Goal: Task Accomplishment & Management: Manage account settings

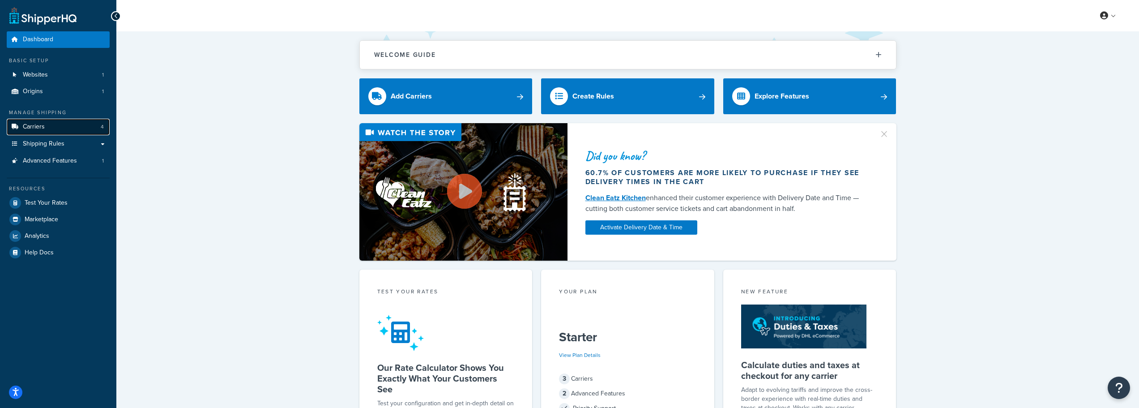
click at [44, 125] on span "Carriers" at bounding box center [34, 127] width 22 height 8
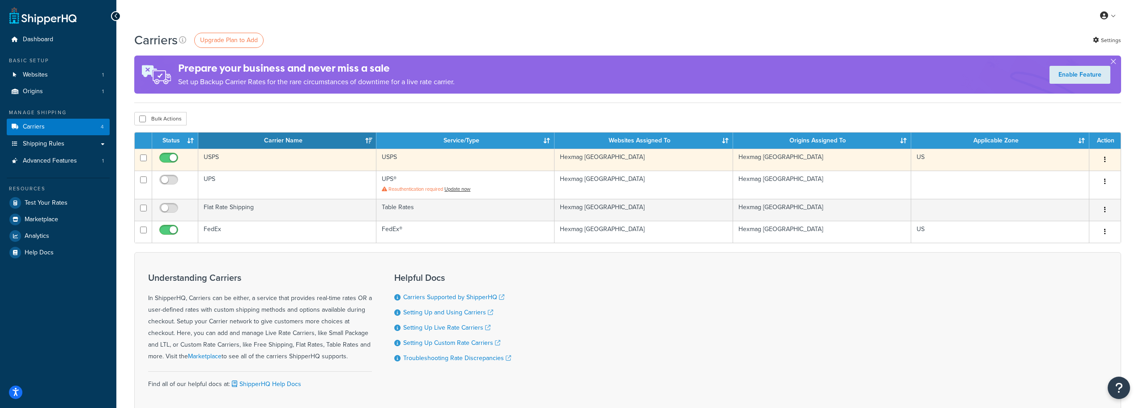
click at [236, 161] on td "USPS" at bounding box center [287, 160] width 178 height 22
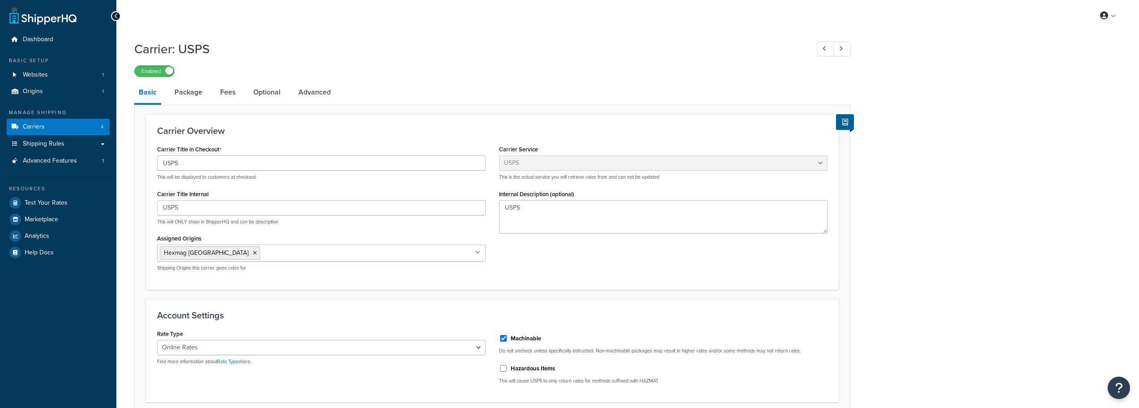
select select "usps"
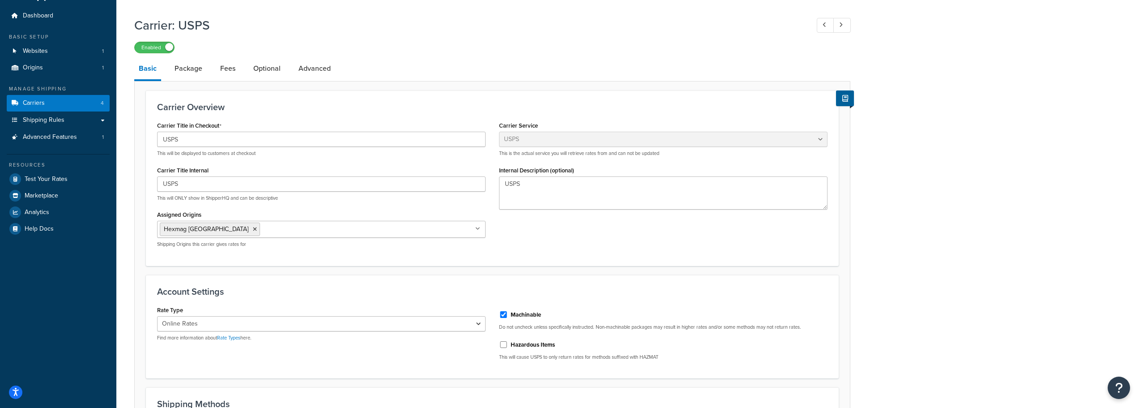
scroll to position [45, 0]
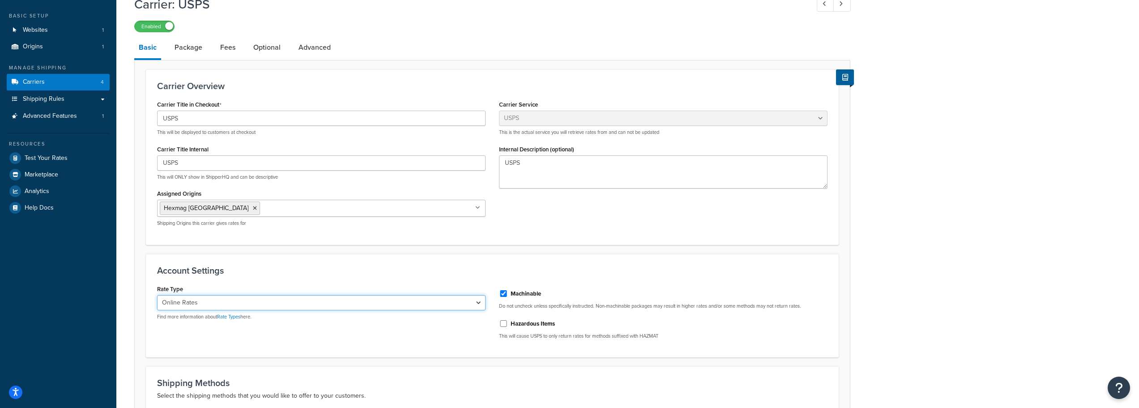
click at [168, 302] on select "Retail Rates Online Rates Commercial Plus" at bounding box center [321, 302] width 328 height 15
click at [157, 295] on select "Retail Rates Online Rates Commercial Plus" at bounding box center [321, 302] width 328 height 15
click at [236, 305] on select "Retail Rates Online Rates Commercial Plus" at bounding box center [321, 302] width 328 height 15
click at [157, 295] on select "Retail Rates Online Rates Commercial Plus" at bounding box center [321, 302] width 328 height 15
click at [240, 306] on select "Retail Rates Online Rates Commercial Plus" at bounding box center [321, 302] width 328 height 15
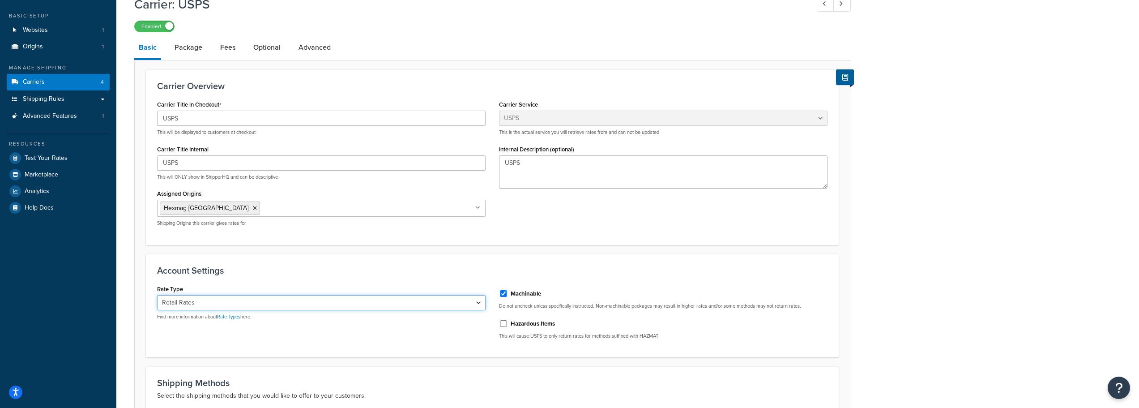
click at [238, 306] on select "Retail Rates Online Rates Commercial Plus" at bounding box center [321, 302] width 328 height 15
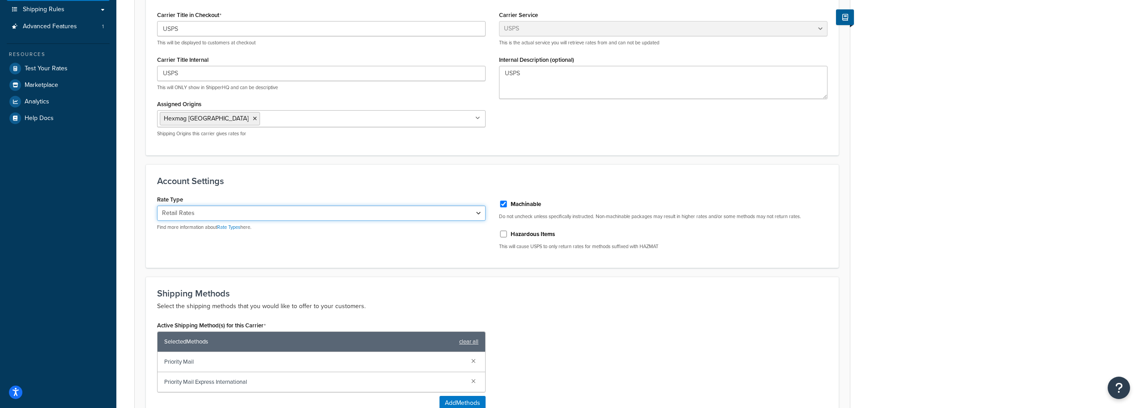
click at [216, 209] on select "Retail Rates Online Rates Commercial Plus" at bounding box center [321, 212] width 328 height 15
select select "PLUS"
click at [157, 205] on select "Retail Rates Online Rates Commercial Plus" at bounding box center [321, 212] width 328 height 15
click at [231, 225] on link "Rate Types" at bounding box center [228, 226] width 23 height 7
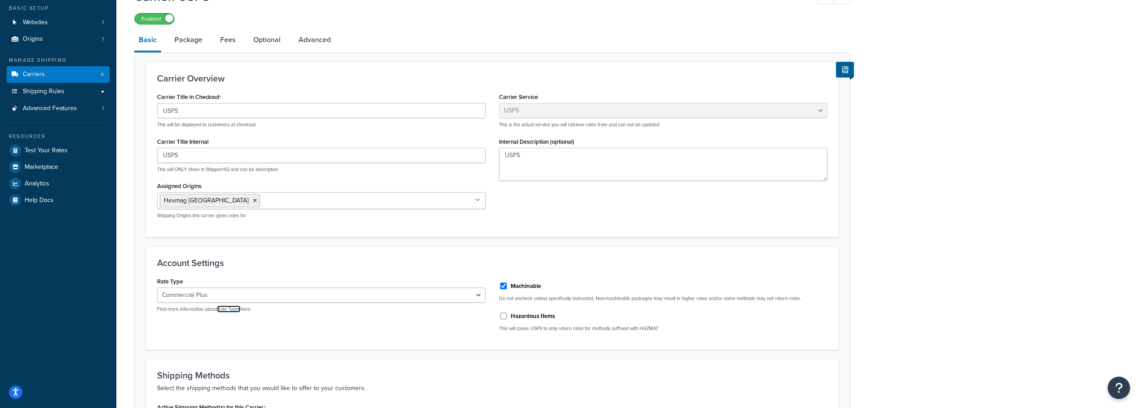
scroll to position [0, 0]
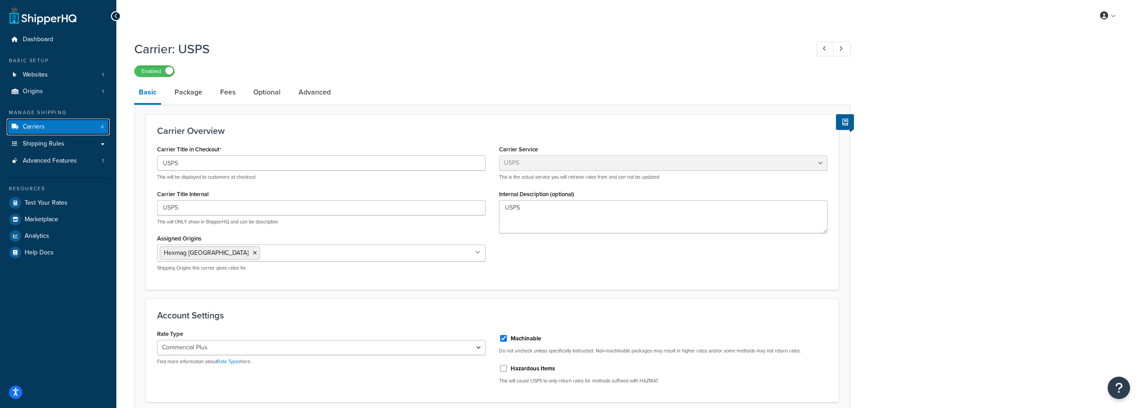
click at [64, 121] on link "Carriers 4" at bounding box center [58, 127] width 103 height 17
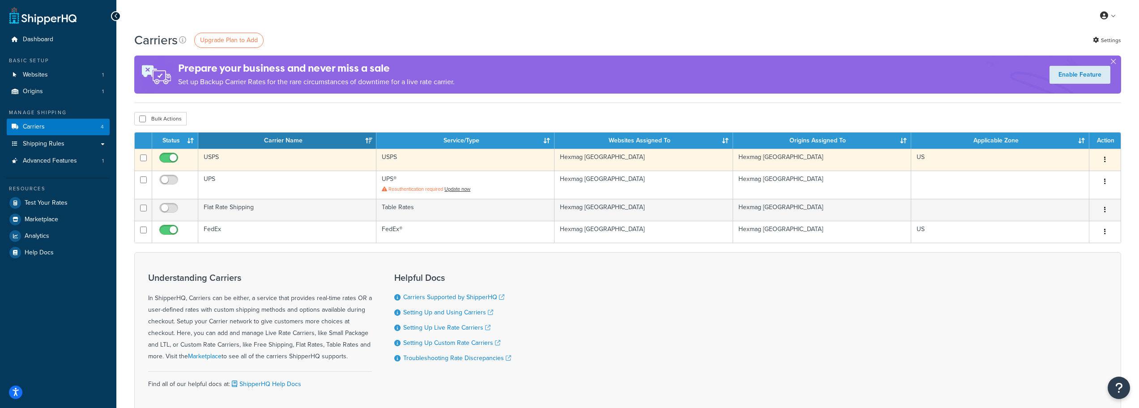
click at [1110, 161] on button "button" at bounding box center [1104, 160] width 13 height 14
click at [1065, 195] on link "Delete" at bounding box center [1068, 196] width 71 height 18
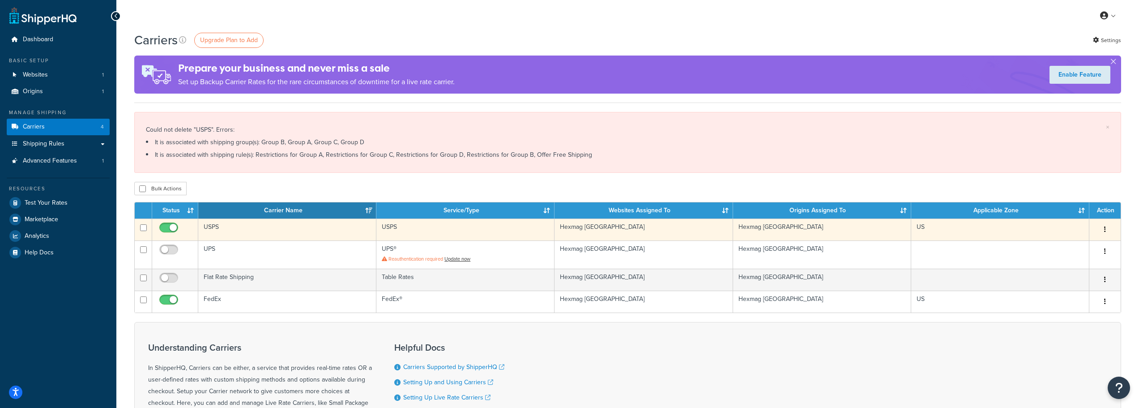
click at [1110, 226] on button "button" at bounding box center [1104, 229] width 13 height 14
click at [1070, 243] on link "Edit" at bounding box center [1068, 247] width 71 height 18
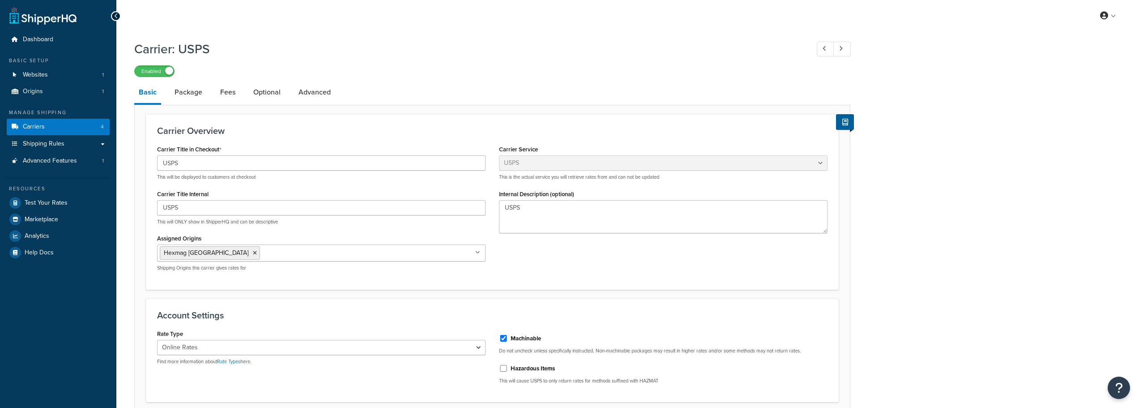
select select "usps"
select select "ONLINE"
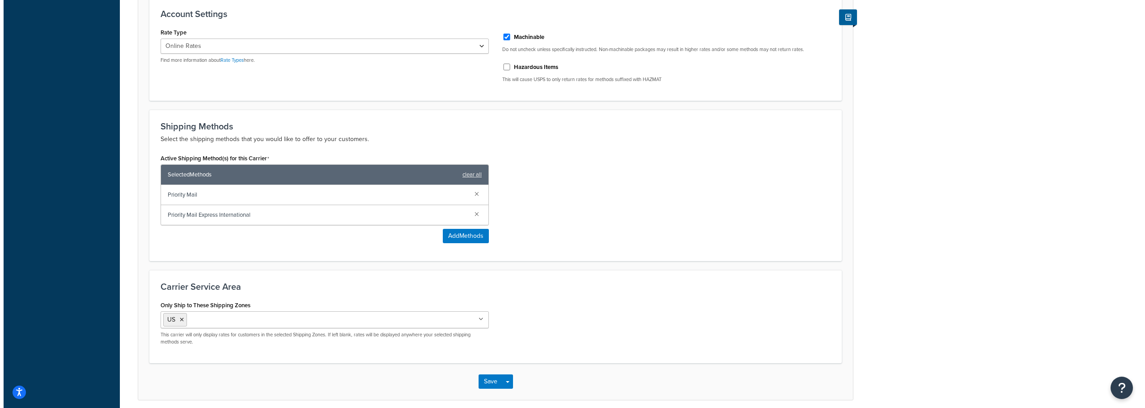
scroll to position [313, 0]
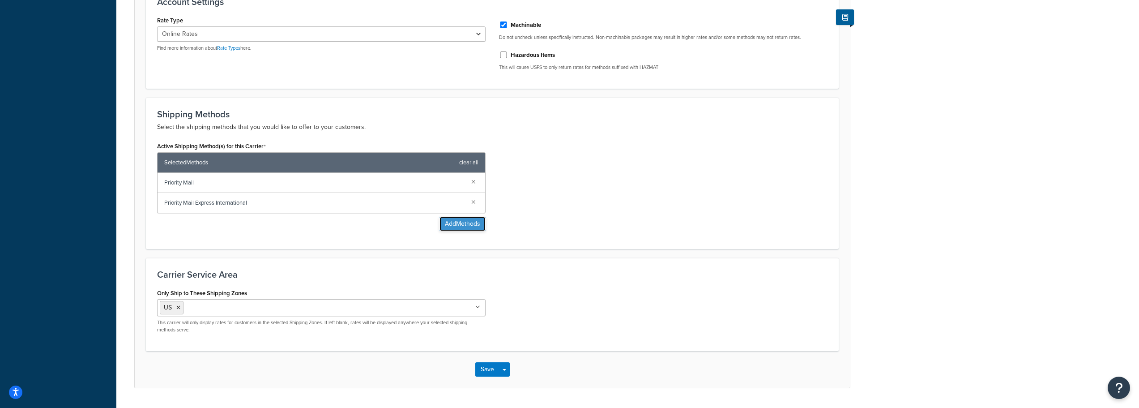
click at [481, 226] on button "Add Methods" at bounding box center [462, 224] width 46 height 14
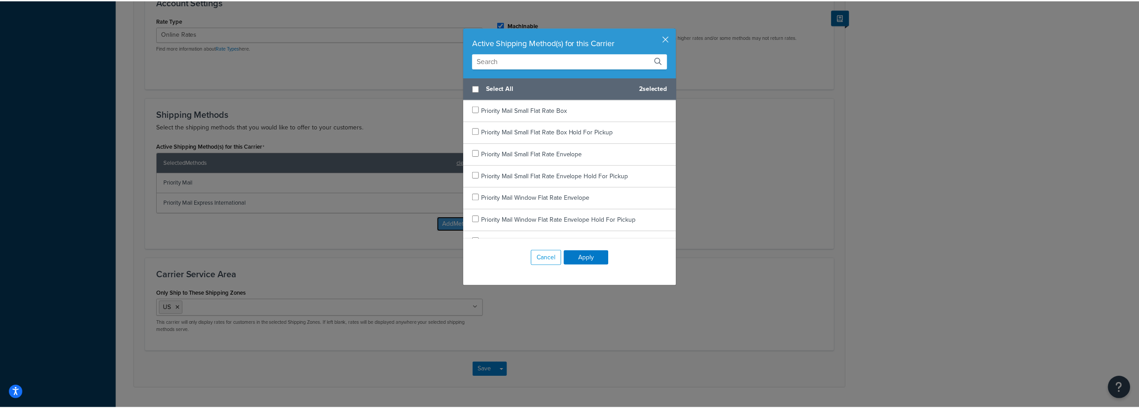
scroll to position [1705, 0]
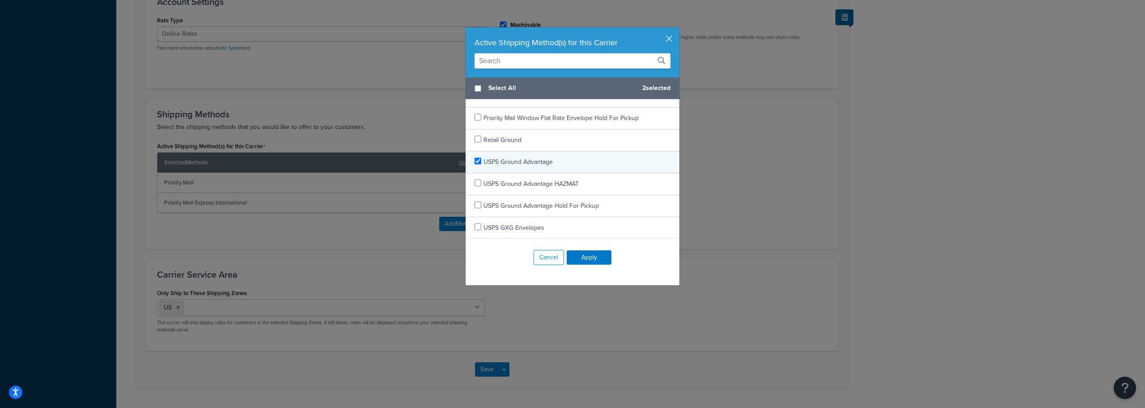
checkbox input "true"
click at [555, 168] on div "USPS Ground Advantage" at bounding box center [573, 162] width 214 height 22
click at [587, 258] on button "Apply" at bounding box center [589, 257] width 45 height 14
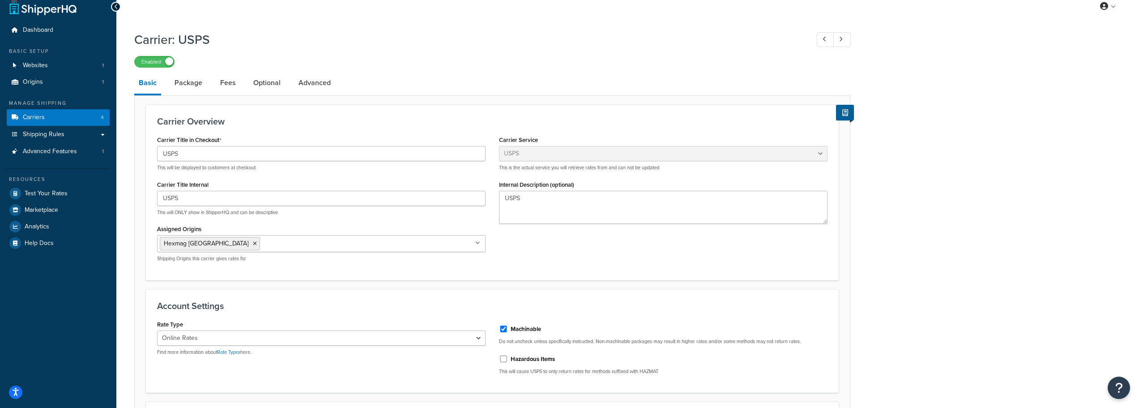
scroll to position [0, 0]
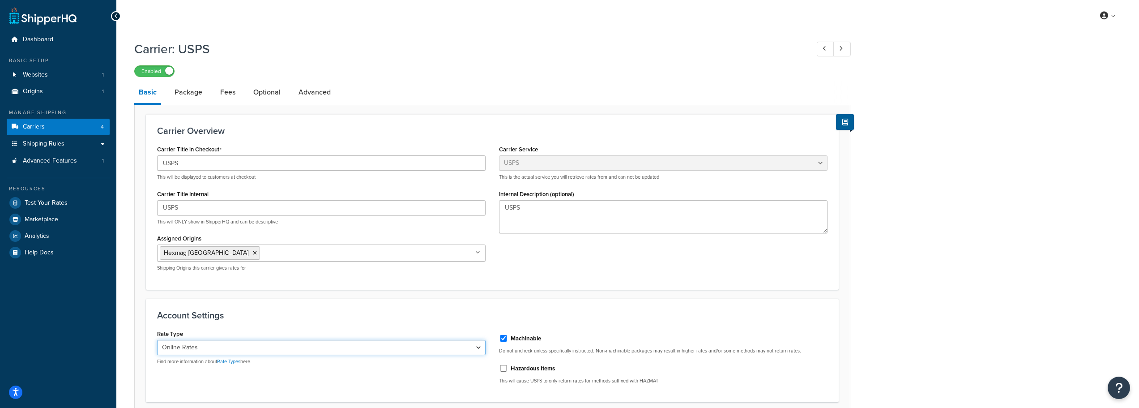
click at [217, 343] on select "Retail Rates Online Rates Commercial Plus" at bounding box center [321, 347] width 328 height 15
click at [297, 87] on link "Advanced" at bounding box center [314, 91] width 41 height 21
select select "false"
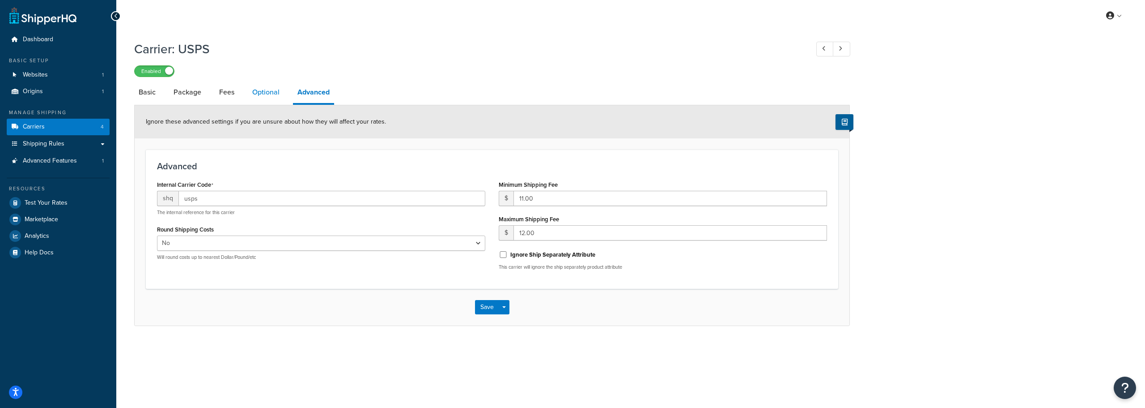
click at [268, 90] on link "Optional" at bounding box center [266, 91] width 36 height 21
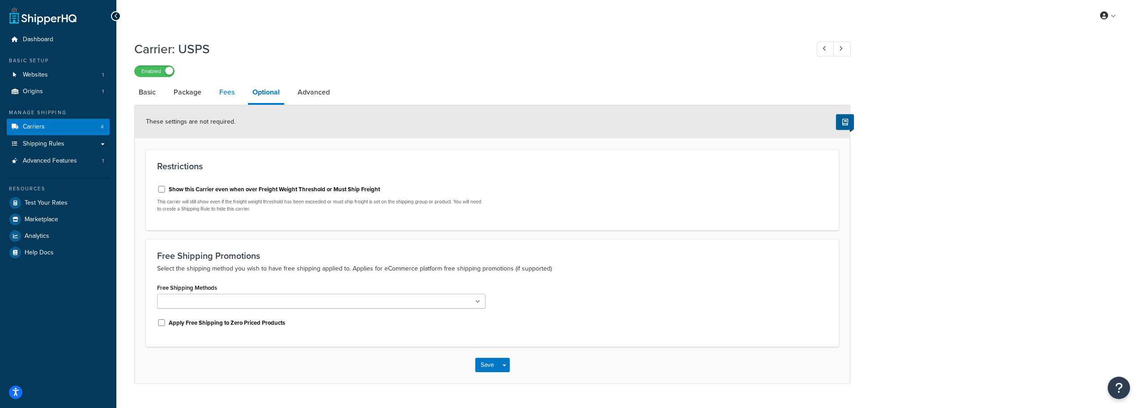
click at [227, 90] on link "Fees" at bounding box center [227, 91] width 24 height 21
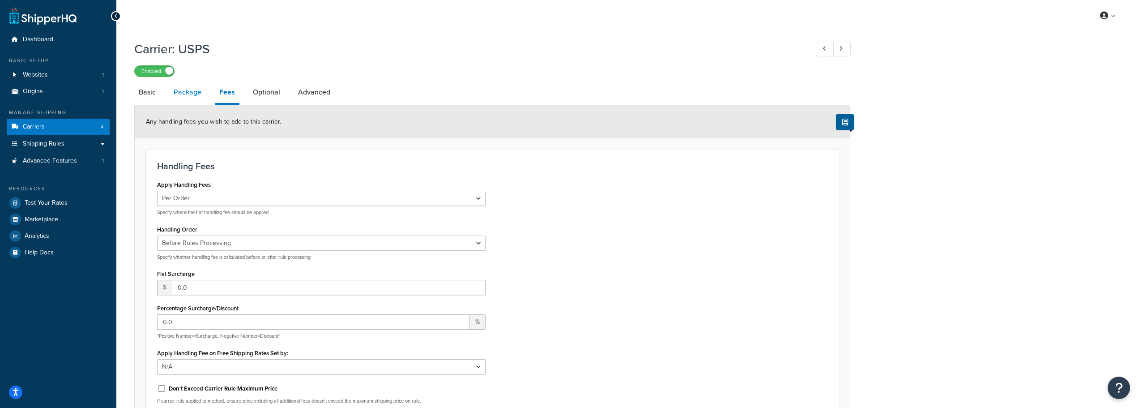
click at [200, 91] on link "Package" at bounding box center [187, 91] width 37 height 21
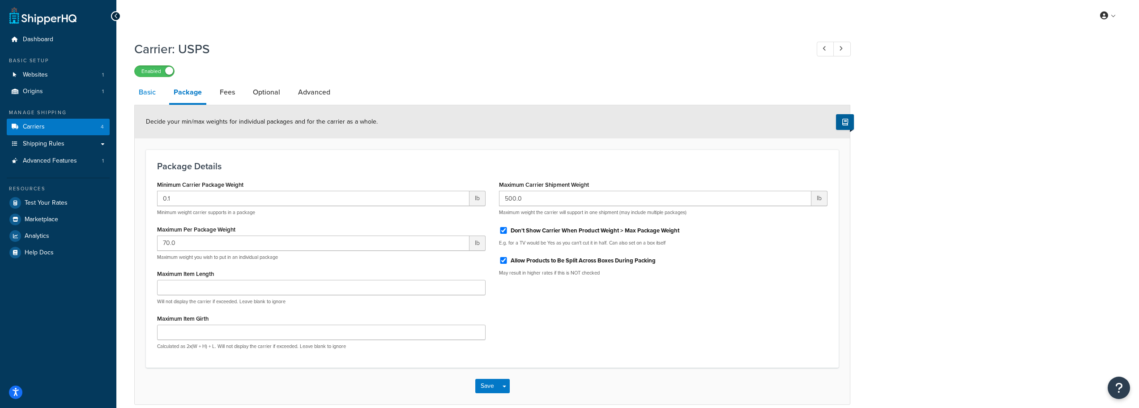
click at [158, 90] on link "Basic" at bounding box center [147, 91] width 26 height 21
select select "usps"
select select "ONLINE"
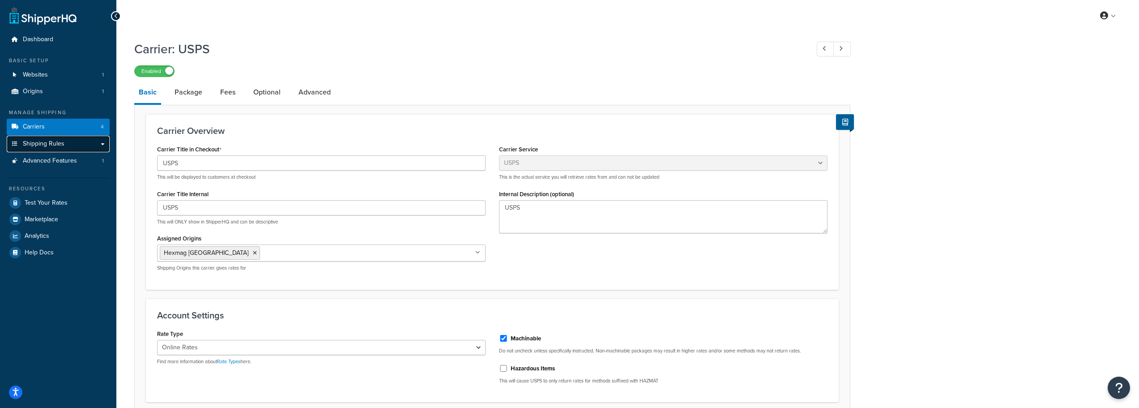
click at [37, 142] on span "Shipping Rules" at bounding box center [44, 144] width 42 height 8
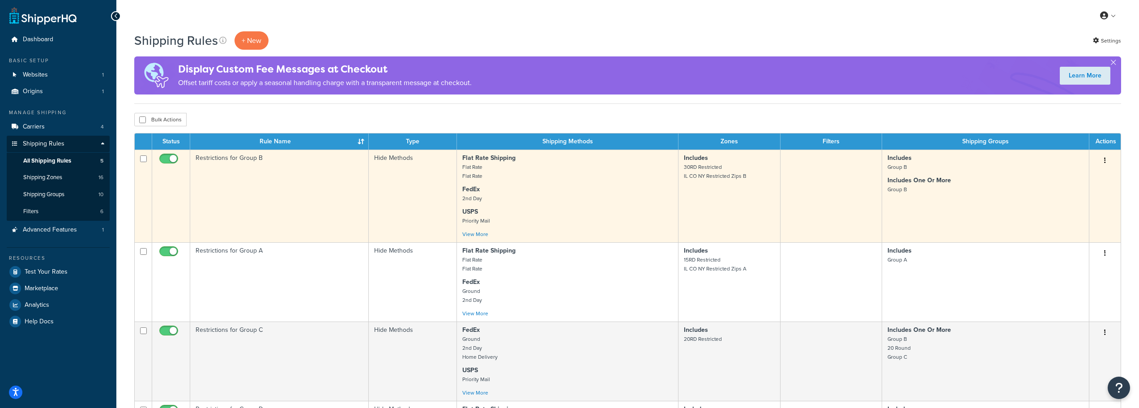
click at [303, 194] on td "Restrictions for Group B" at bounding box center [279, 195] width 179 height 93
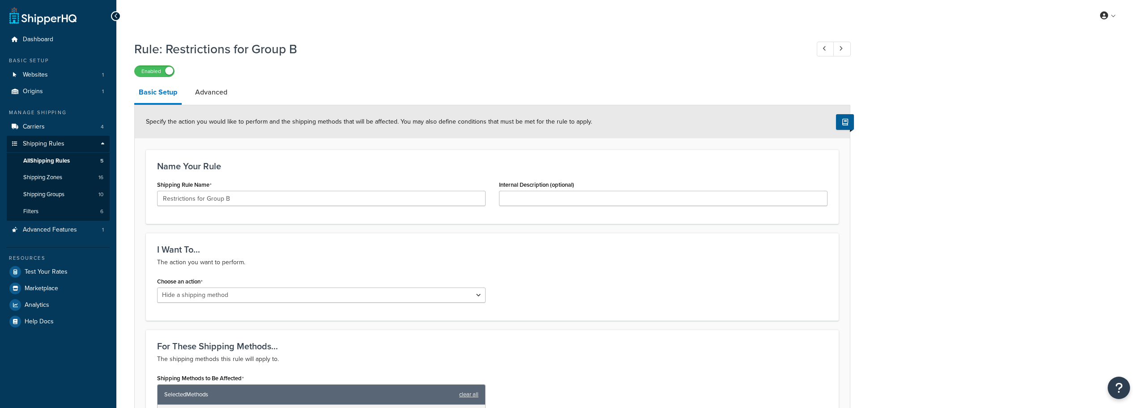
select select "HIDE"
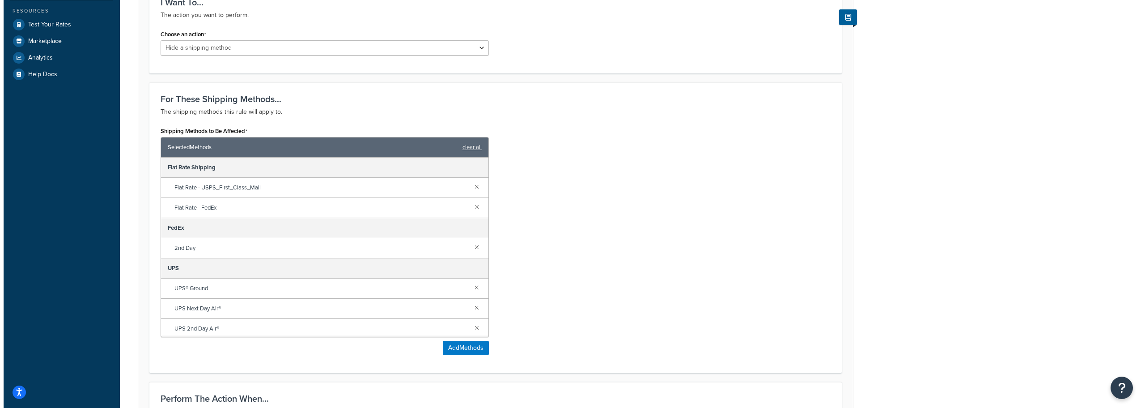
scroll to position [268, 0]
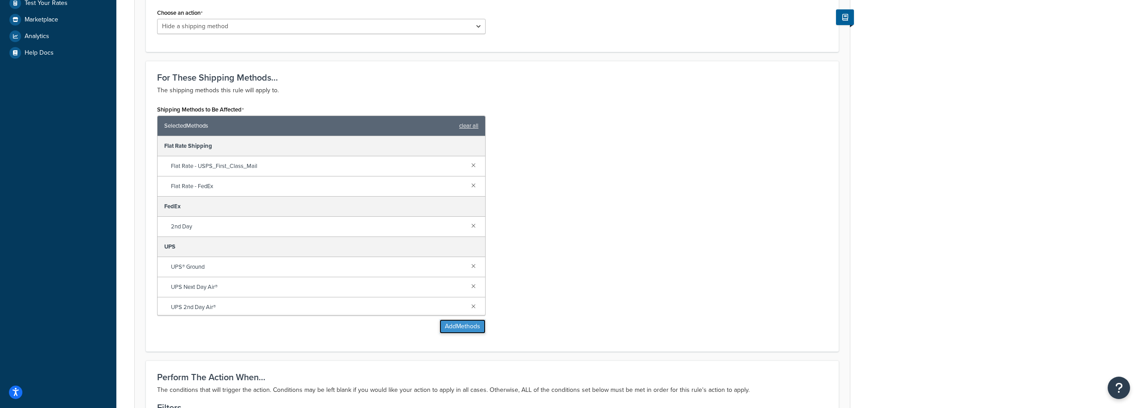
click at [450, 324] on button "Add Methods" at bounding box center [462, 326] width 46 height 14
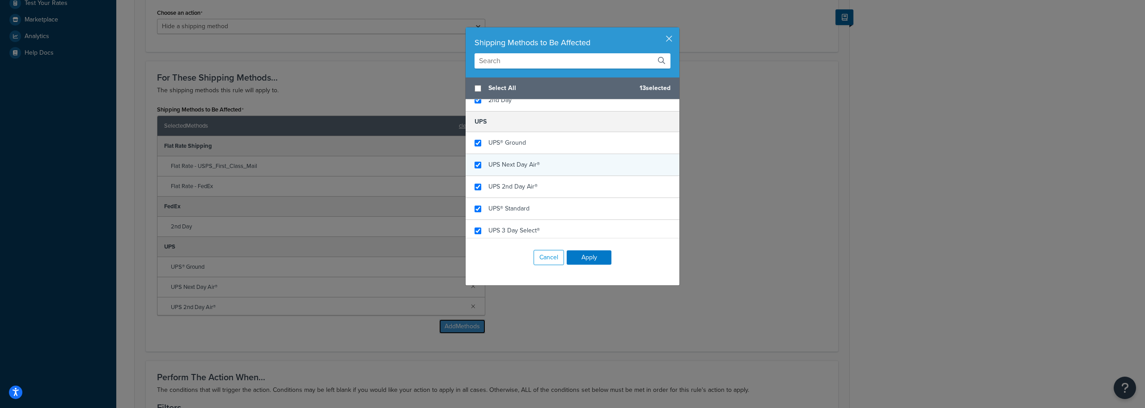
scroll to position [94, 0]
click at [477, 143] on input "checkbox" at bounding box center [478, 143] width 7 height 7
click at [475, 143] on input "checkbox" at bounding box center [478, 143] width 7 height 7
checkbox input "true"
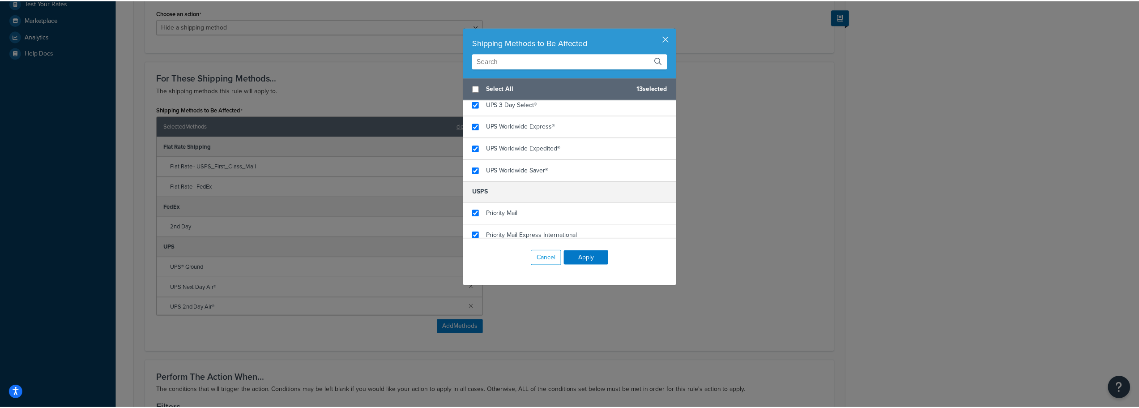
scroll to position [229, 0]
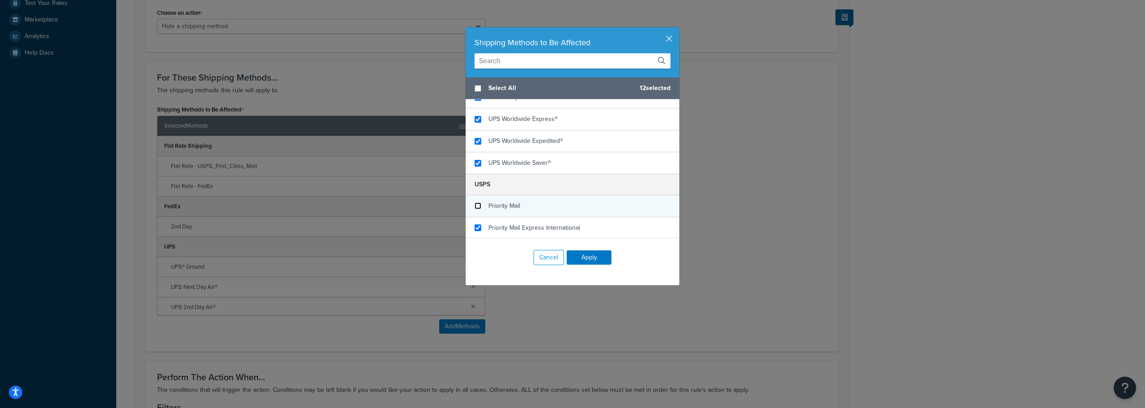
click at [475, 207] on input "checkbox" at bounding box center [478, 205] width 7 height 7
checkbox input "false"
drag, startPoint x: 473, startPoint y: 222, endPoint x: 483, endPoint y: 228, distance: 11.4
click at [473, 223] on div "Priority Mail Express International" at bounding box center [573, 227] width 214 height 21
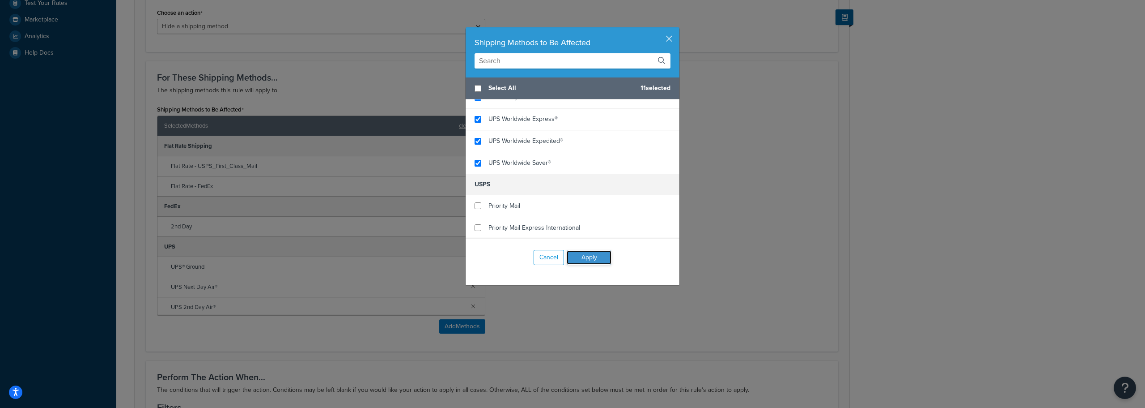
click at [596, 261] on button "Apply" at bounding box center [589, 257] width 45 height 14
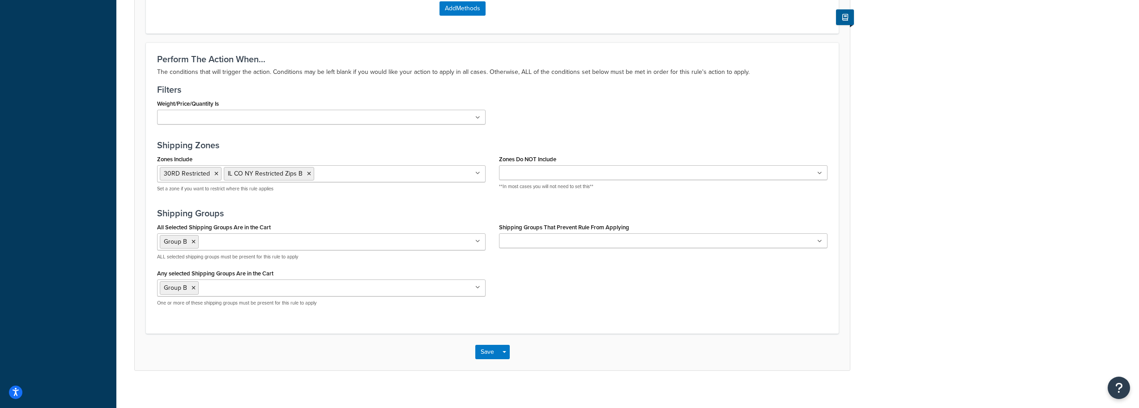
scroll to position [594, 0]
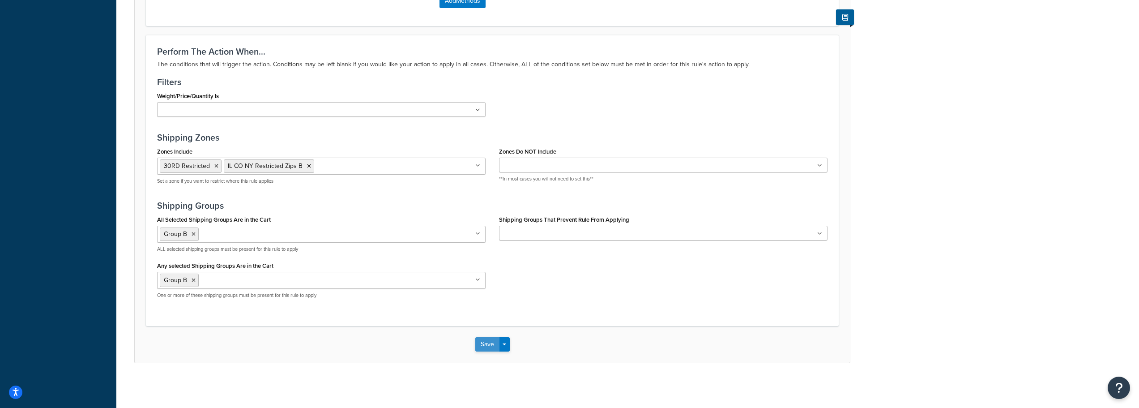
click at [485, 342] on button "Save" at bounding box center [487, 344] width 24 height 14
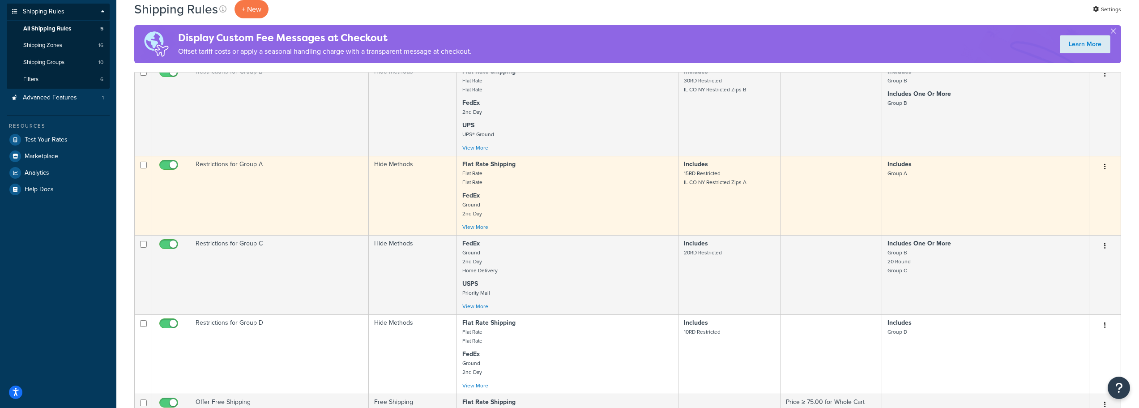
scroll to position [134, 0]
click at [289, 200] on td "Restrictions for Group A" at bounding box center [279, 192] width 179 height 79
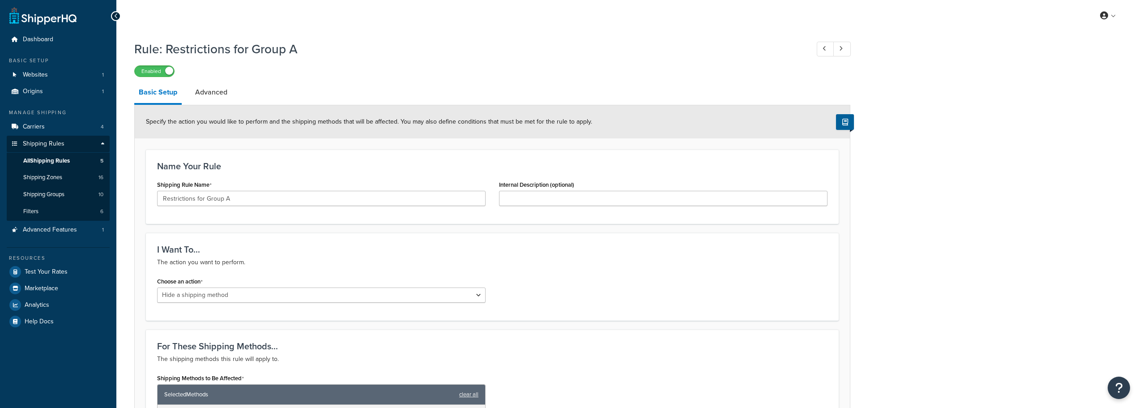
select select "HIDE"
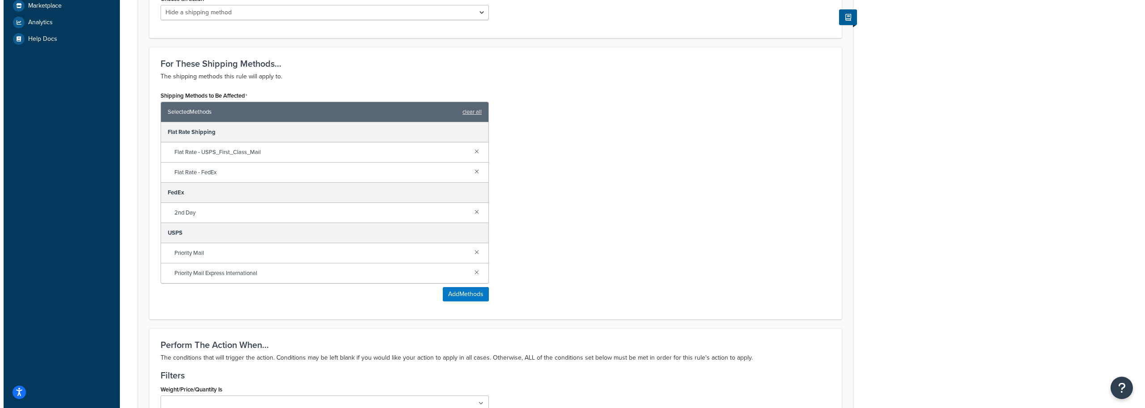
scroll to position [403, 0]
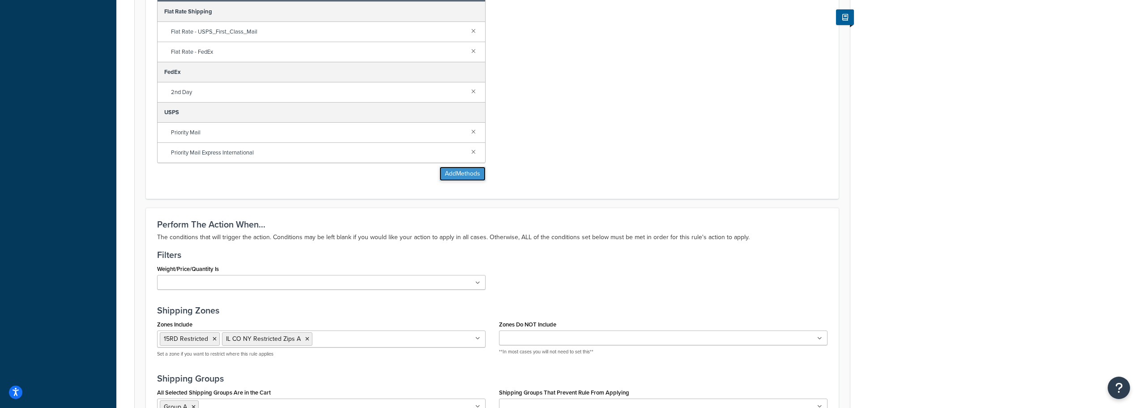
click at [462, 172] on button "Add Methods" at bounding box center [462, 173] width 46 height 14
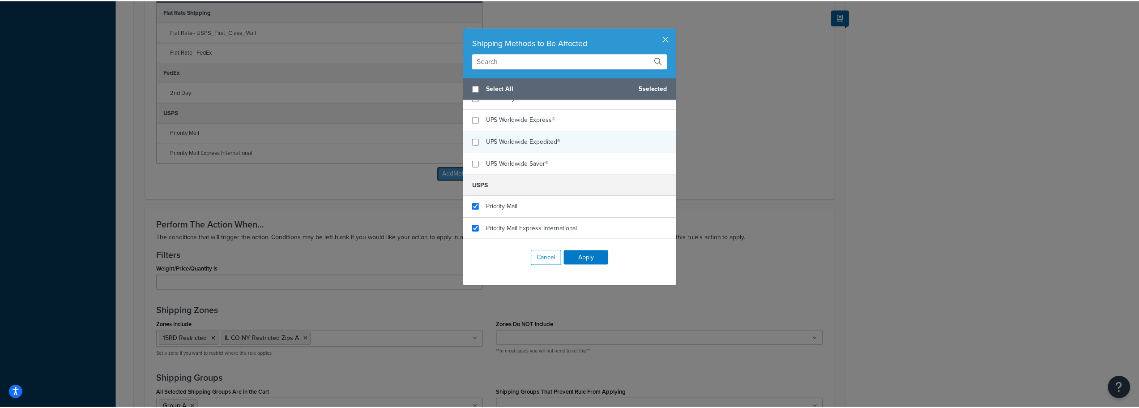
scroll to position [229, 0]
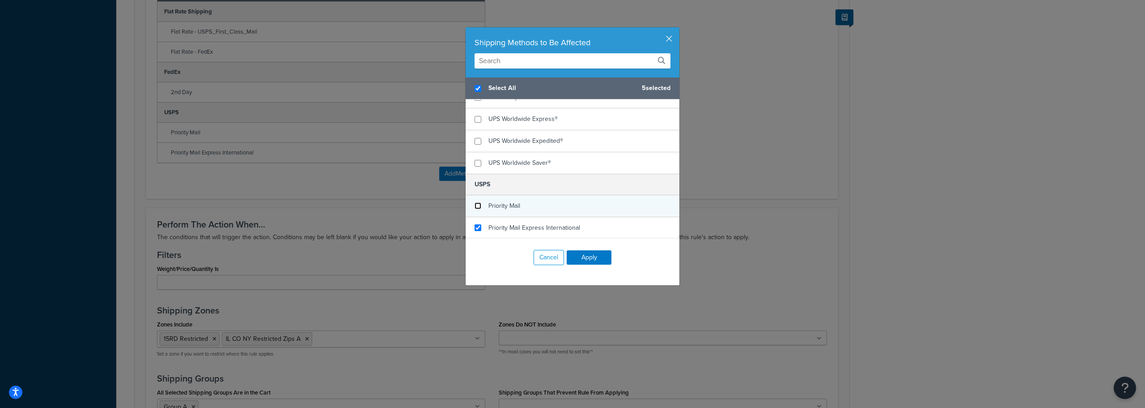
checkbox input "true"
click at [476, 203] on input "checkbox" at bounding box center [478, 205] width 7 height 7
checkbox input "false"
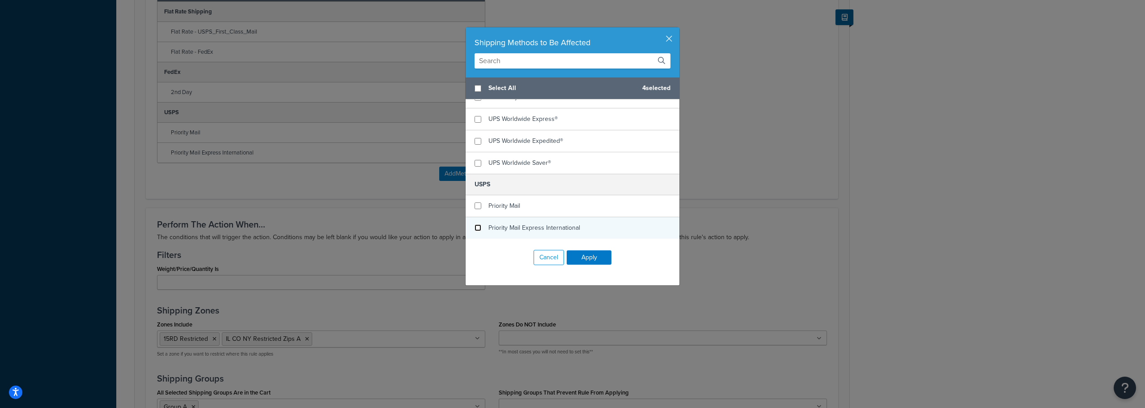
checkbox input "false"
click at [475, 230] on input "checkbox" at bounding box center [478, 227] width 7 height 7
checkbox input "false"
click at [582, 255] on button "Apply" at bounding box center [589, 257] width 45 height 14
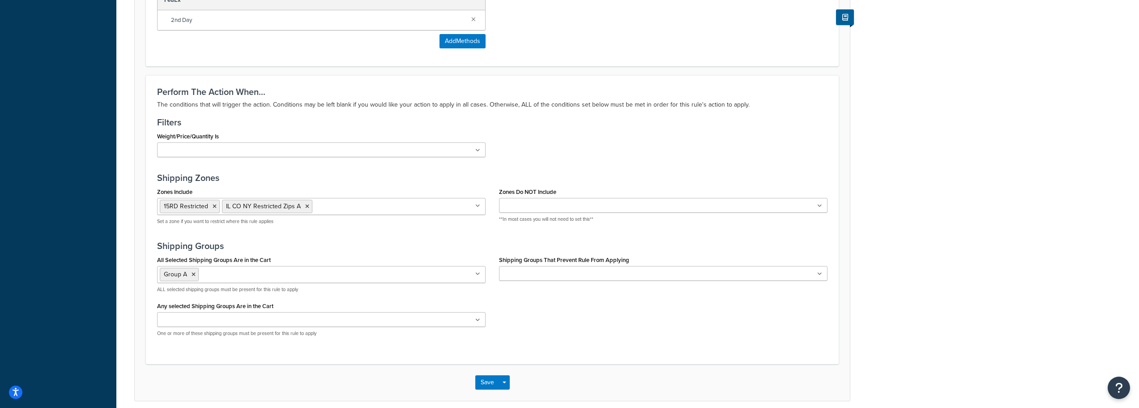
scroll to position [513, 0]
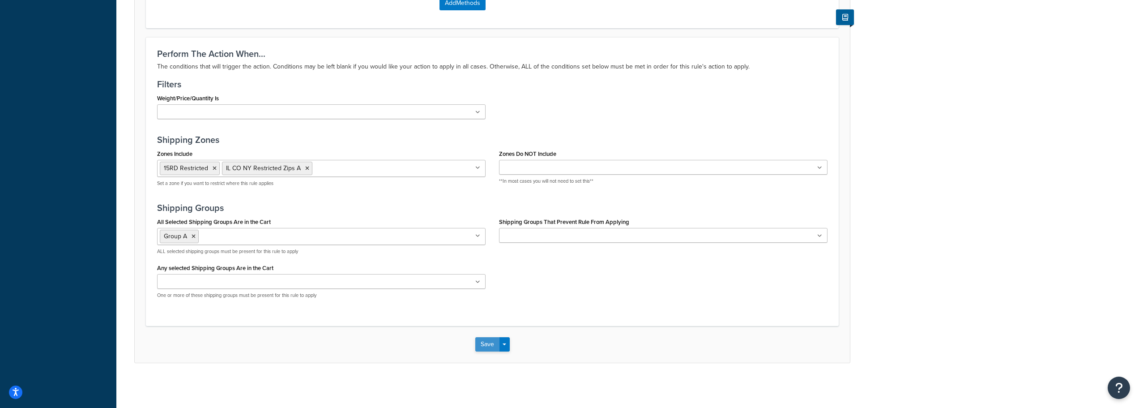
click at [489, 336] on div "Save Save Dropdown Save and Edit Save and Duplicate Save and Create New" at bounding box center [492, 344] width 715 height 37
click at [486, 343] on button "Save" at bounding box center [487, 344] width 24 height 14
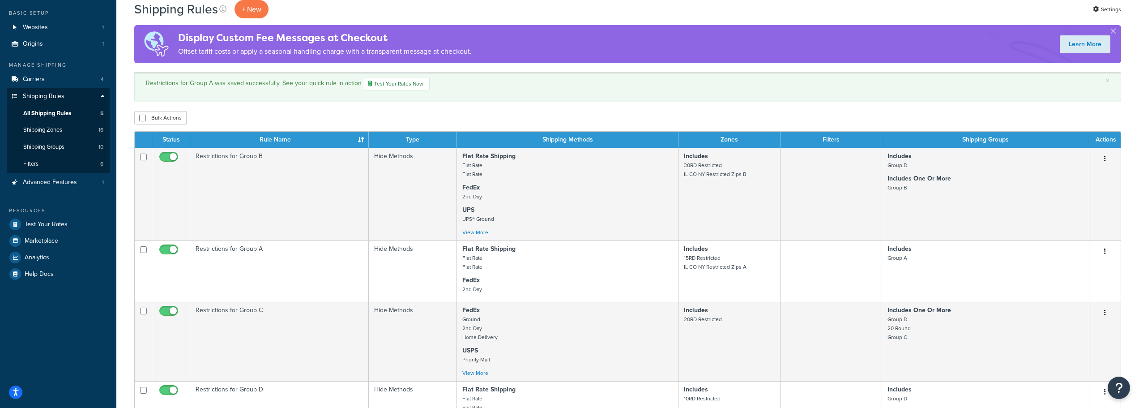
scroll to position [89, 0]
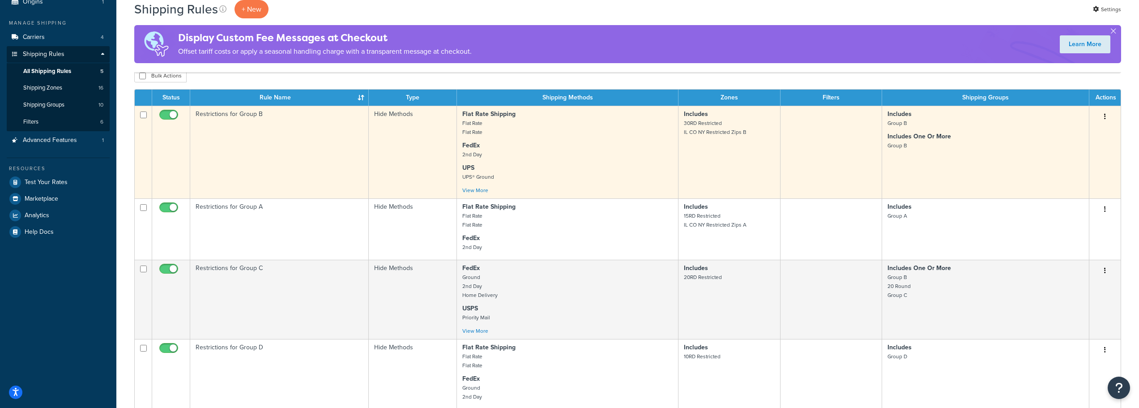
click at [247, 137] on td "Restrictions for Group B" at bounding box center [279, 152] width 179 height 93
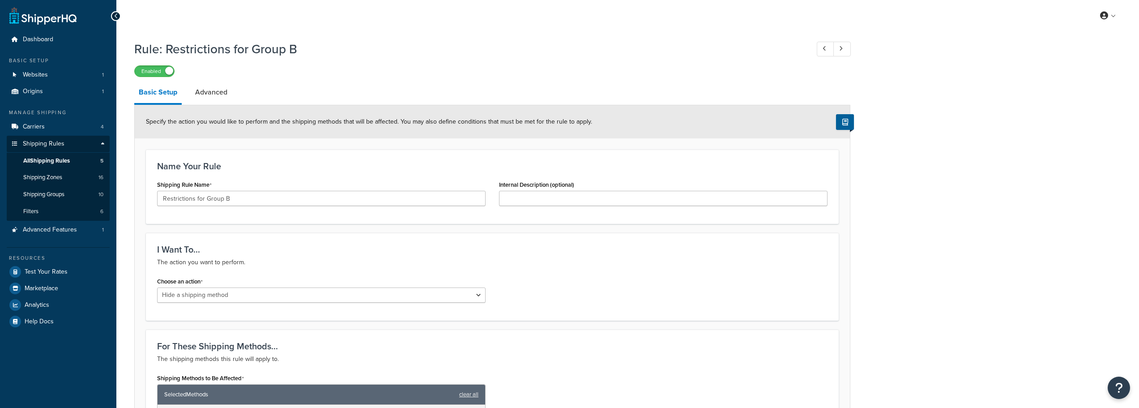
select select "HIDE"
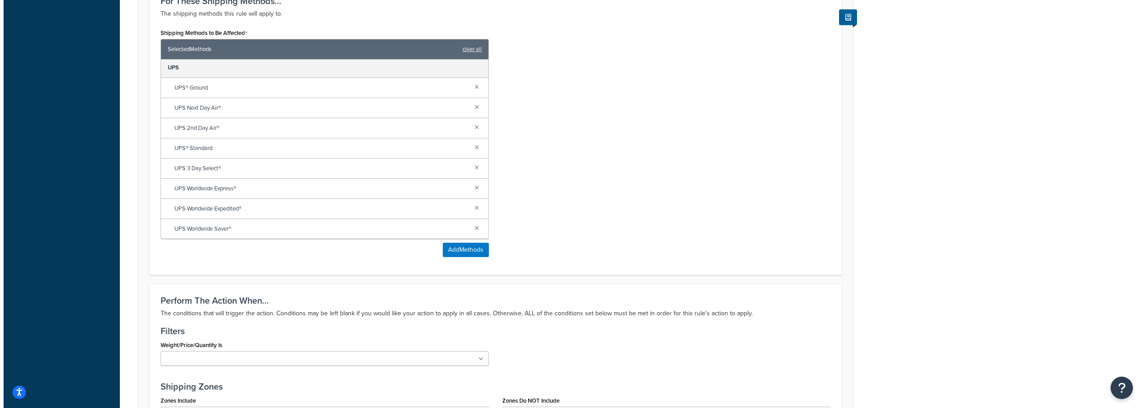
scroll to position [358, 0]
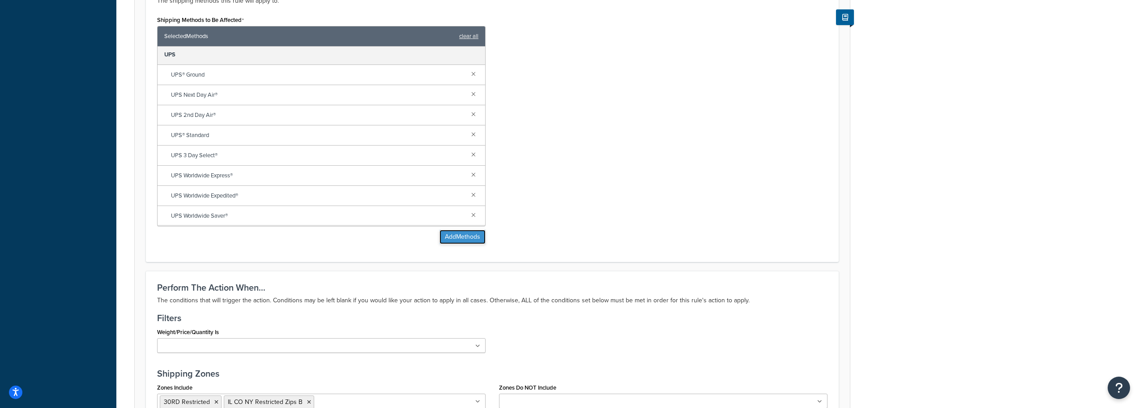
click at [464, 235] on button "Add Methods" at bounding box center [462, 237] width 46 height 14
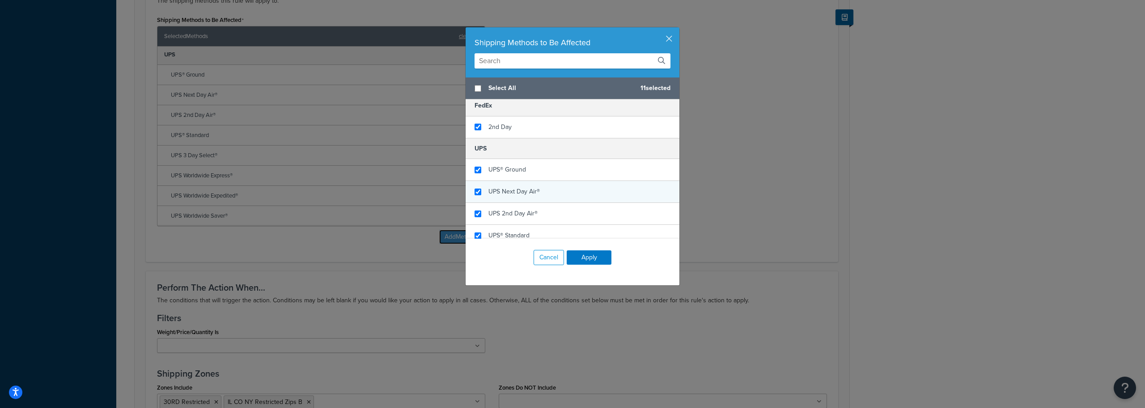
scroll to position [89, 0]
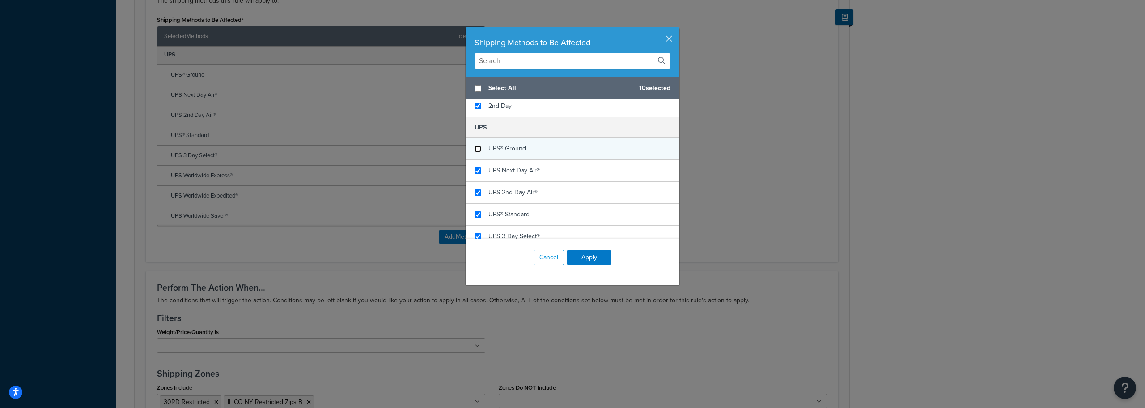
click at [477, 147] on input "checkbox" at bounding box center [478, 148] width 7 height 7
checkbox input "false"
click at [475, 170] on input "checkbox" at bounding box center [478, 170] width 7 height 7
checkbox input "false"
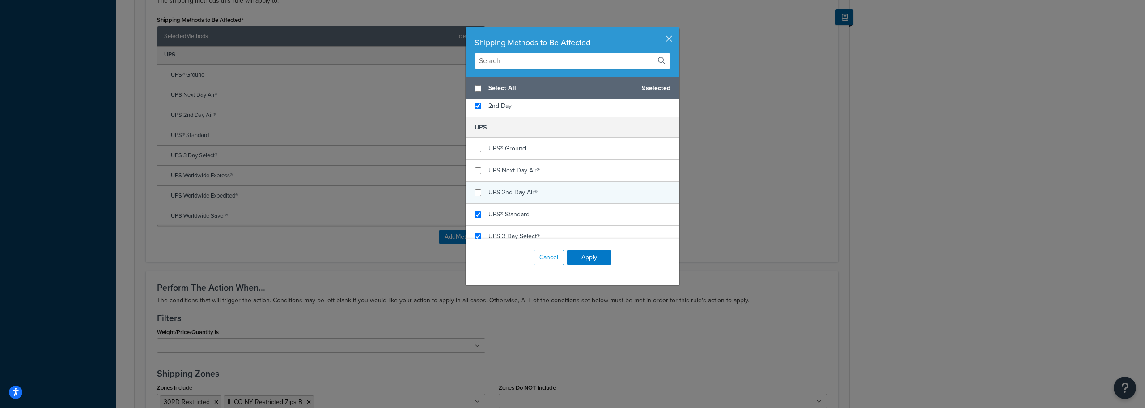
checkbox input "false"
click at [475, 189] on div "UPS 2nd Day Air®" at bounding box center [573, 193] width 214 height 22
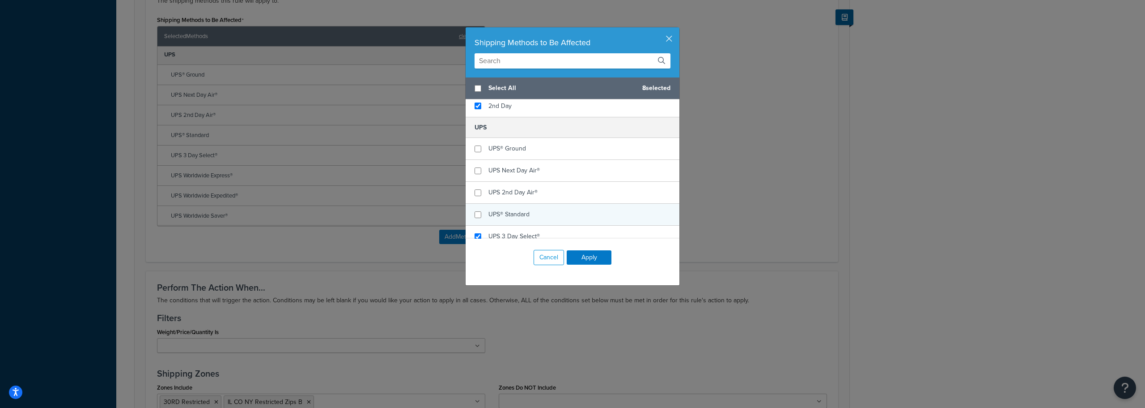
checkbox input "false"
drag, startPoint x: 474, startPoint y: 208, endPoint x: 477, endPoint y: 225, distance: 16.8
click at [474, 210] on div "UPS® Standard" at bounding box center [573, 215] width 214 height 22
checkbox input "false"
click at [474, 230] on div "UPS 3 Day Select®" at bounding box center [573, 237] width 214 height 22
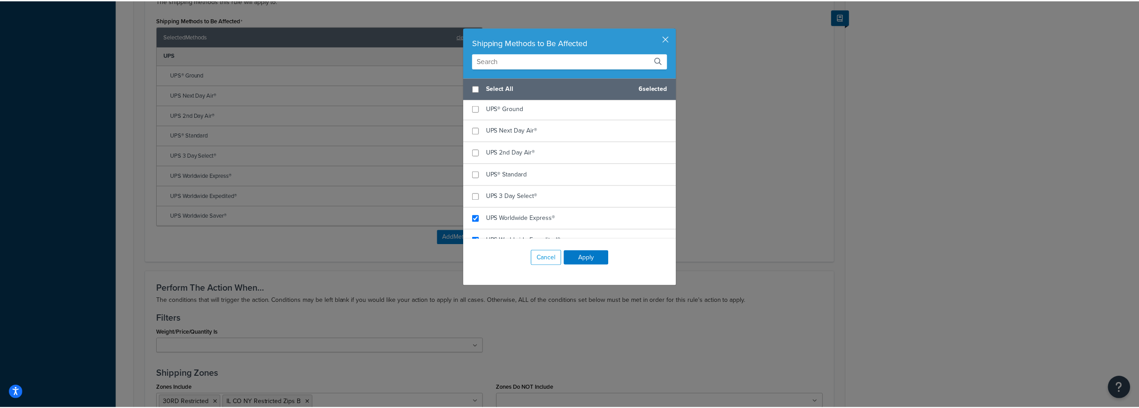
scroll to position [179, 0]
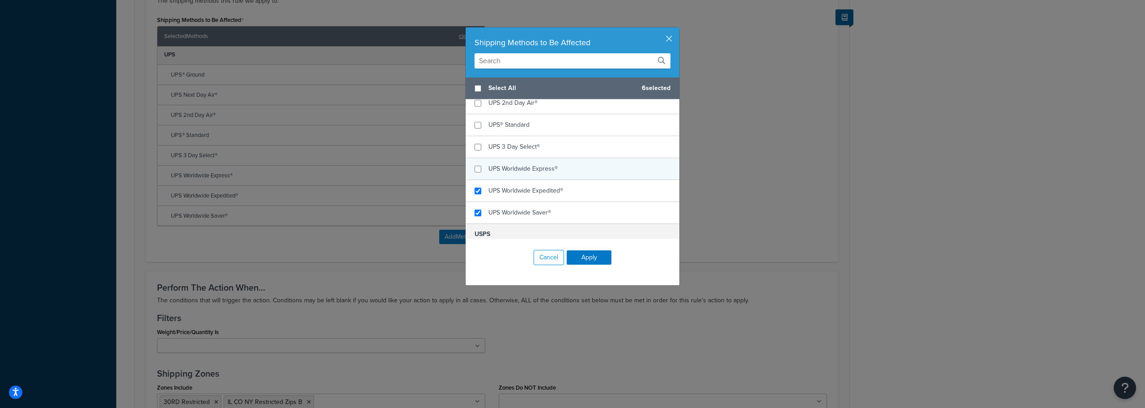
checkbox input "false"
click at [471, 168] on div "UPS Worldwide Express®" at bounding box center [573, 169] width 214 height 22
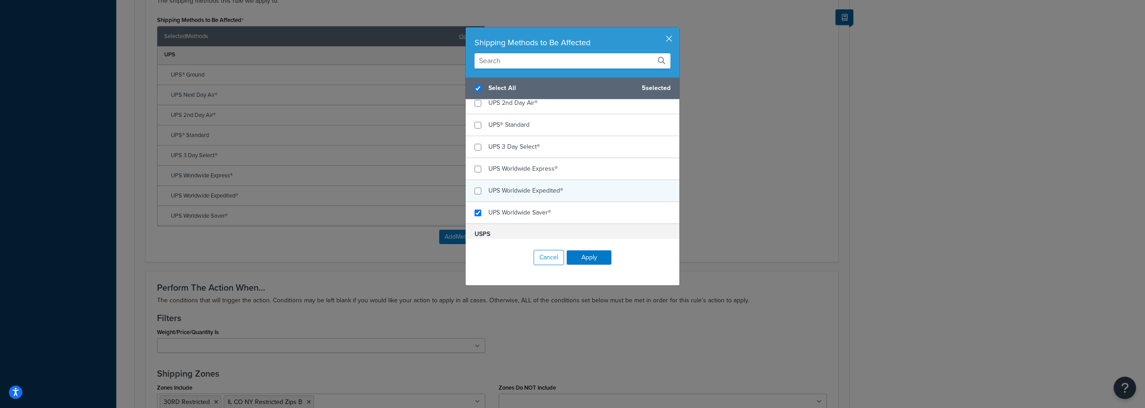
checkbox input "true"
checkbox input "false"
click at [476, 187] on div "UPS Worldwide Expedited®" at bounding box center [573, 191] width 214 height 22
checkbox input "false"
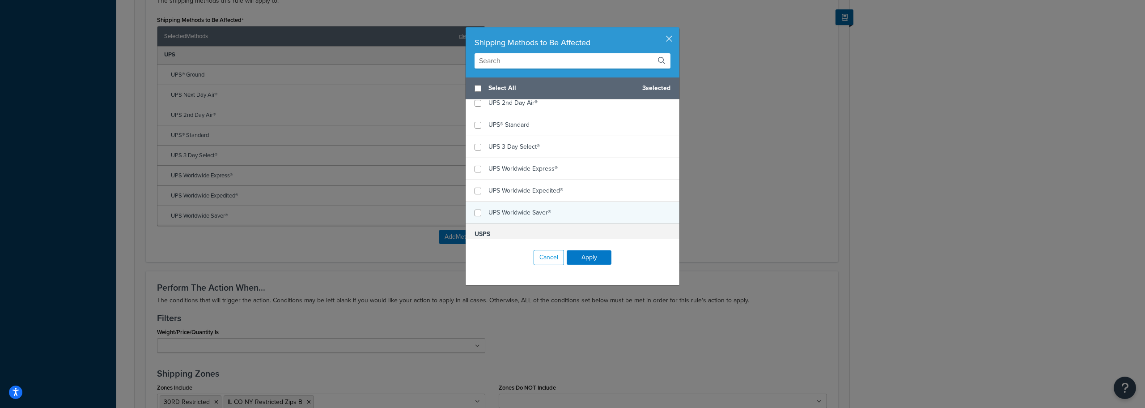
drag, startPoint x: 471, startPoint y: 208, endPoint x: 544, endPoint y: 225, distance: 75.0
click at [472, 208] on div "UPS Worldwide Saver®" at bounding box center [573, 212] width 214 height 21
click at [585, 252] on button "Apply" at bounding box center [589, 257] width 45 height 14
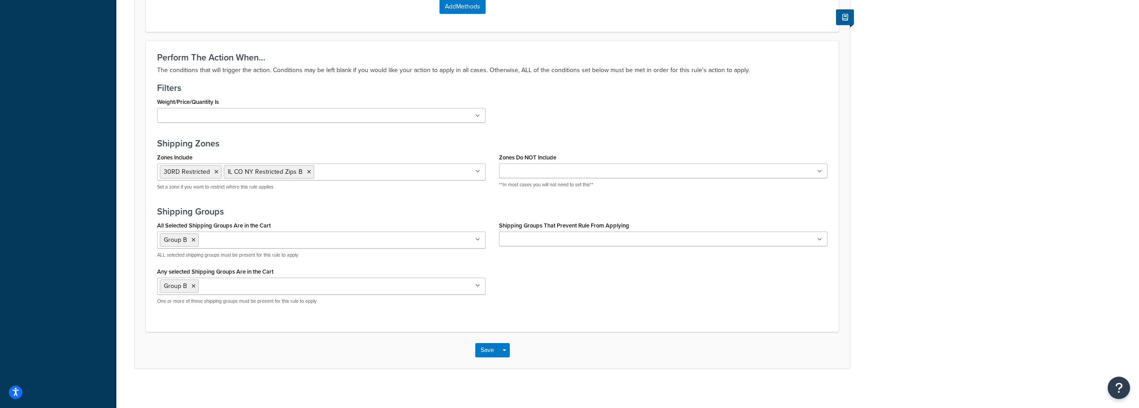
scroll to position [515, 0]
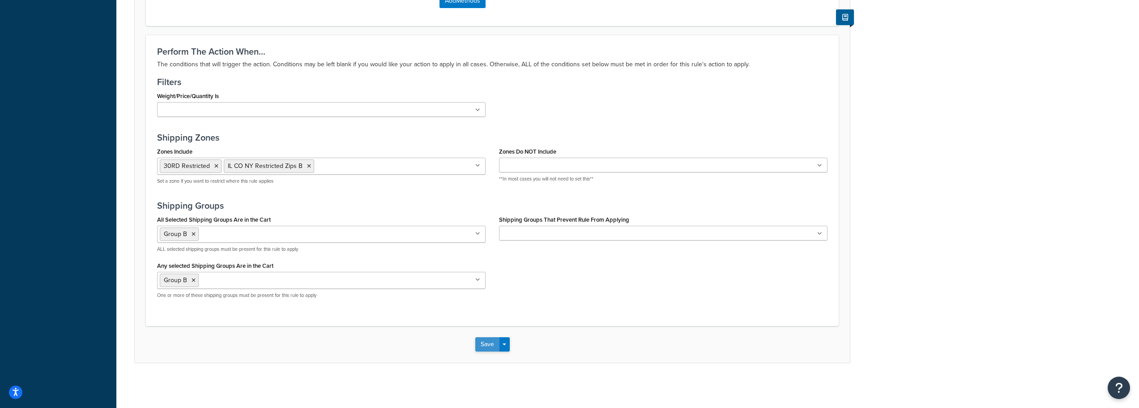
click at [479, 348] on button "Save" at bounding box center [487, 344] width 24 height 14
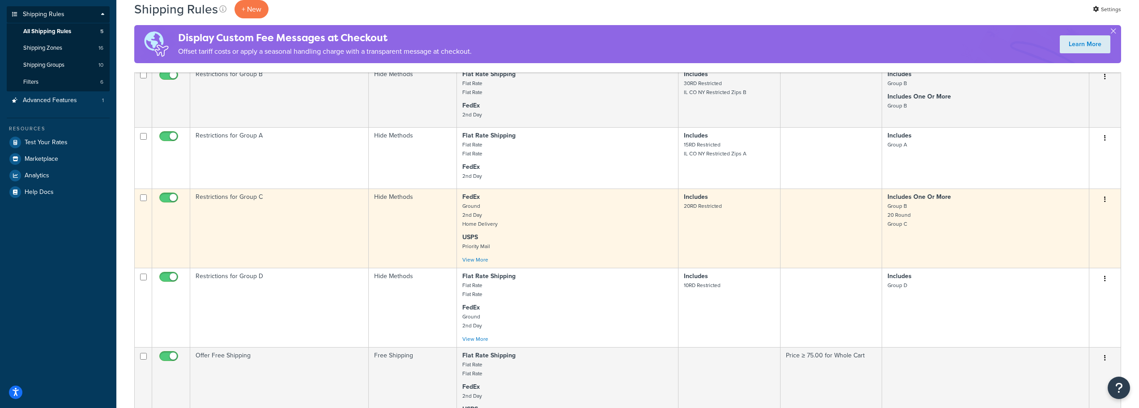
scroll to position [134, 0]
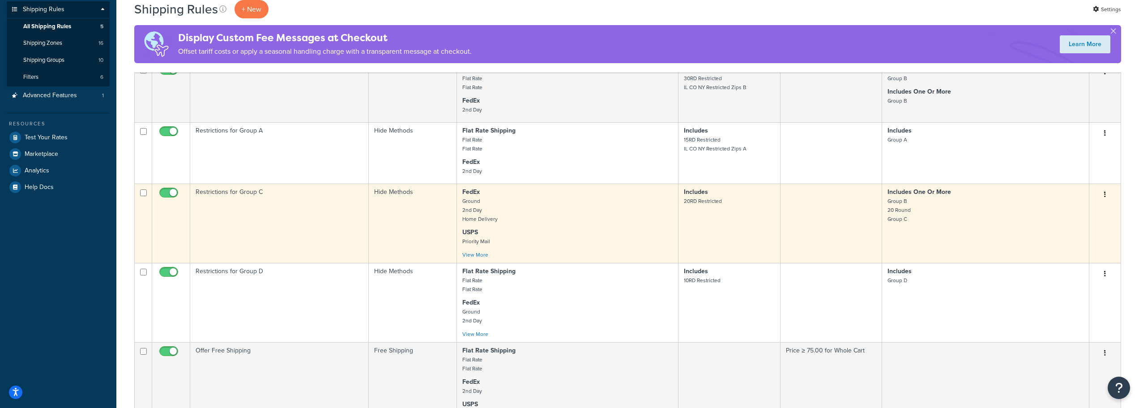
click at [256, 204] on td "Restrictions for Group C" at bounding box center [279, 222] width 179 height 79
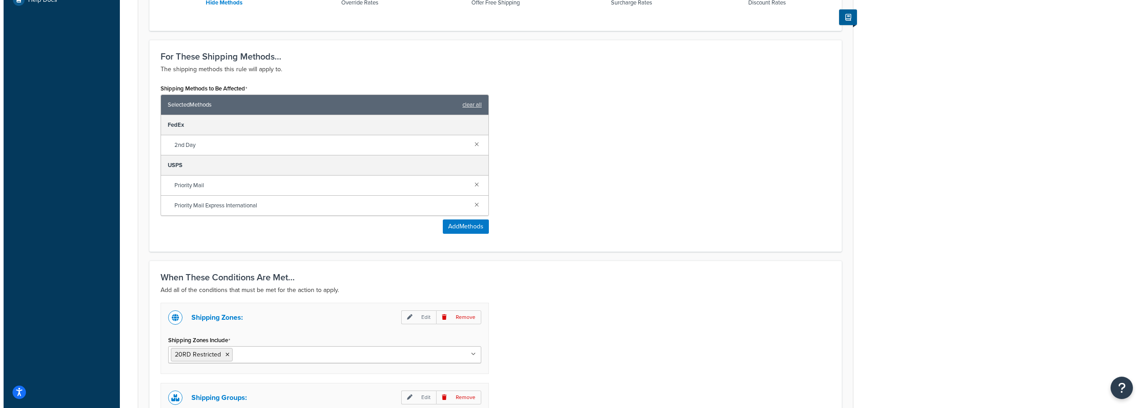
scroll to position [305, 0]
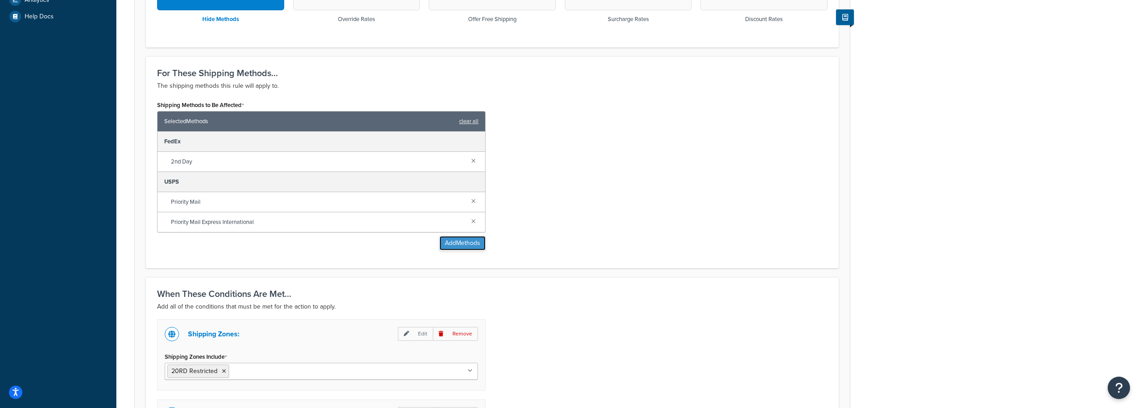
click at [463, 243] on button "Add Methods" at bounding box center [462, 243] width 46 height 14
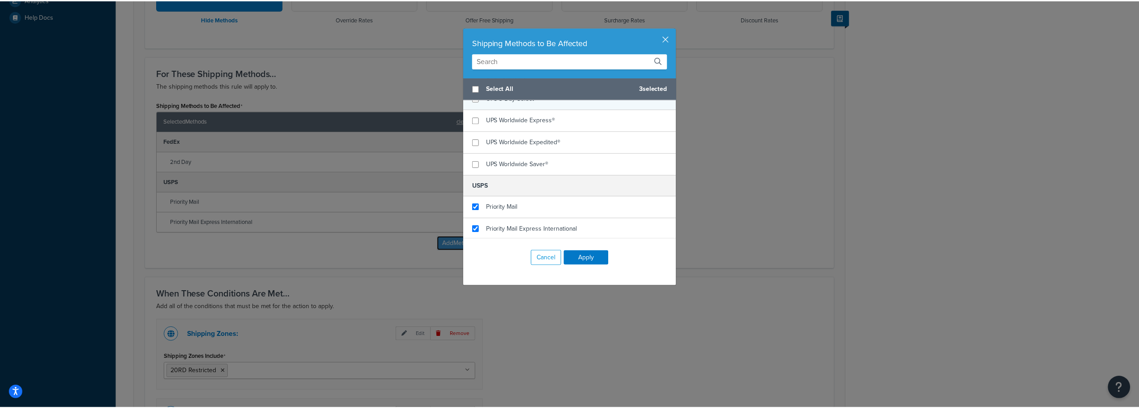
scroll to position [229, 0]
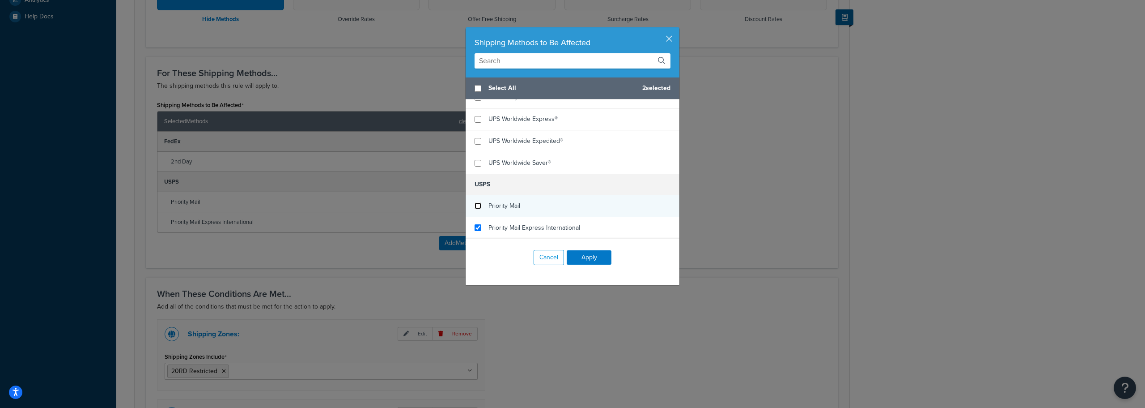
click at [476, 203] on input "checkbox" at bounding box center [478, 205] width 7 height 7
checkbox input "false"
click at [475, 229] on input "checkbox" at bounding box center [478, 227] width 7 height 7
checkbox input "false"
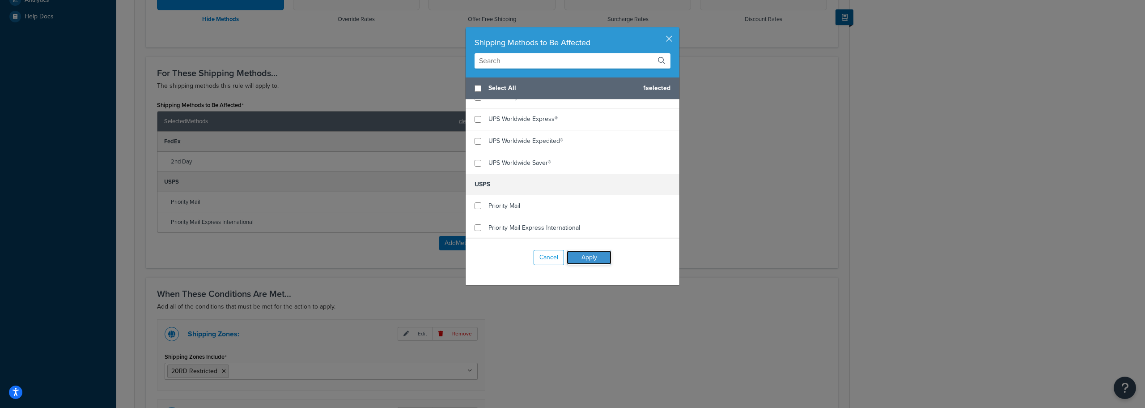
click at [573, 252] on button "Apply" at bounding box center [589, 257] width 45 height 14
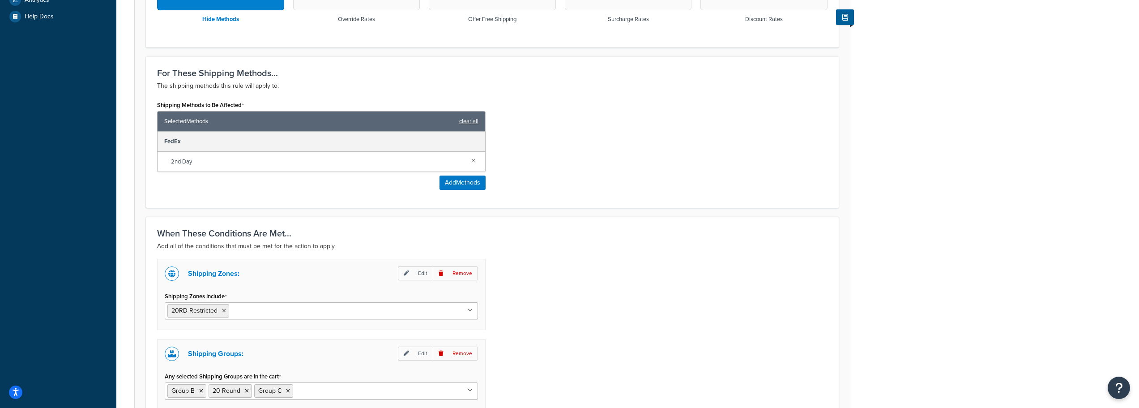
scroll to position [423, 0]
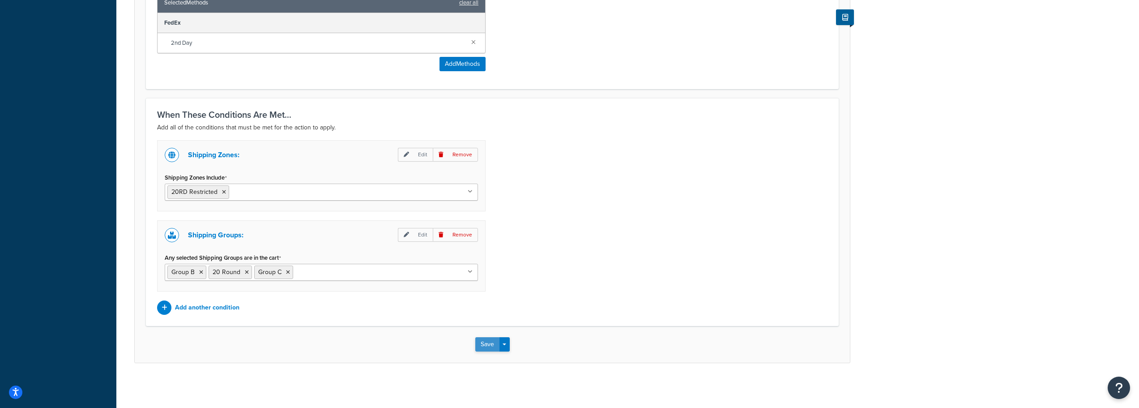
click at [481, 342] on button "Save" at bounding box center [487, 344] width 24 height 14
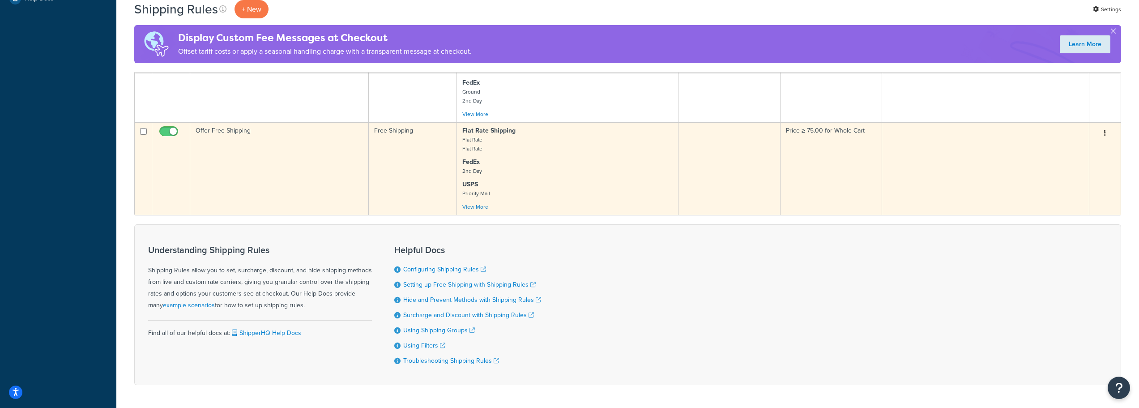
scroll to position [233, 0]
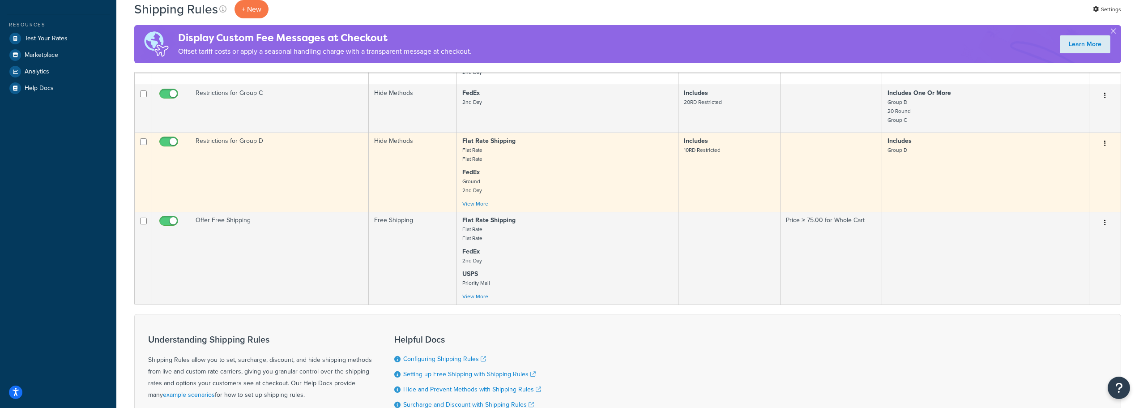
click at [275, 160] on td "Restrictions for Group D" at bounding box center [279, 171] width 179 height 79
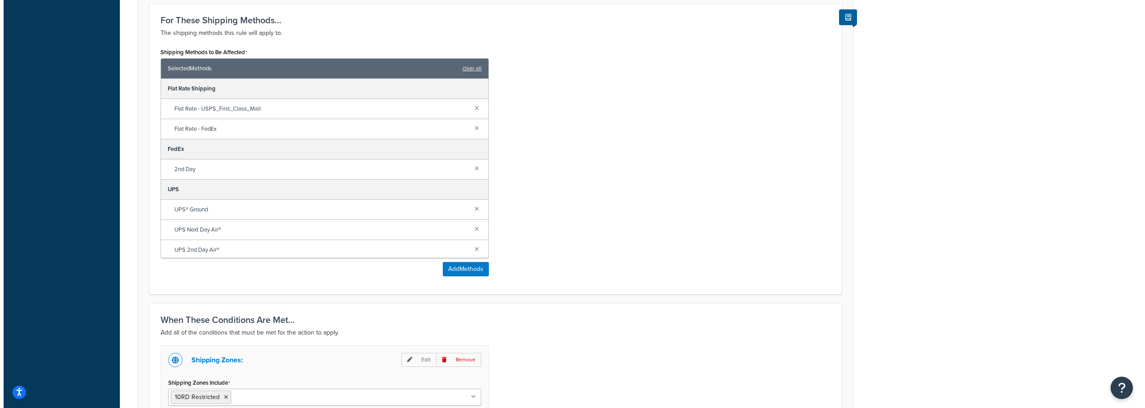
scroll to position [358, 0]
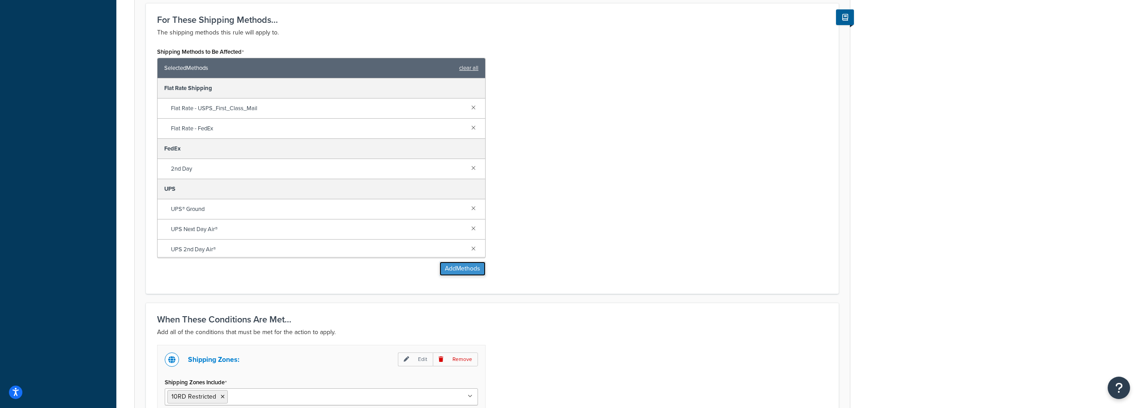
click at [455, 272] on button "Add Methods" at bounding box center [462, 268] width 46 height 14
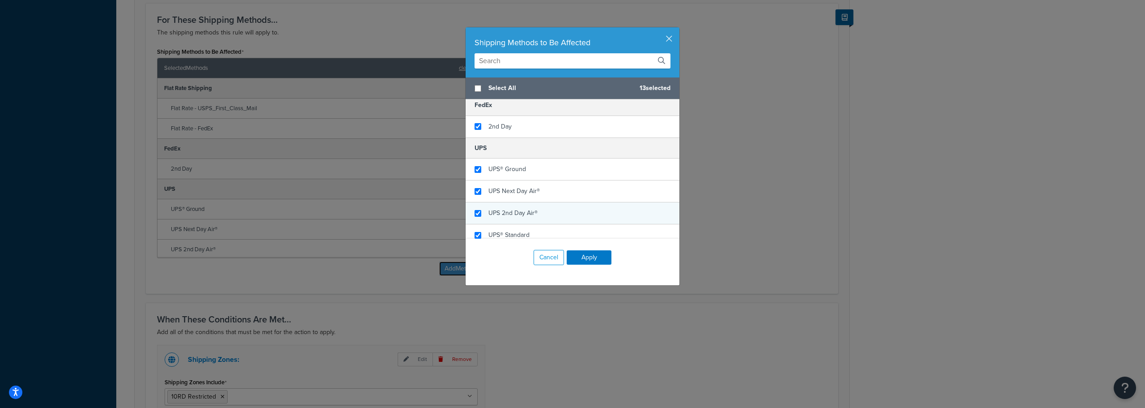
scroll to position [89, 0]
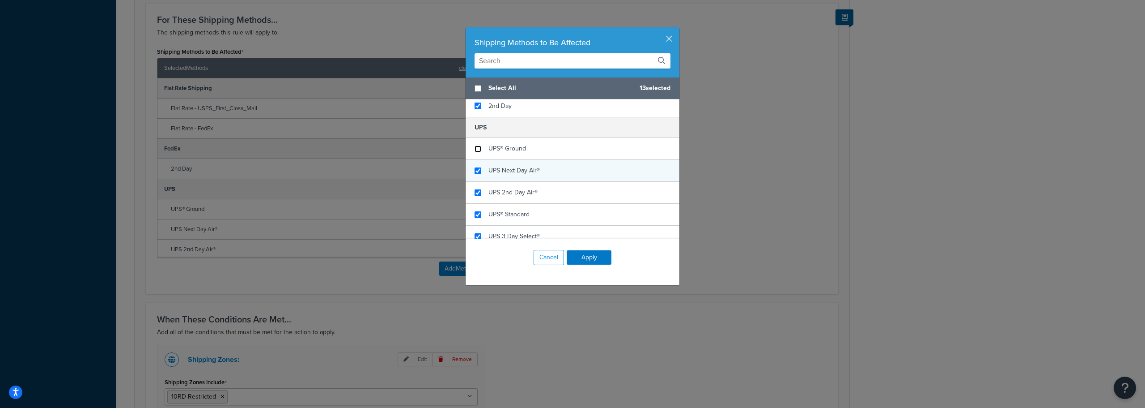
drag, startPoint x: 473, startPoint y: 150, endPoint x: 473, endPoint y: 161, distance: 11.2
click at [475, 151] on input "checkbox" at bounding box center [478, 148] width 7 height 7
checkbox input "false"
click at [475, 168] on input "checkbox" at bounding box center [478, 170] width 7 height 7
checkbox input "false"
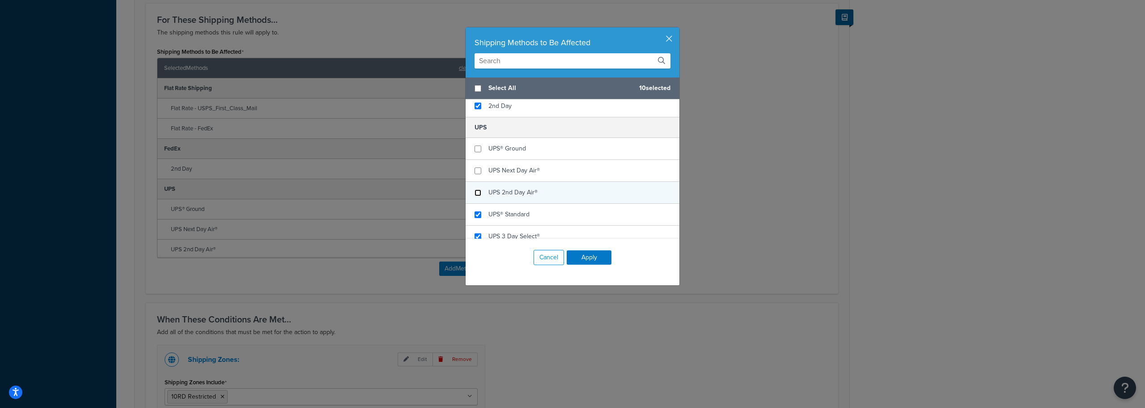
click at [478, 193] on input "checkbox" at bounding box center [478, 192] width 7 height 7
checkbox input "false"
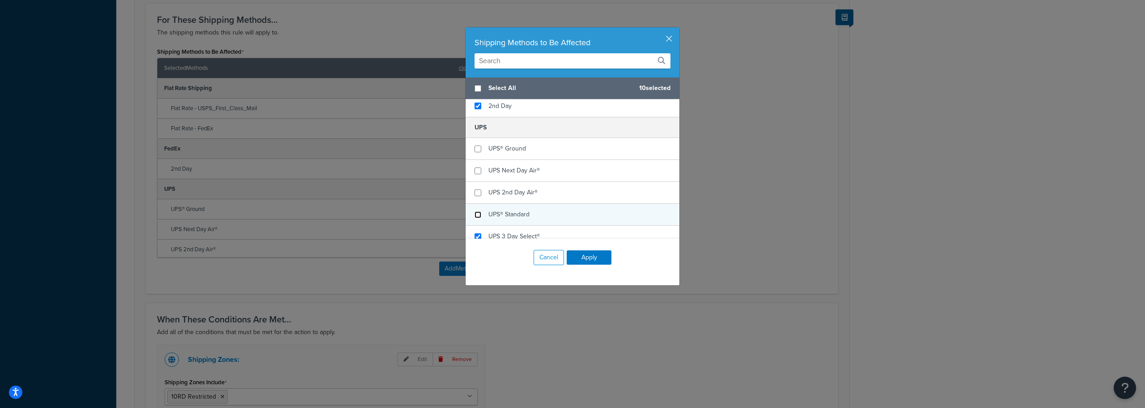
click at [475, 213] on input "checkbox" at bounding box center [478, 214] width 7 height 7
checkbox input "false"
drag, startPoint x: 476, startPoint y: 234, endPoint x: 503, endPoint y: 204, distance: 40.2
click at [477, 234] on input "checkbox" at bounding box center [478, 236] width 7 height 7
checkbox input "false"
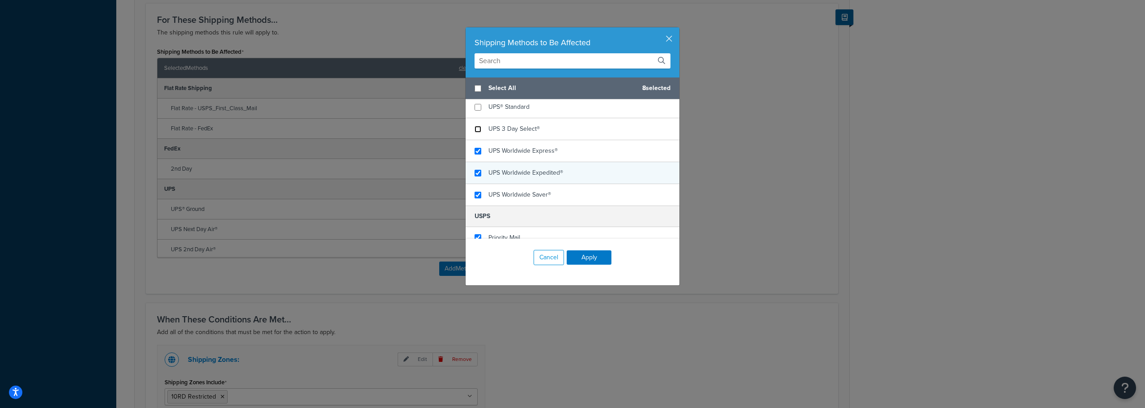
scroll to position [224, 0]
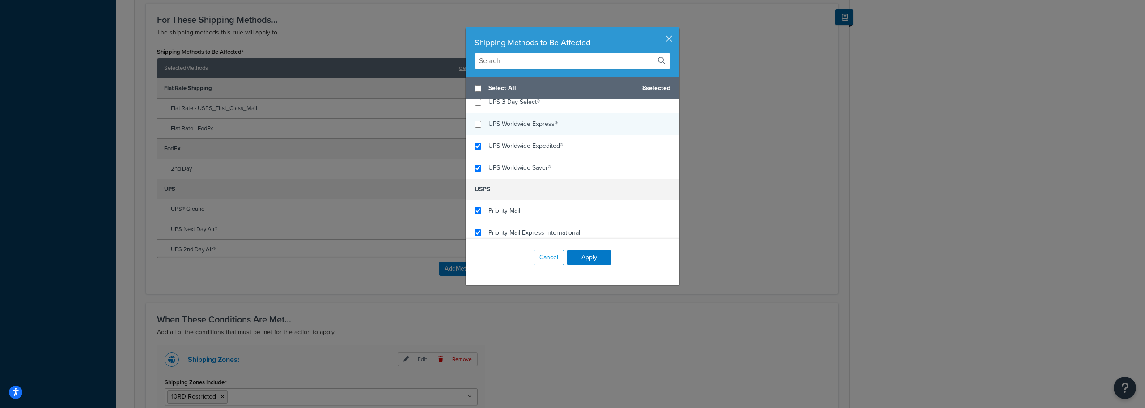
checkbox input "false"
click at [478, 128] on div "UPS Worldwide Express®" at bounding box center [573, 124] width 214 height 22
click at [477, 146] on input "checkbox" at bounding box center [478, 146] width 7 height 7
checkbox input "false"
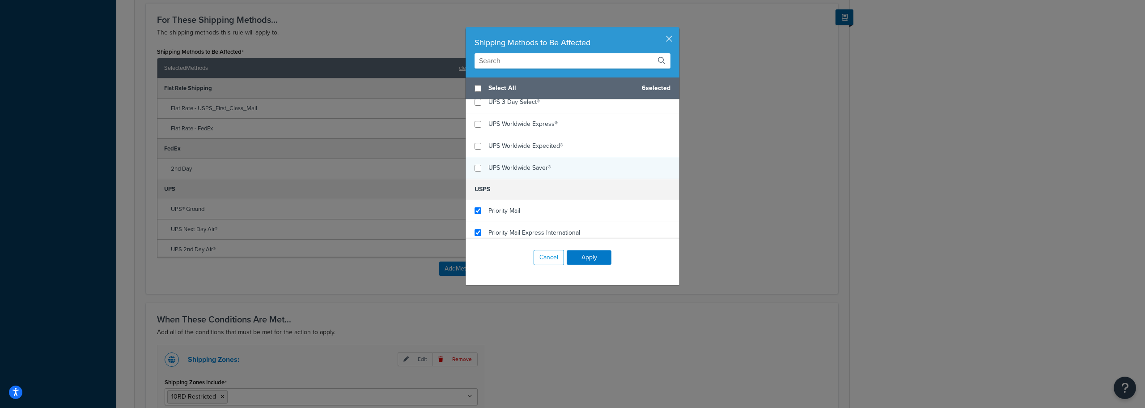
checkbox input "false"
click at [475, 163] on div "UPS Worldwide Saver®" at bounding box center [573, 167] width 214 height 21
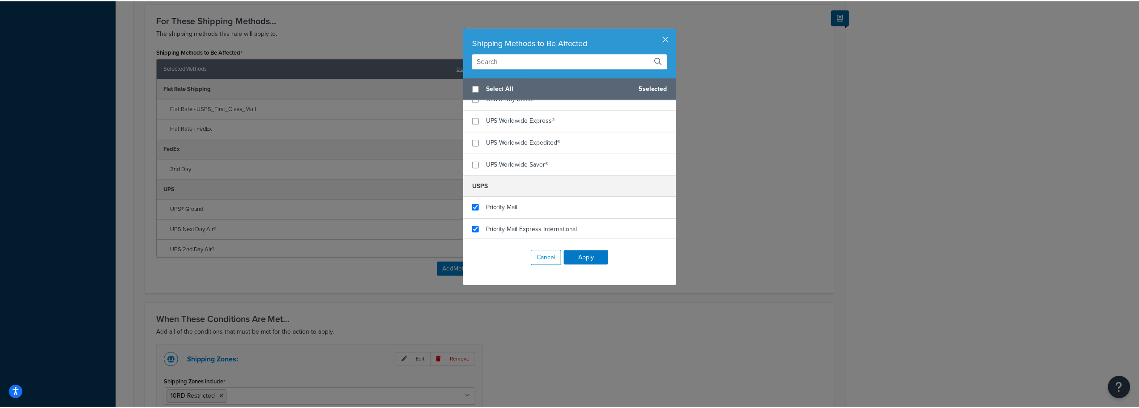
scroll to position [229, 0]
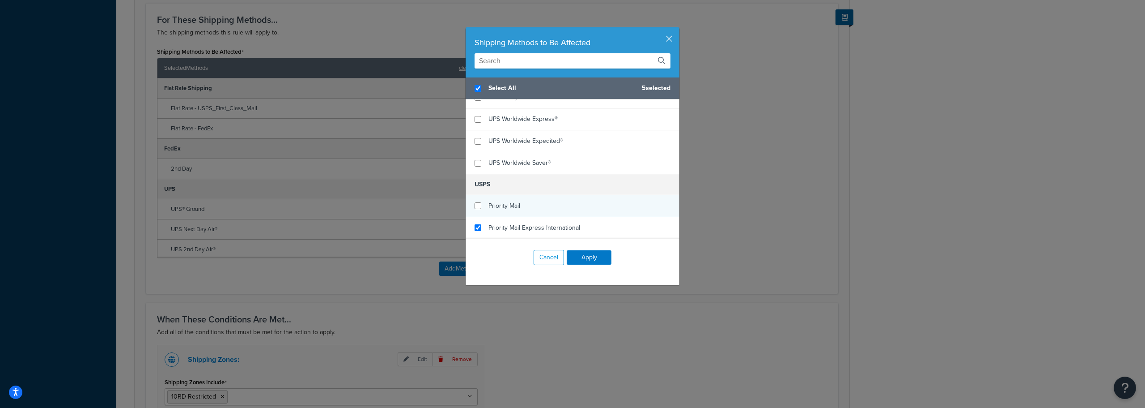
checkbox input "true"
checkbox input "false"
click at [478, 204] on div "Priority Mail" at bounding box center [573, 206] width 214 height 22
checkbox input "false"
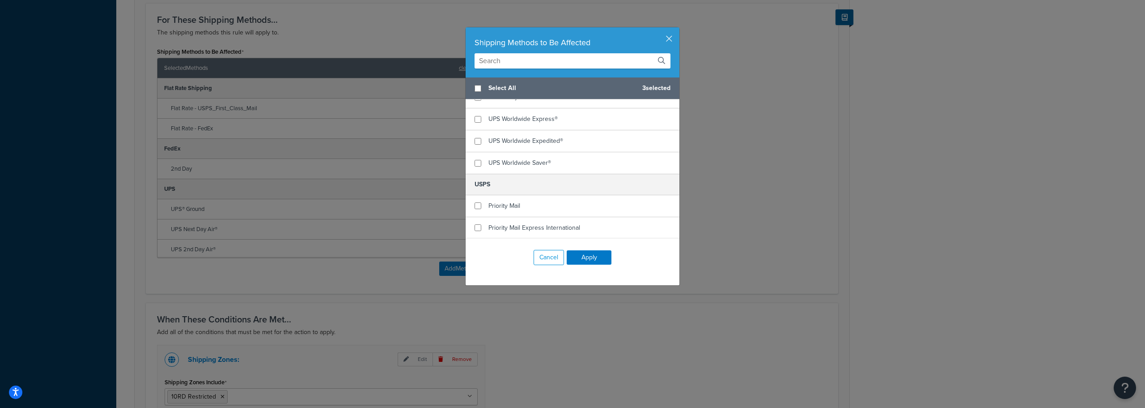
drag, startPoint x: 475, startPoint y: 231, endPoint x: 513, endPoint y: 242, distance: 39.1
click at [476, 232] on div "Priority Mail Express International" at bounding box center [573, 227] width 214 height 21
click at [594, 254] on button "Apply" at bounding box center [589, 257] width 45 height 14
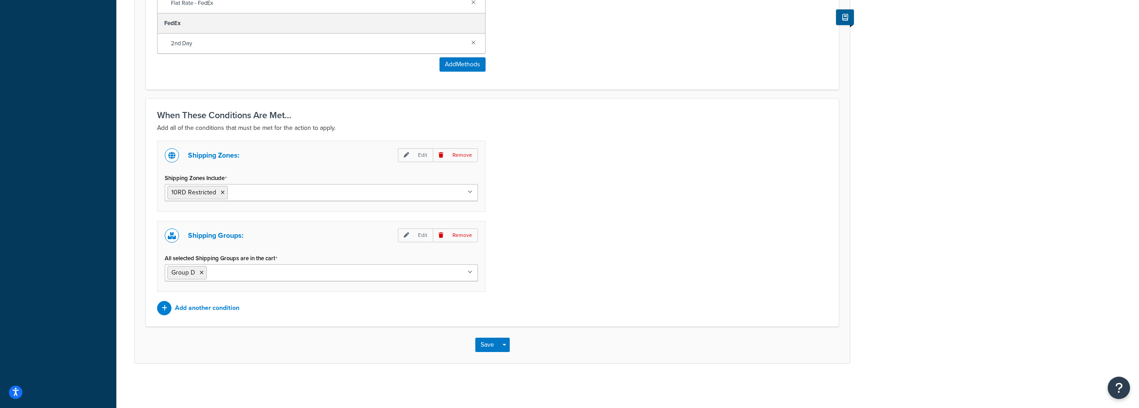
scroll to position [484, 0]
click at [487, 344] on button "Save" at bounding box center [487, 344] width 24 height 14
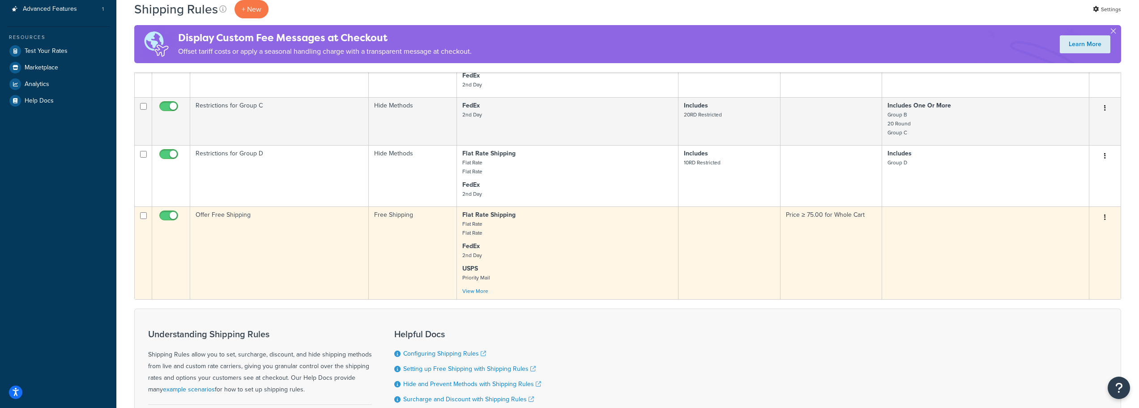
scroll to position [224, 0]
click at [314, 257] on td "Offer Free Shipping" at bounding box center [279, 249] width 179 height 93
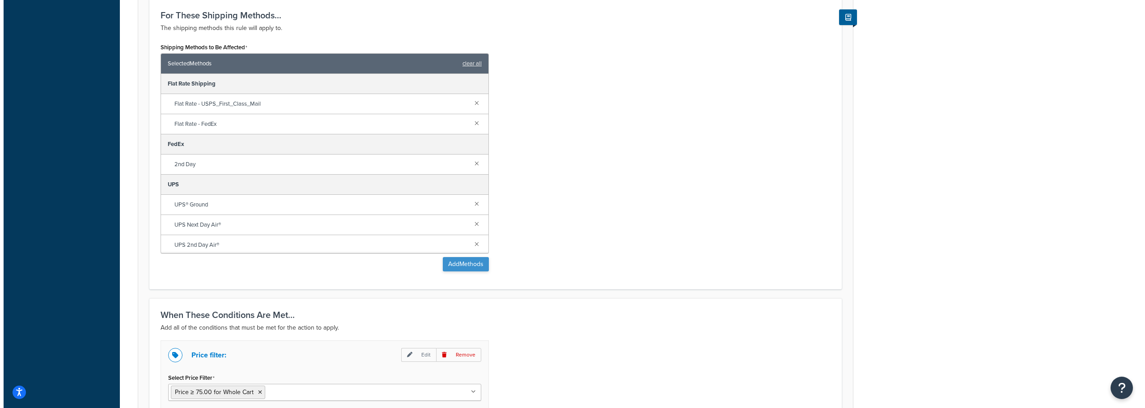
scroll to position [492, 0]
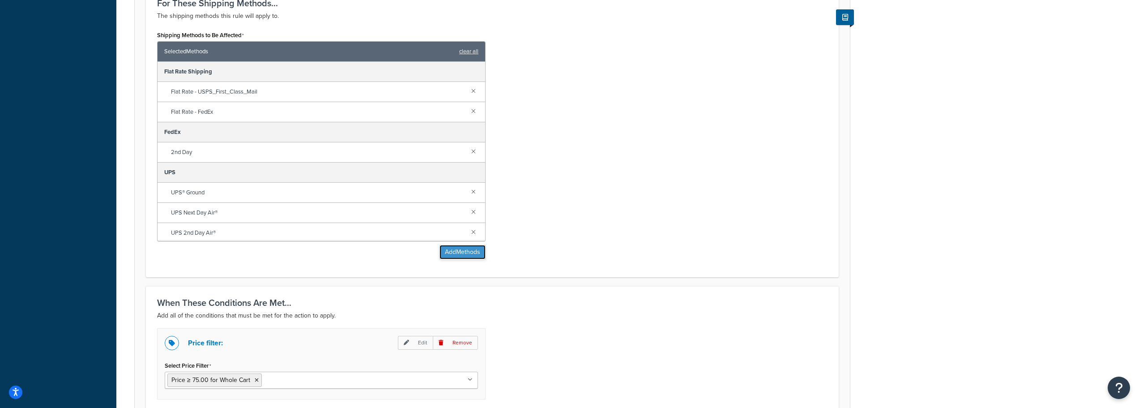
click at [460, 250] on button "Add Methods" at bounding box center [462, 252] width 46 height 14
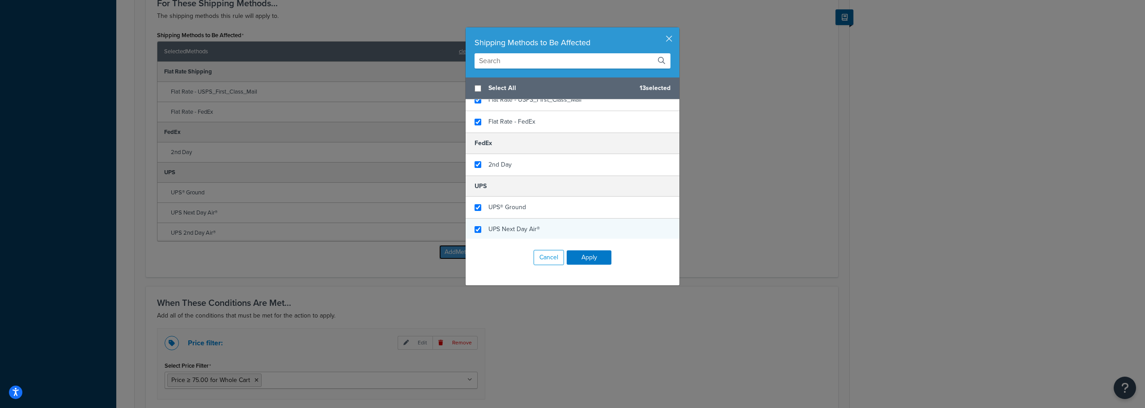
scroll to position [89, 0]
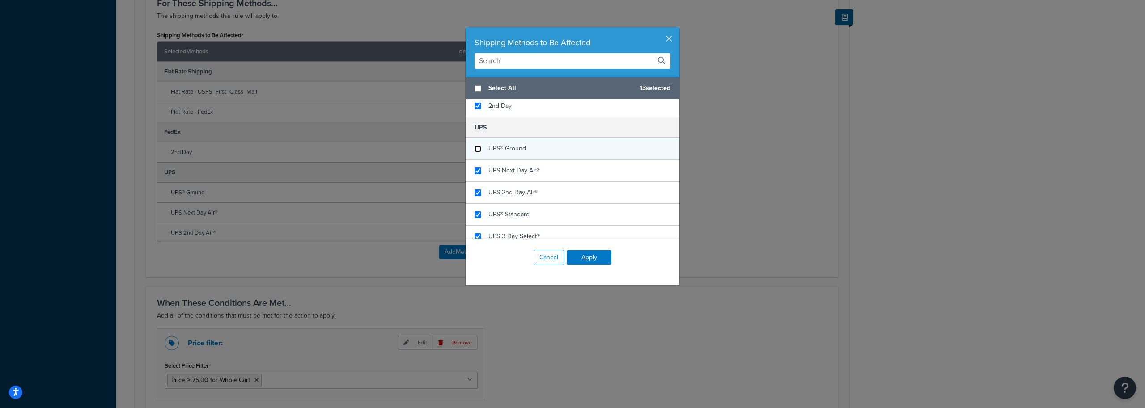
click at [477, 148] on input "checkbox" at bounding box center [478, 148] width 7 height 7
checkbox input "false"
drag, startPoint x: 479, startPoint y: 170, endPoint x: 476, endPoint y: 180, distance: 10.3
click at [479, 171] on div "UPS Next Day Air®" at bounding box center [573, 171] width 214 height 22
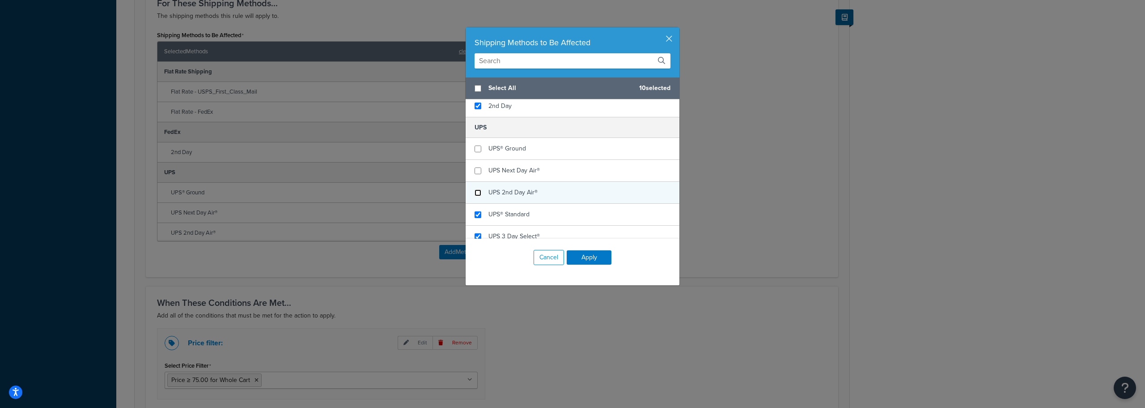
click at [475, 191] on input "checkbox" at bounding box center [478, 192] width 7 height 7
checkbox input "false"
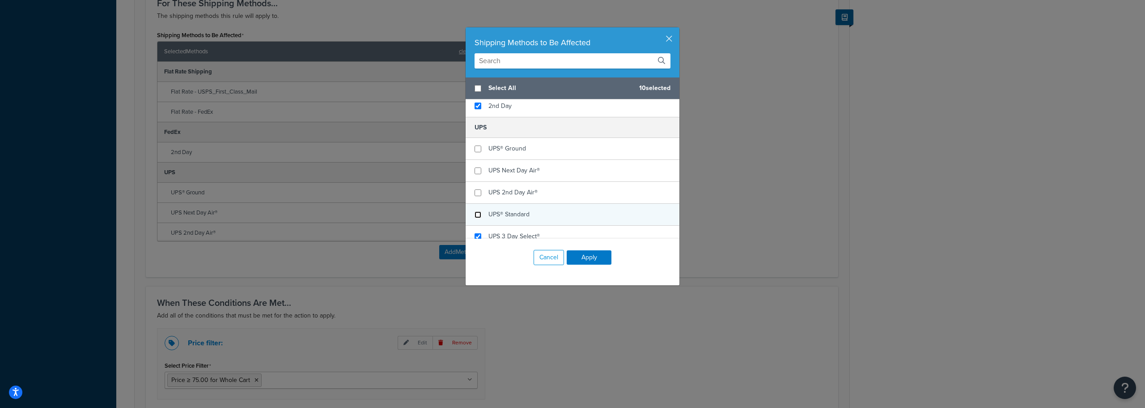
click at [475, 214] on input "checkbox" at bounding box center [478, 214] width 7 height 7
checkbox input "false"
click at [475, 230] on div "UPS 3 Day Select®" at bounding box center [573, 237] width 214 height 22
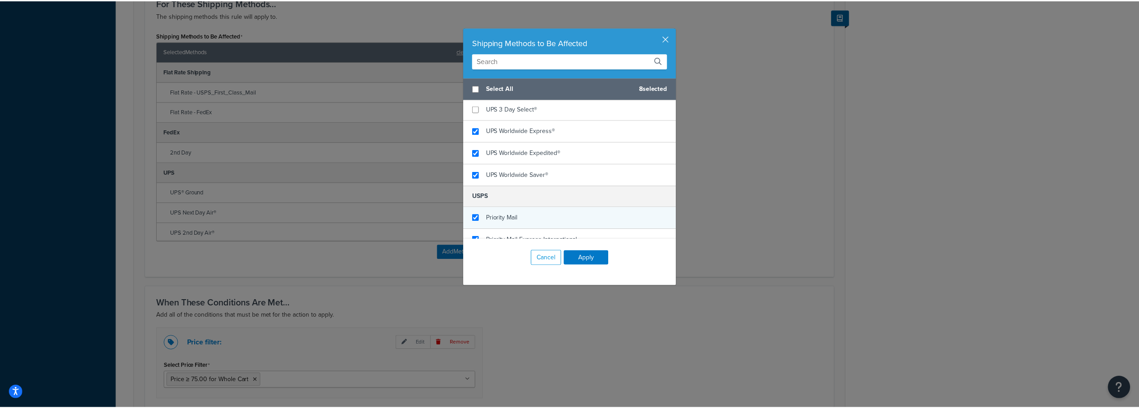
scroll to position [229, 0]
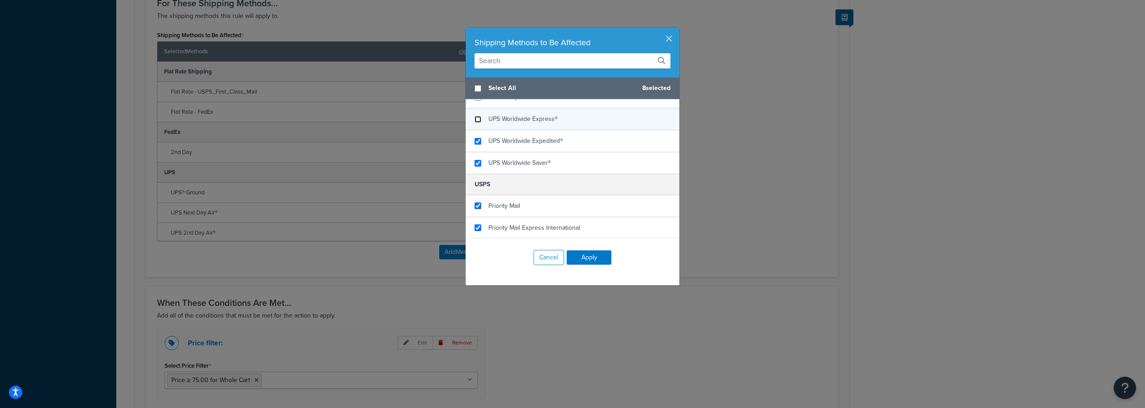
click at [475, 119] on input "checkbox" at bounding box center [478, 119] width 7 height 7
checkbox input "false"
click at [482, 140] on div "UPS Worldwide Expedited®" at bounding box center [573, 141] width 214 height 22
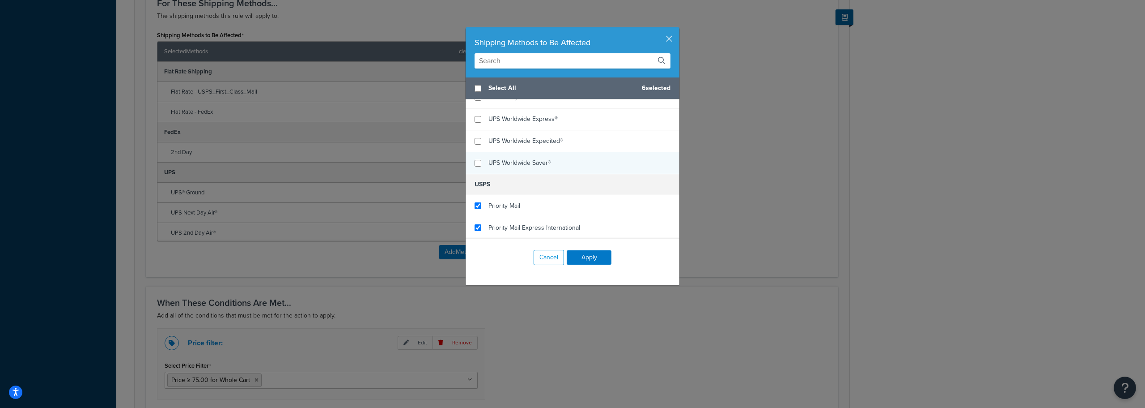
checkbox input "false"
click at [479, 162] on div "UPS Worldwide Saver®" at bounding box center [573, 162] width 214 height 21
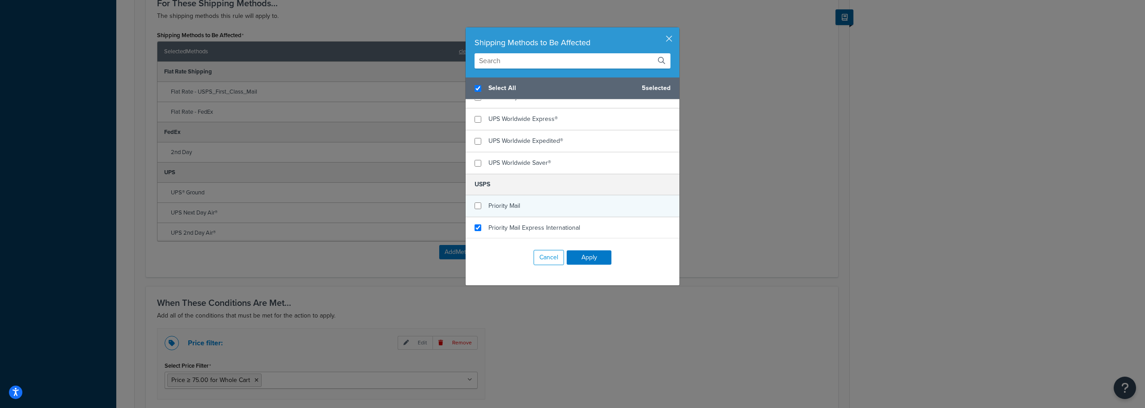
checkbox input "true"
checkbox input "false"
click at [479, 207] on div "Priority Mail" at bounding box center [573, 206] width 214 height 22
checkbox input "false"
click at [478, 225] on input "checkbox" at bounding box center [478, 227] width 7 height 7
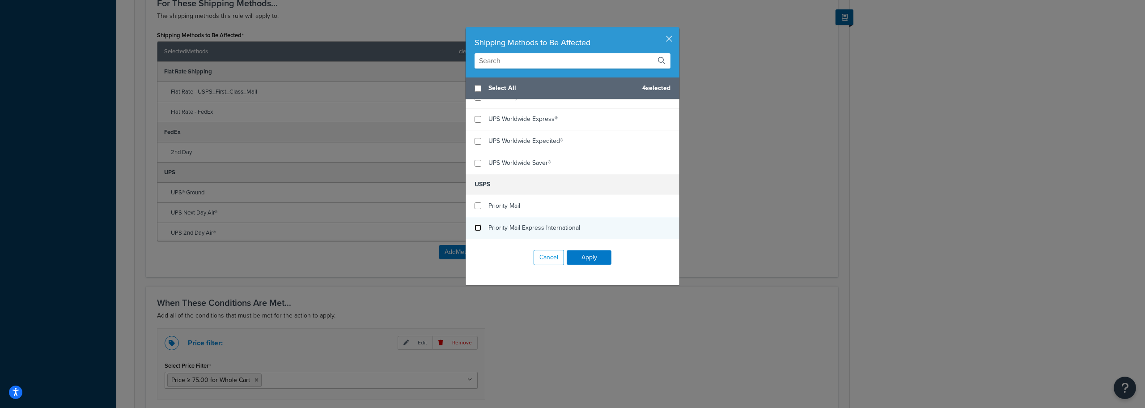
checkbox input "false"
click at [572, 255] on button "Apply" at bounding box center [589, 257] width 45 height 14
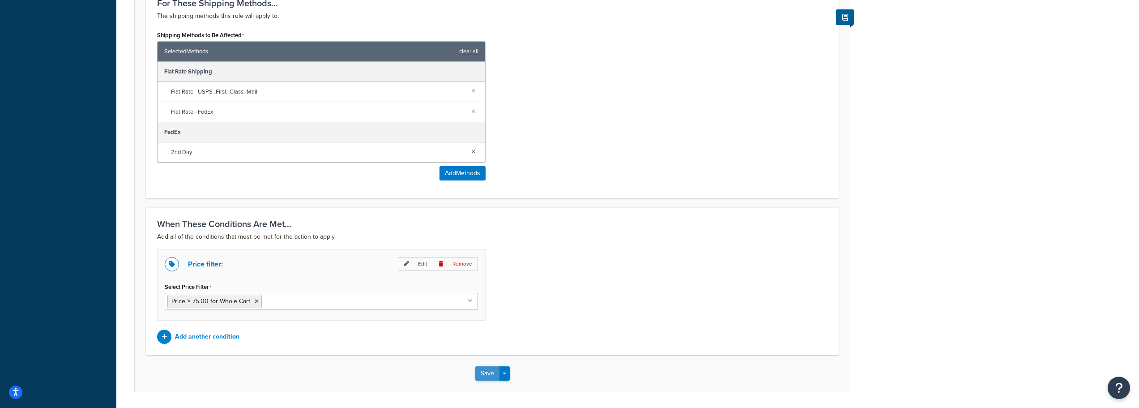
click at [485, 376] on button "Save" at bounding box center [487, 373] width 24 height 14
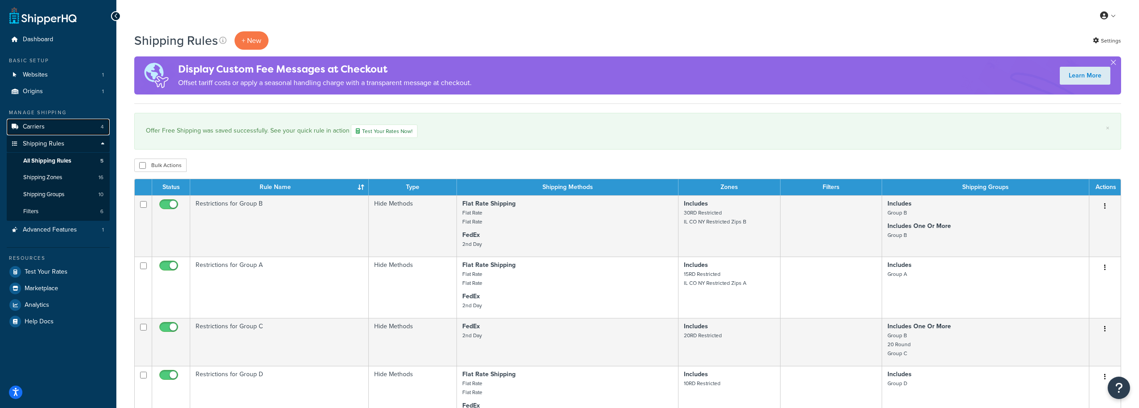
click at [30, 125] on span "Carriers" at bounding box center [34, 127] width 22 height 8
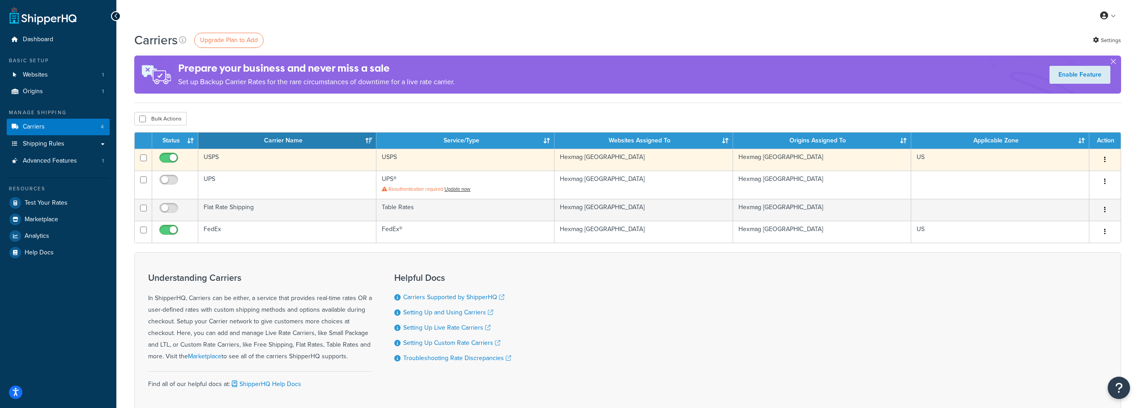
click at [311, 157] on td "USPS" at bounding box center [287, 160] width 178 height 22
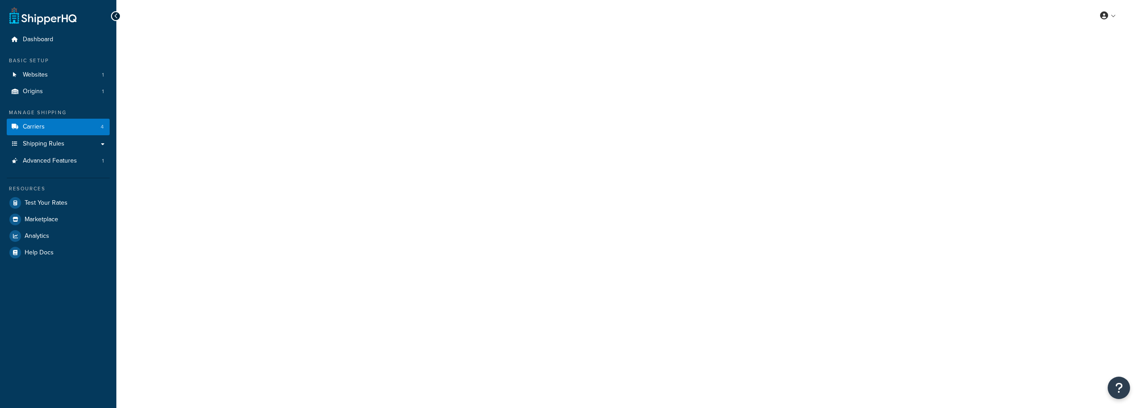
select select "usps"
select select "ONLINE"
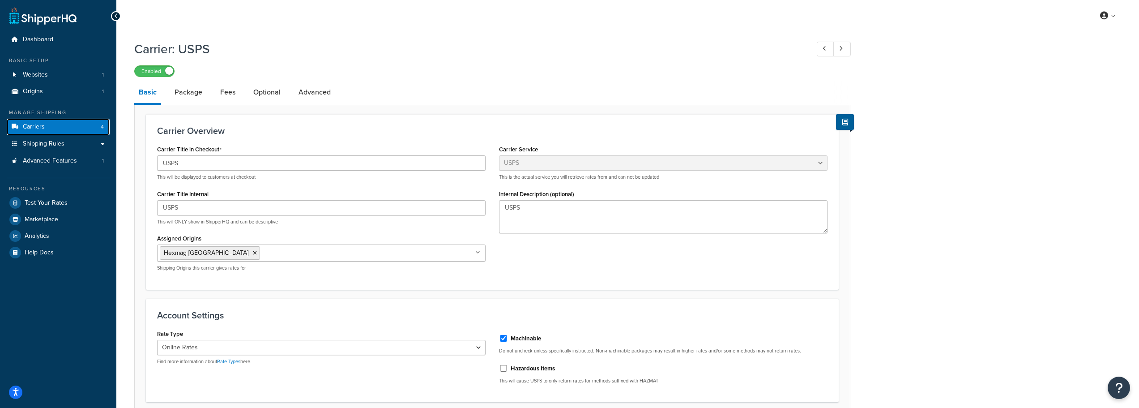
click at [78, 126] on link "Carriers 4" at bounding box center [58, 127] width 103 height 17
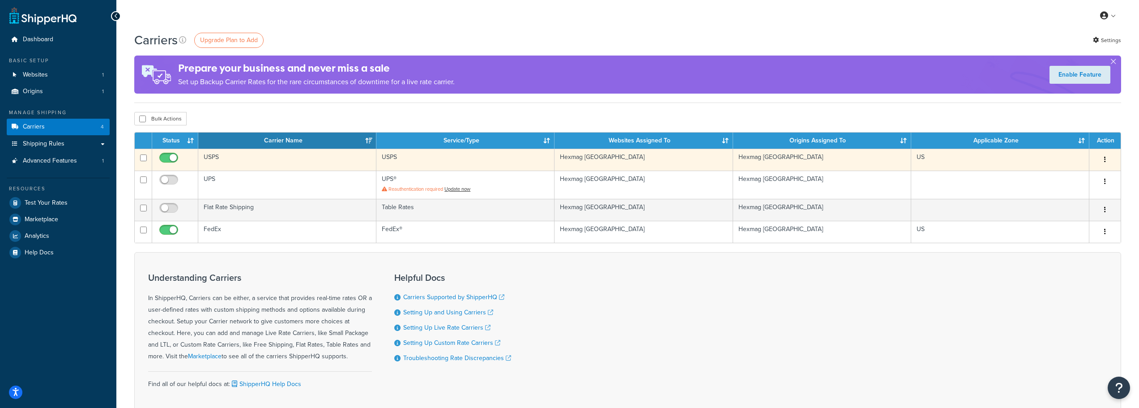
click at [1102, 157] on button "button" at bounding box center [1104, 160] width 13 height 14
click at [1069, 193] on link "Delete" at bounding box center [1068, 196] width 71 height 18
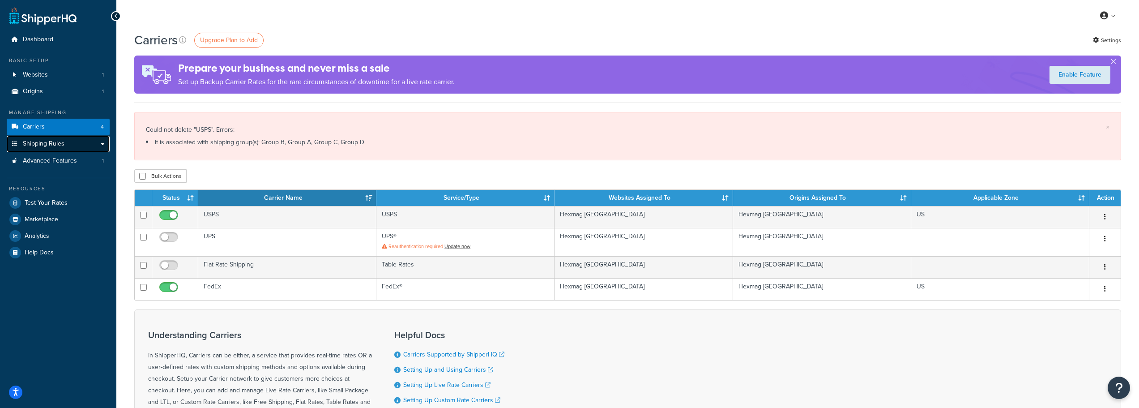
click at [47, 144] on span "Shipping Rules" at bounding box center [44, 144] width 42 height 8
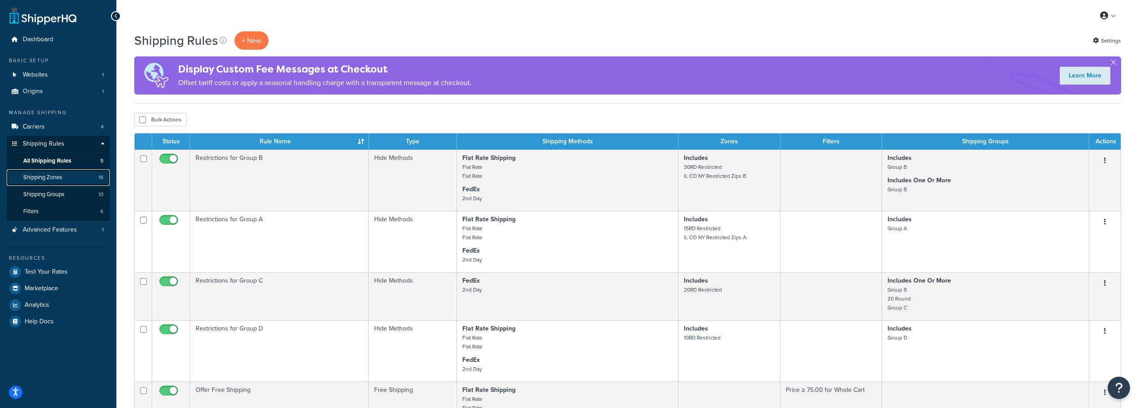
click at [45, 175] on span "Shipping Zones" at bounding box center [42, 178] width 39 height 8
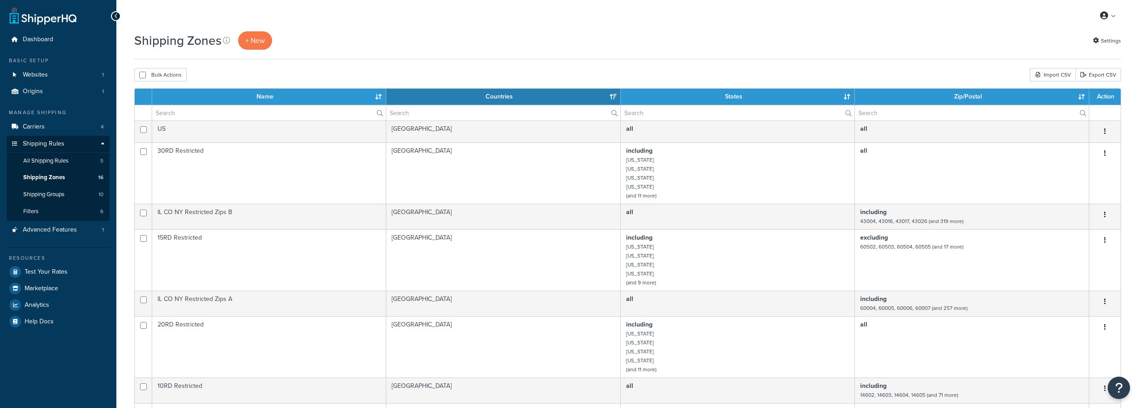
select select "15"
click at [68, 193] on link "Shipping Groups 10" at bounding box center [58, 194] width 103 height 17
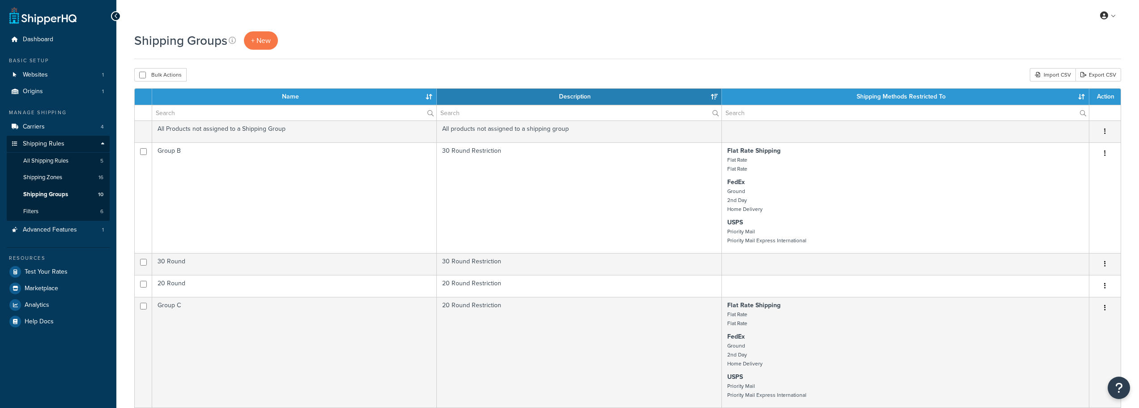
select select "15"
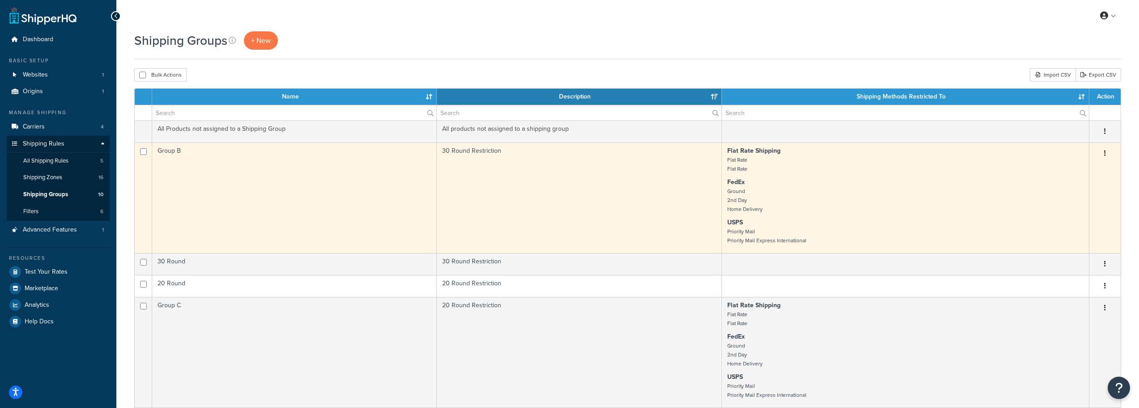
click at [321, 184] on td "Group B" at bounding box center [294, 197] width 285 height 111
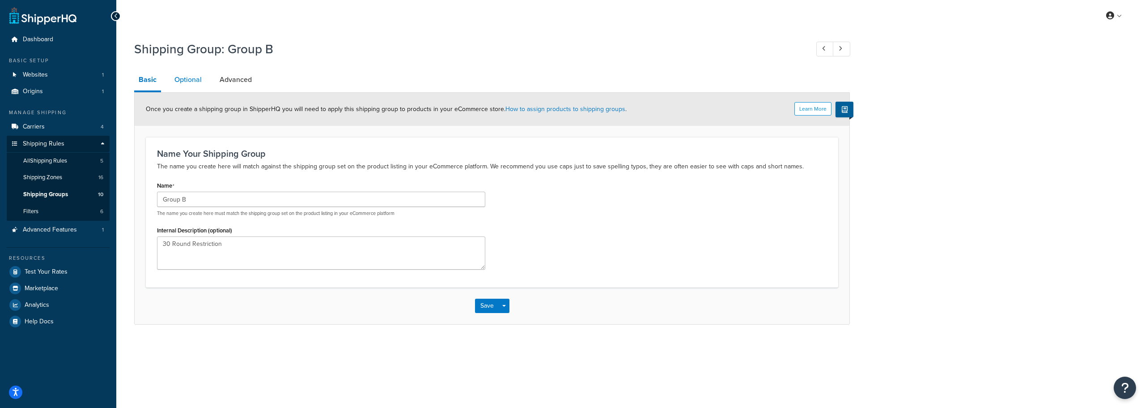
click at [191, 70] on link "Optional" at bounding box center [188, 79] width 36 height 21
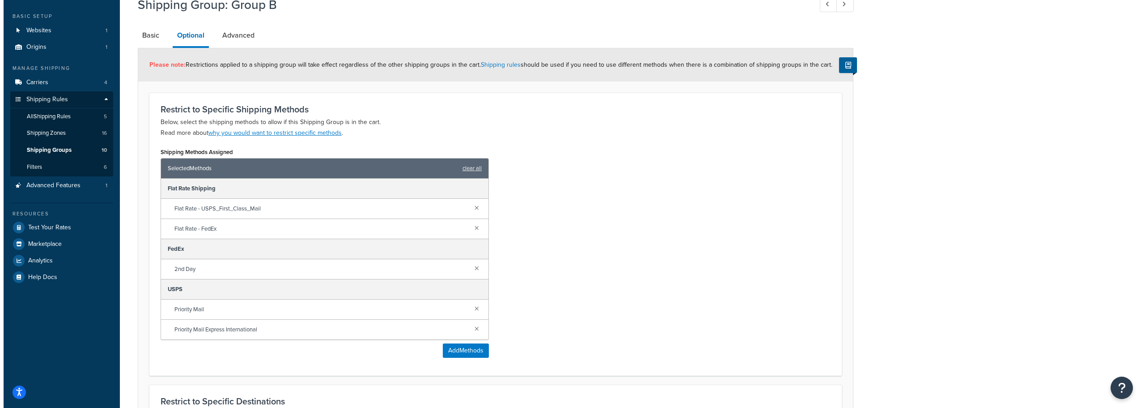
scroll to position [45, 0]
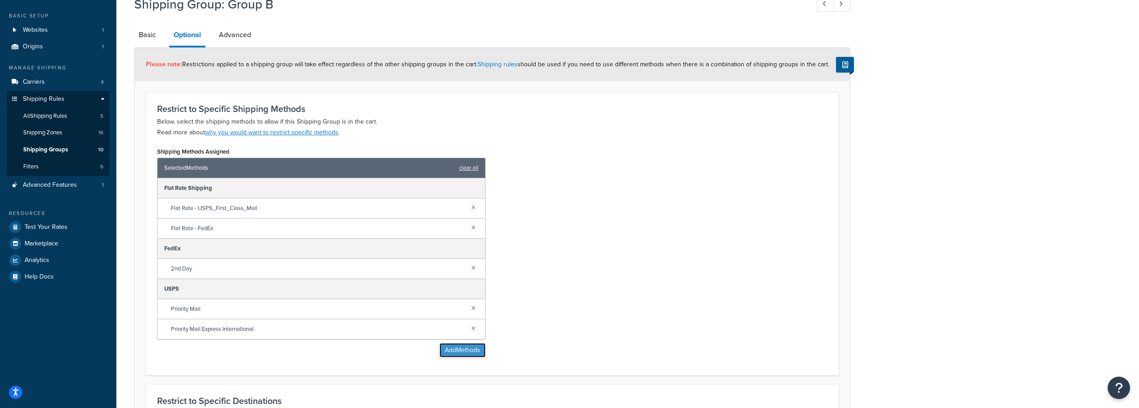
click at [475, 348] on button "Add Methods" at bounding box center [462, 350] width 46 height 14
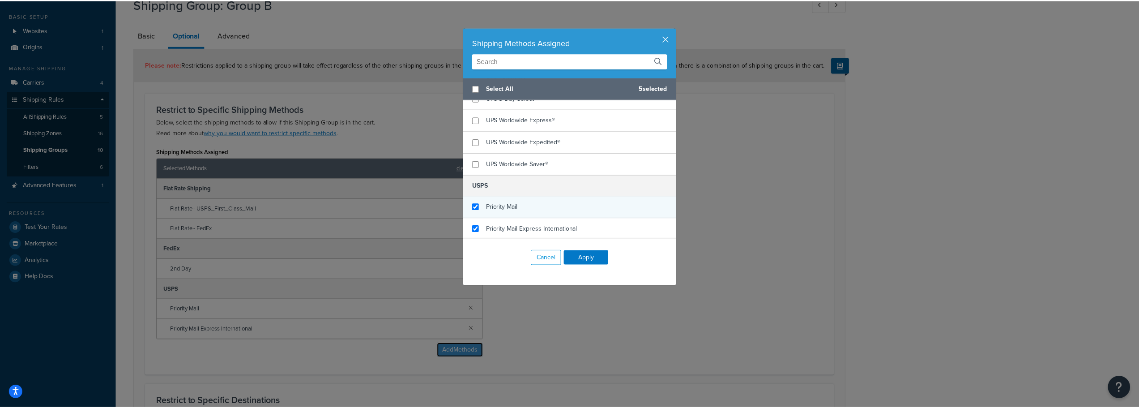
scroll to position [229, 0]
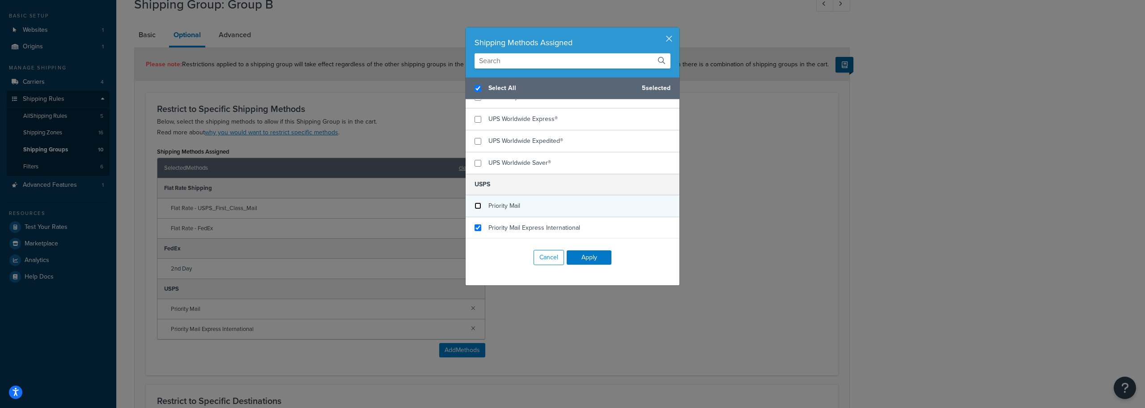
checkbox input "true"
drag, startPoint x: 474, startPoint y: 204, endPoint x: 476, endPoint y: 230, distance: 26.0
click at [475, 205] on input "checkbox" at bounding box center [478, 205] width 7 height 7
checkbox input "false"
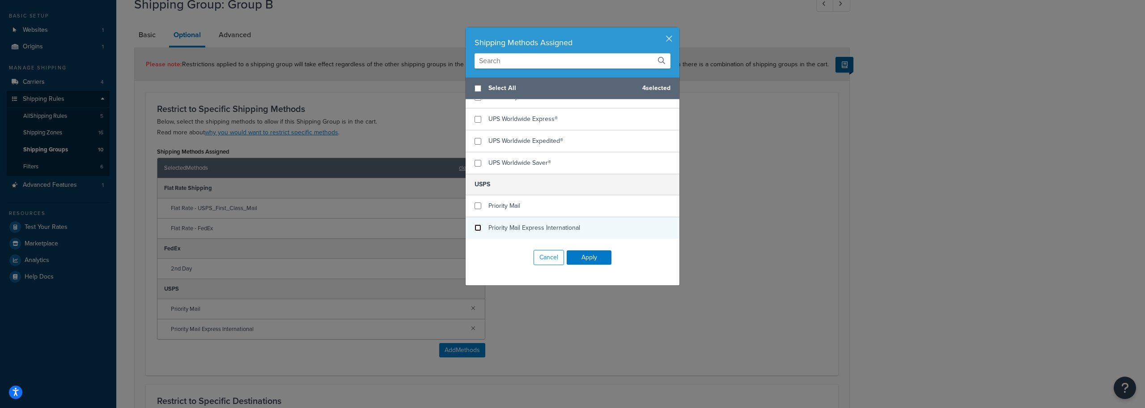
checkbox input "false"
click at [476, 231] on input "checkbox" at bounding box center [478, 227] width 7 height 7
checkbox input "false"
click at [600, 260] on button "Apply" at bounding box center [589, 257] width 45 height 14
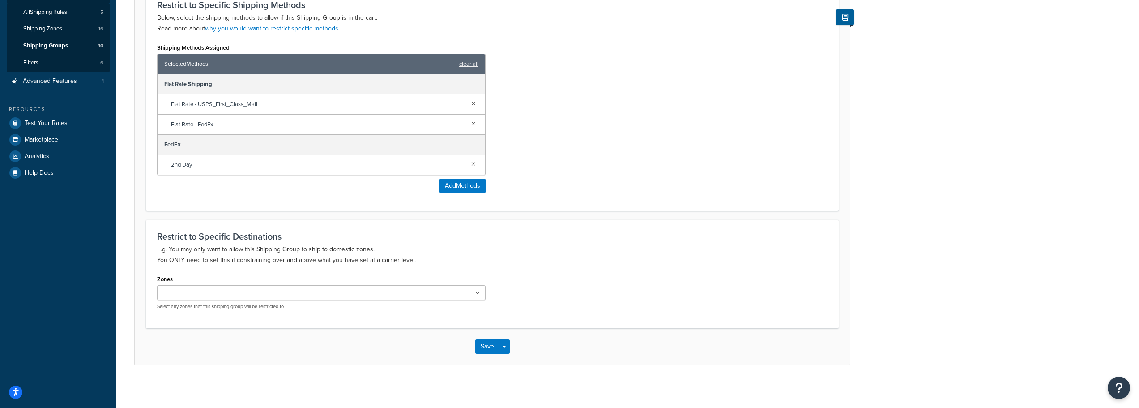
scroll to position [151, 0]
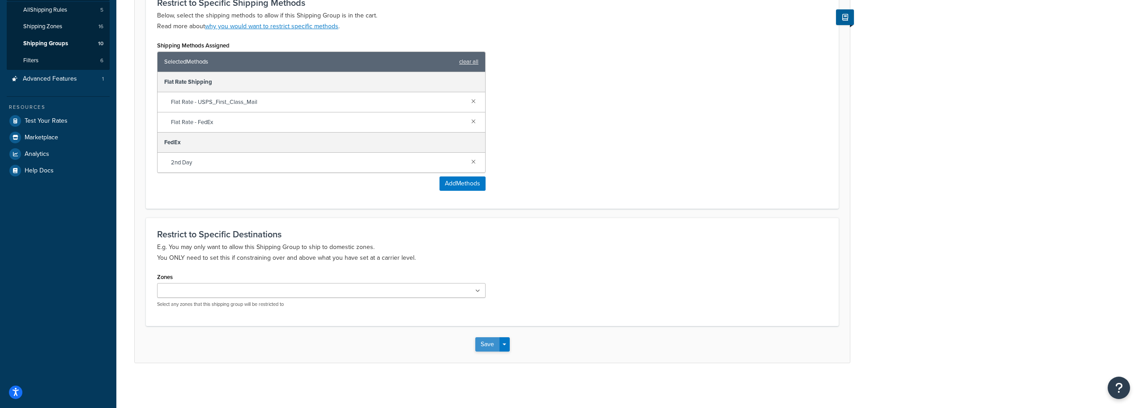
click at [494, 347] on button "Save" at bounding box center [487, 344] width 24 height 14
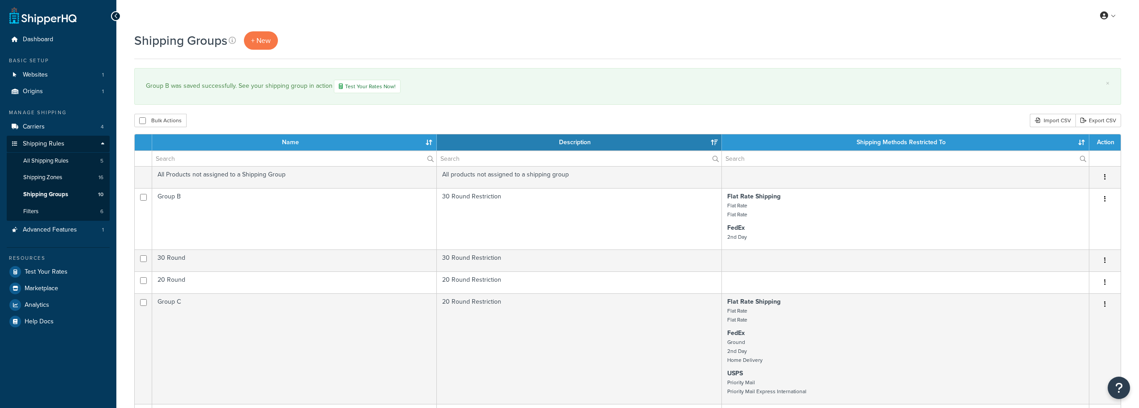
select select "15"
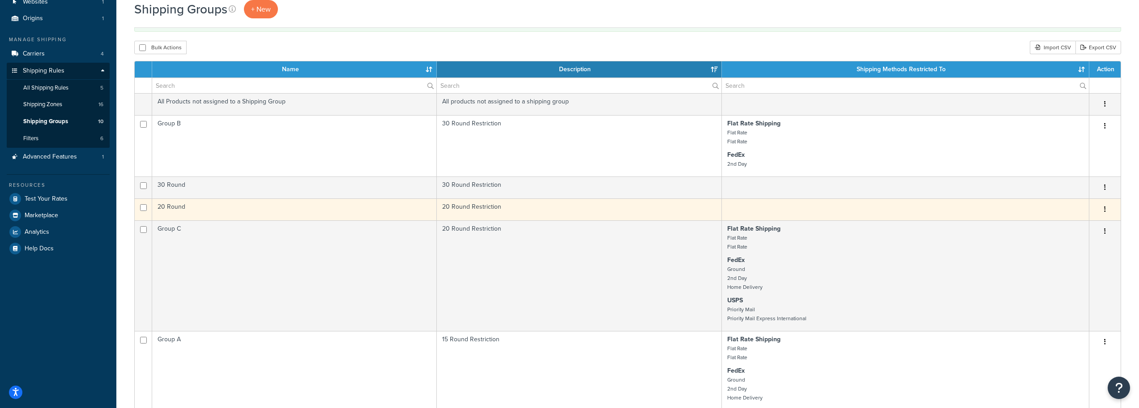
scroll to position [89, 0]
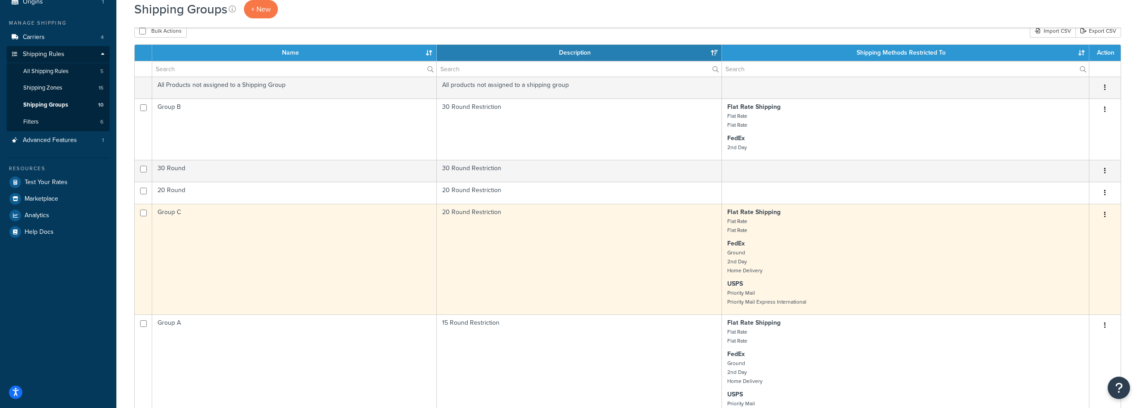
click at [247, 225] on td "Group C" at bounding box center [294, 259] width 285 height 111
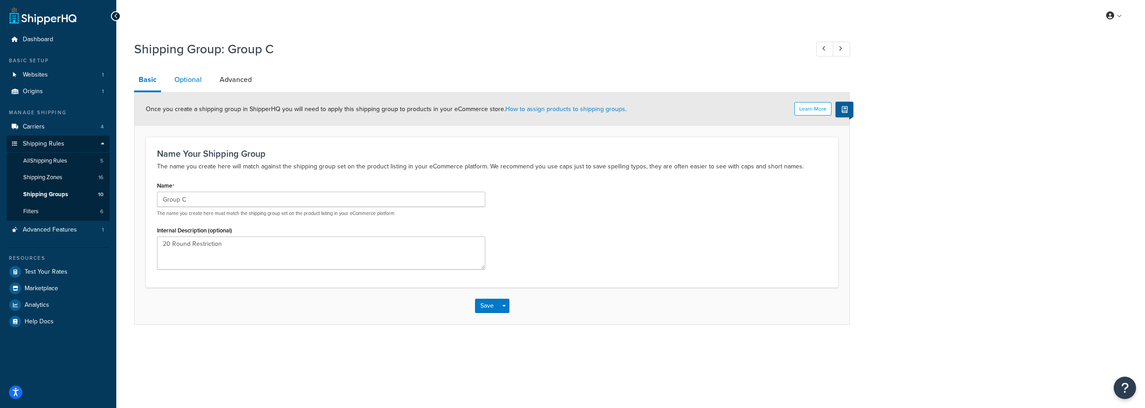
click at [174, 74] on link "Optional" at bounding box center [188, 79] width 36 height 21
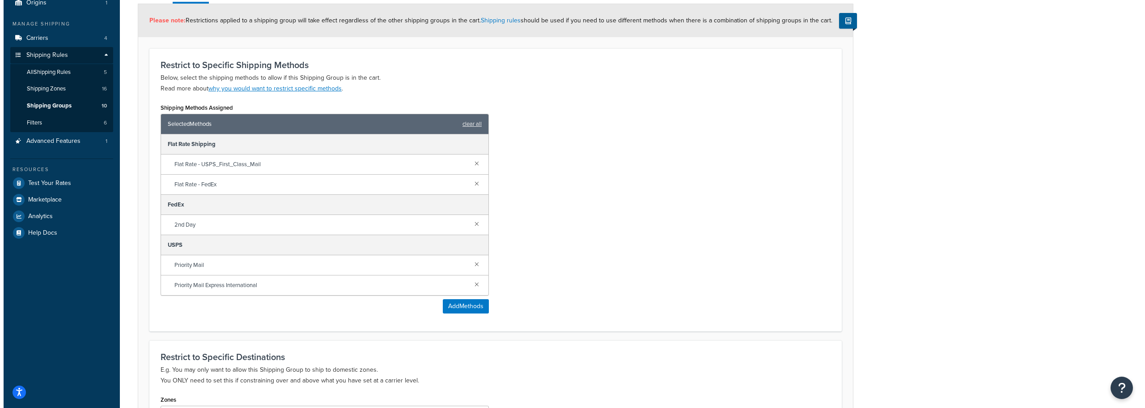
scroll to position [89, 0]
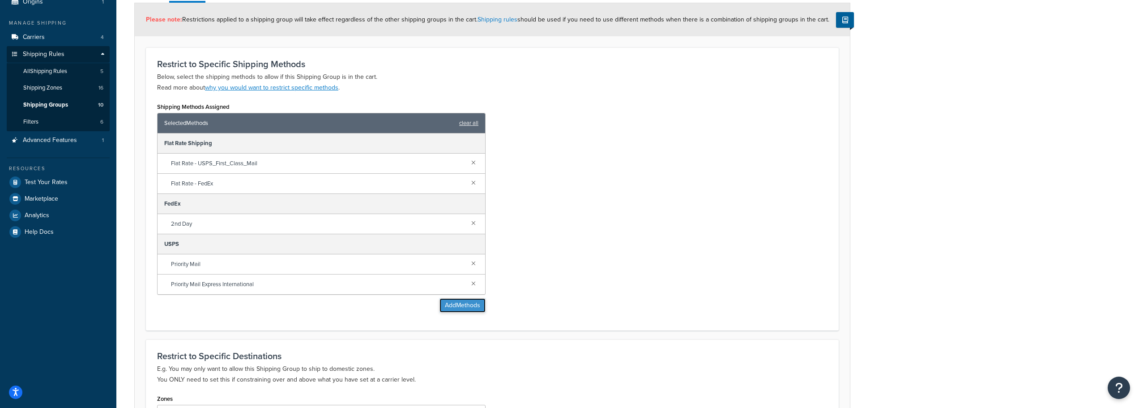
click at [465, 303] on button "Add Methods" at bounding box center [462, 305] width 46 height 14
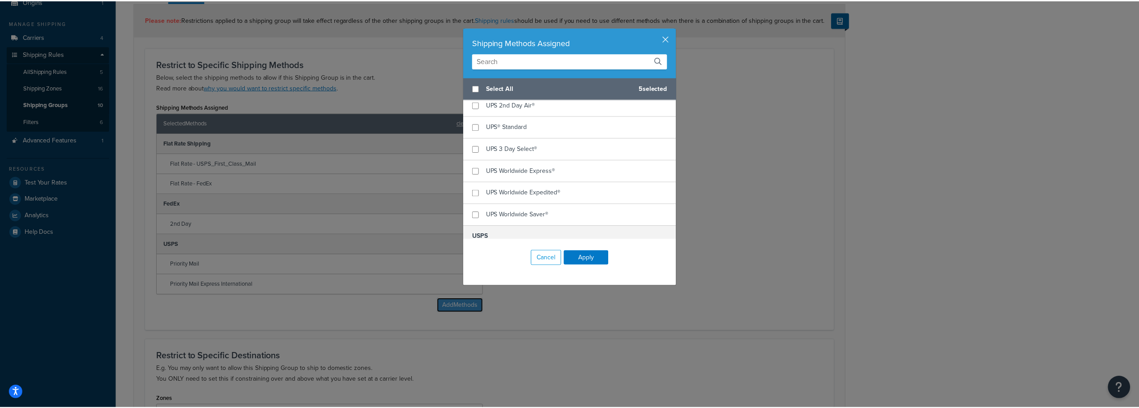
scroll to position [229, 0]
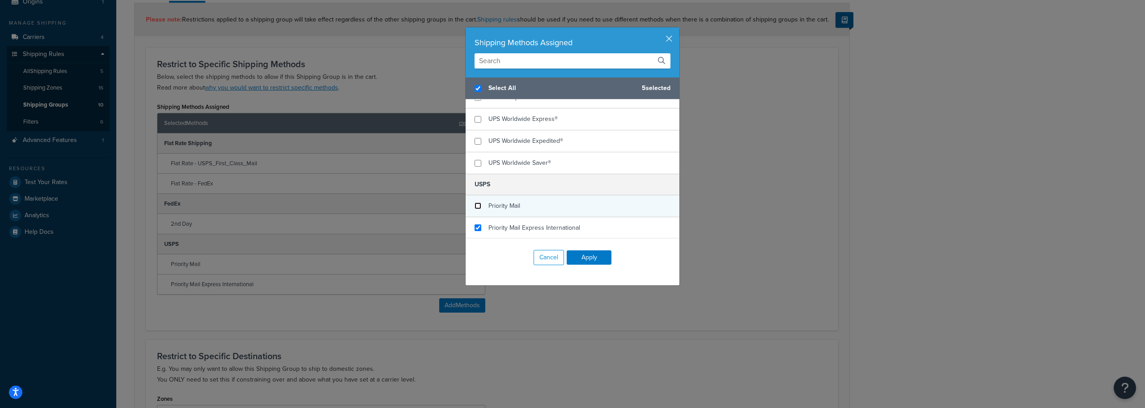
checkbox input "true"
click at [477, 207] on input "checkbox" at bounding box center [478, 205] width 7 height 7
checkbox input "false"
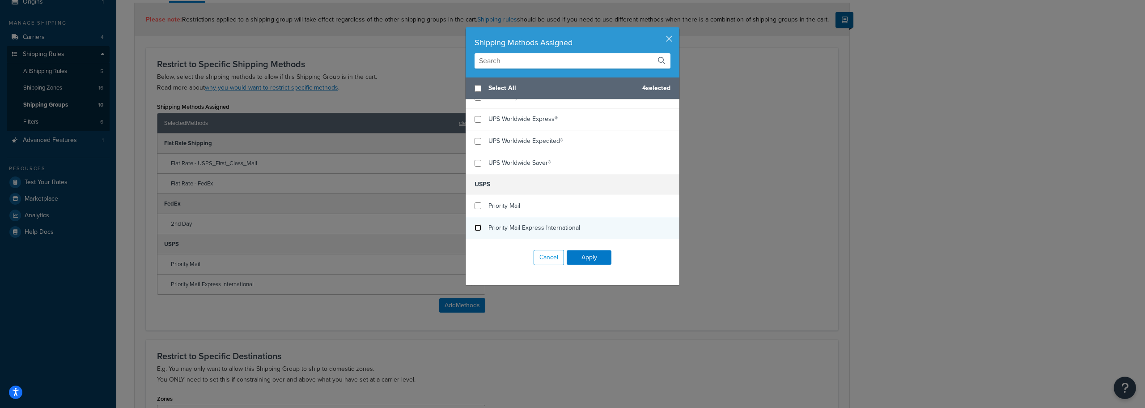
checkbox input "false"
drag, startPoint x: 475, startPoint y: 226, endPoint x: 567, endPoint y: 251, distance: 95.4
click at [477, 227] on input "checkbox" at bounding box center [478, 227] width 7 height 7
checkbox input "false"
click at [595, 255] on button "Apply" at bounding box center [589, 257] width 45 height 14
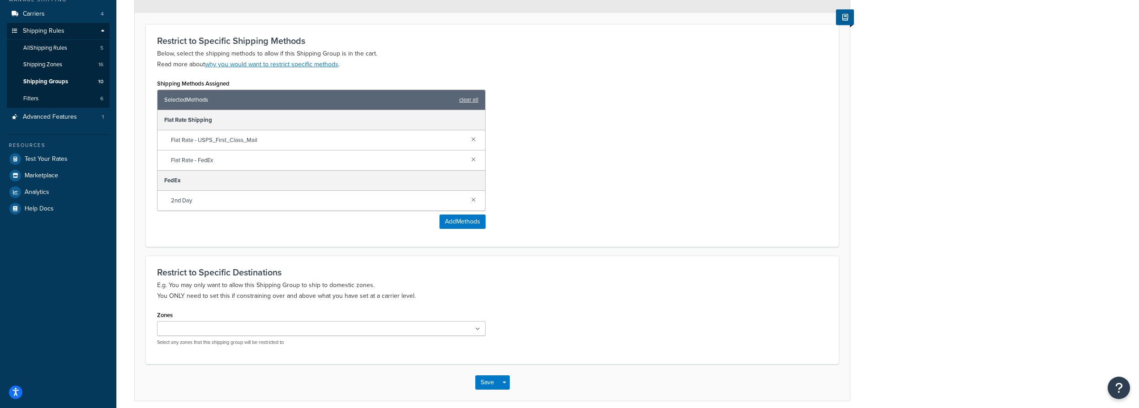
scroll to position [151, 0]
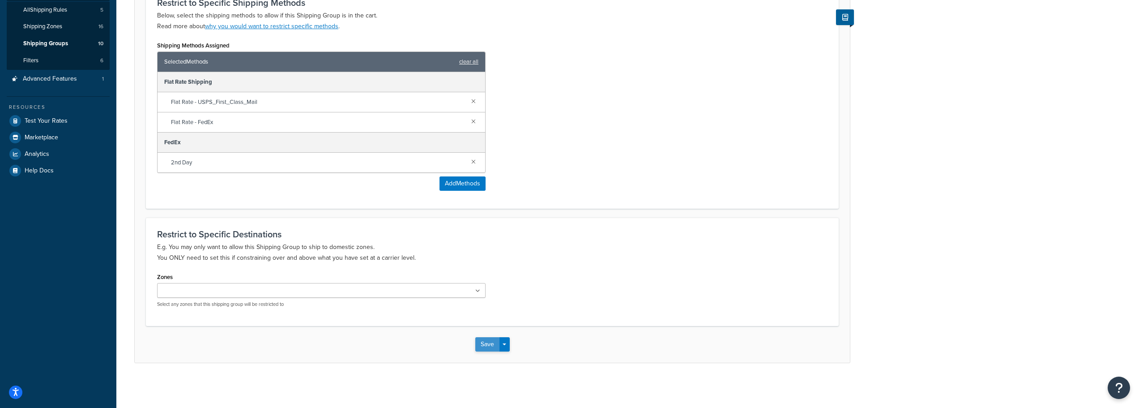
click at [485, 343] on button "Save" at bounding box center [487, 344] width 24 height 14
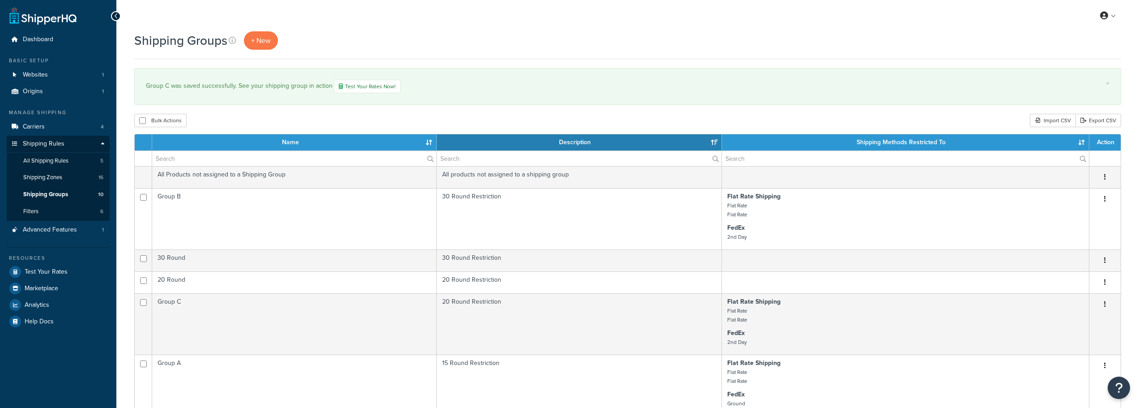
select select "15"
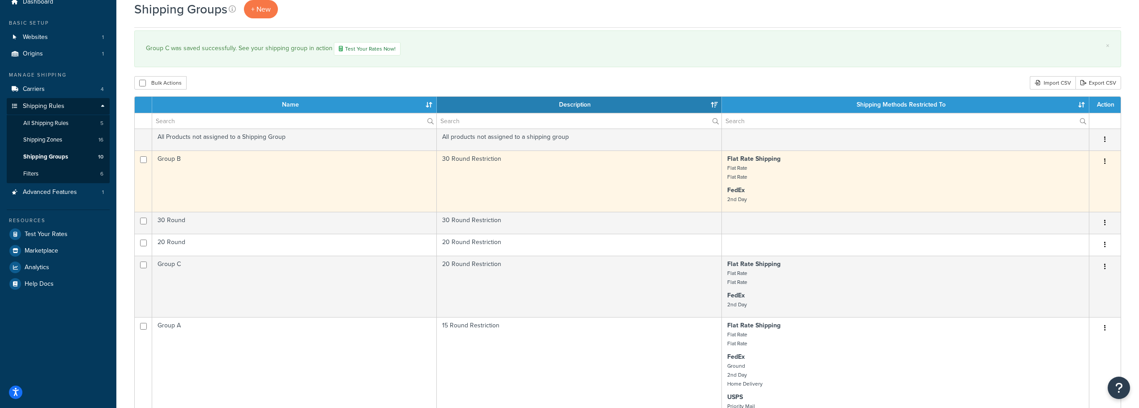
scroll to position [89, 0]
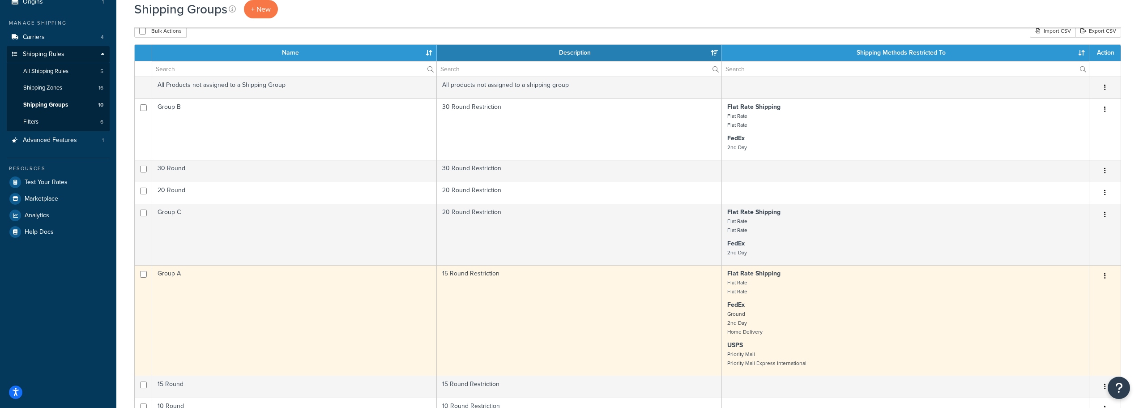
click at [239, 286] on td "Group A" at bounding box center [294, 320] width 285 height 111
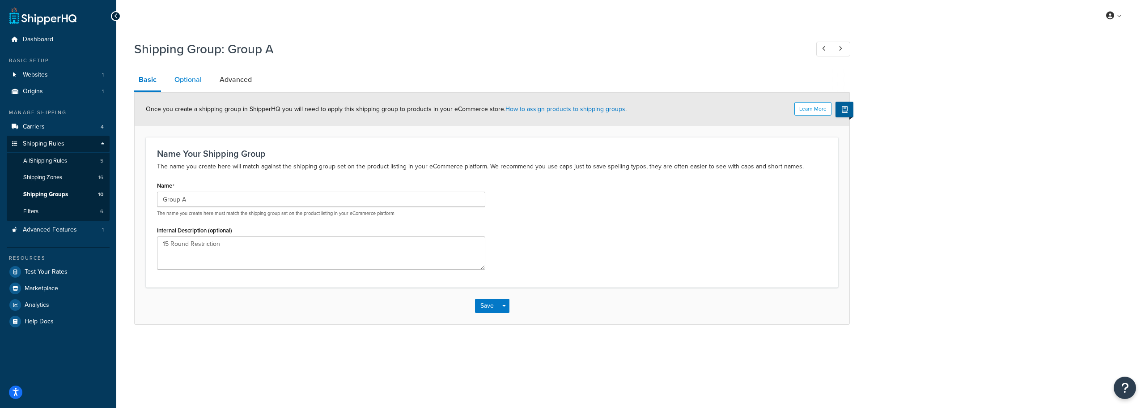
click at [189, 79] on link "Optional" at bounding box center [188, 79] width 36 height 21
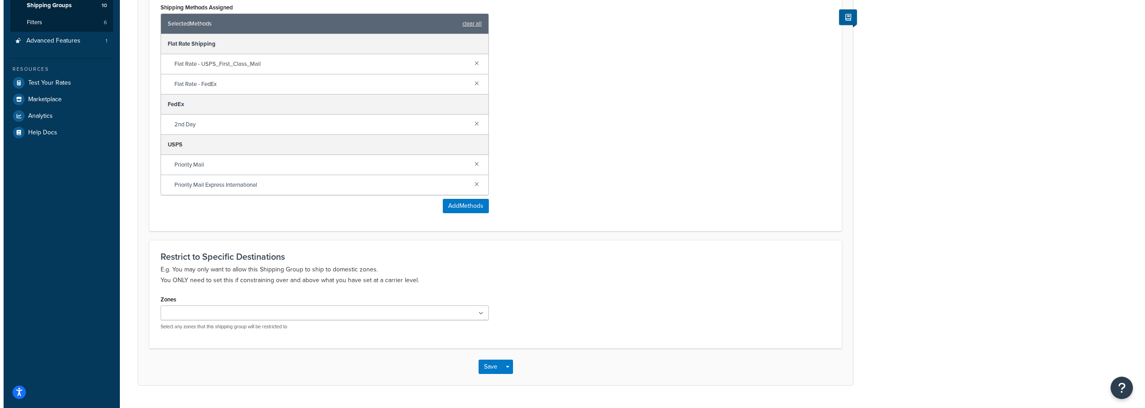
scroll to position [211, 0]
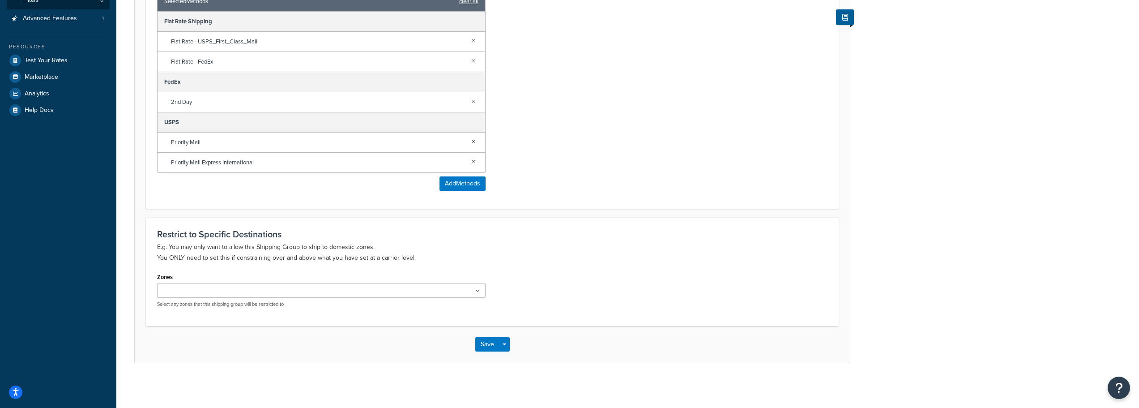
click at [448, 174] on div "Shipping Methods Assigned Selected Methods clear all Flat Rate Shipping Flat Ra…" at bounding box center [321, 85] width 328 height 212
click at [451, 186] on button "Add Methods" at bounding box center [462, 183] width 46 height 14
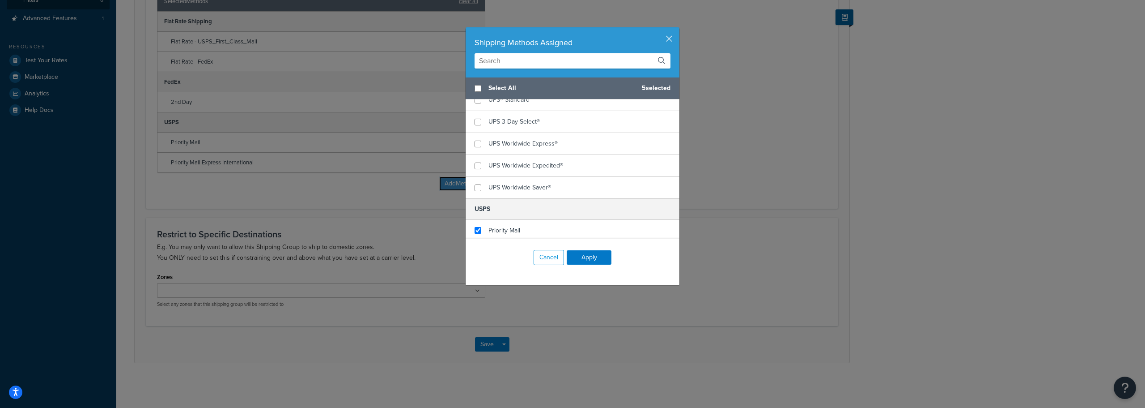
scroll to position [229, 0]
checkbox input "true"
checkbox input "false"
click at [489, 202] on span "Priority Mail" at bounding box center [505, 205] width 32 height 9
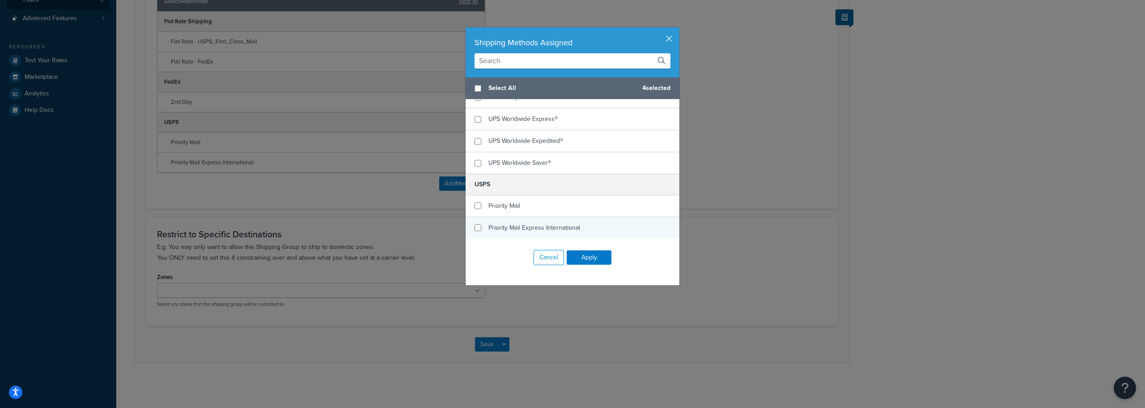
checkbox input "false"
click at [500, 227] on span "Priority Mail Express International" at bounding box center [535, 227] width 92 height 9
click at [593, 254] on button "Apply" at bounding box center [589, 257] width 45 height 14
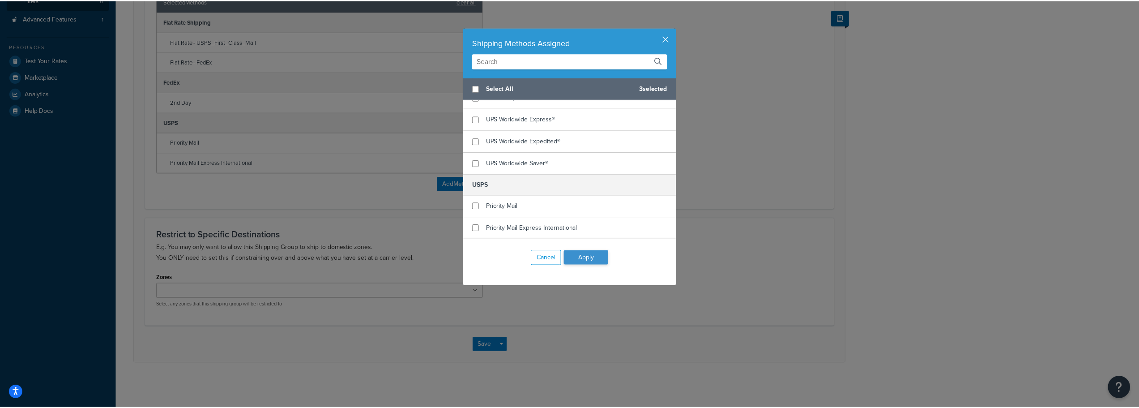
scroll to position [151, 0]
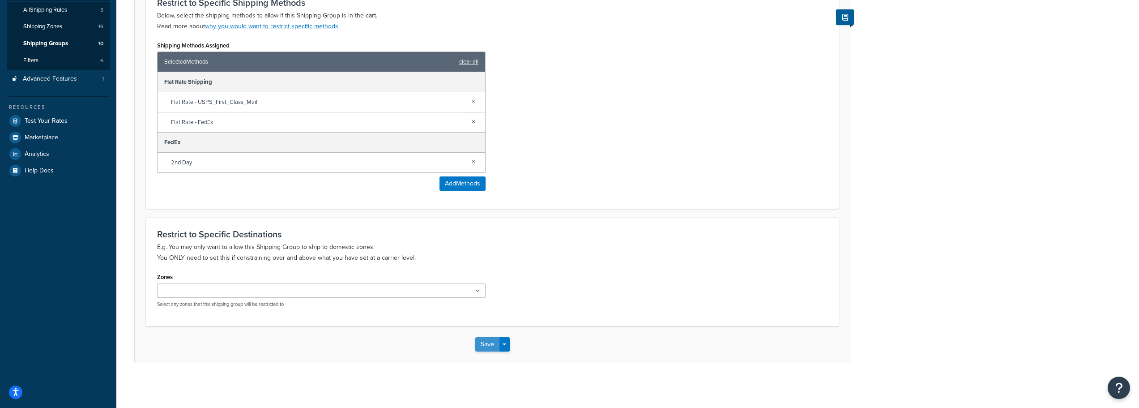
click at [487, 347] on button "Save" at bounding box center [487, 344] width 24 height 14
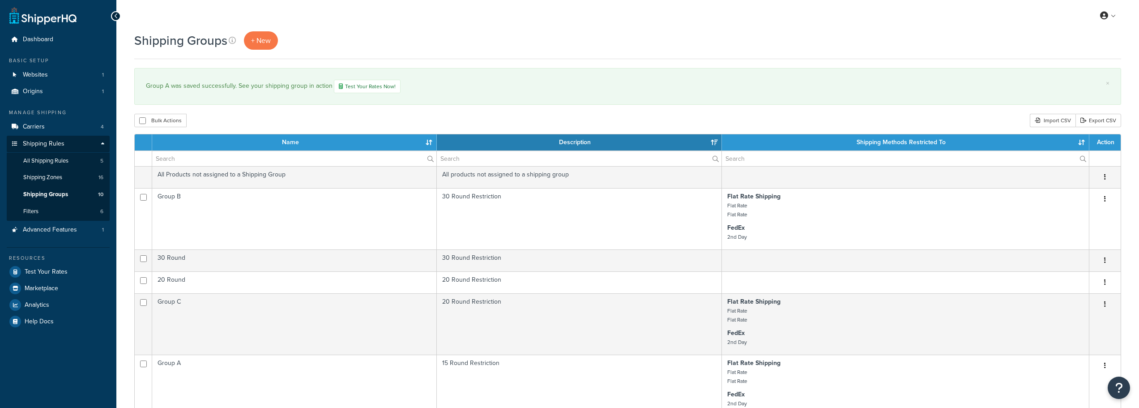
select select "15"
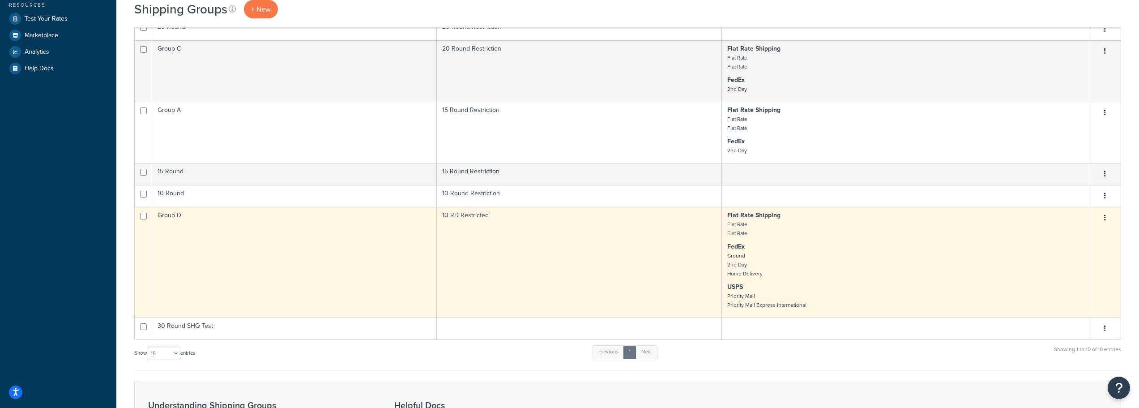
scroll to position [268, 0]
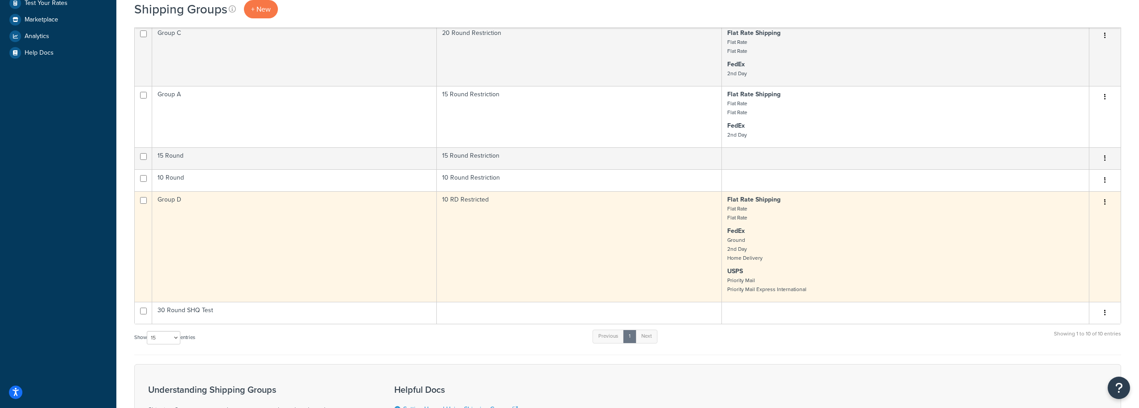
click at [292, 243] on td "Group D" at bounding box center [294, 246] width 285 height 111
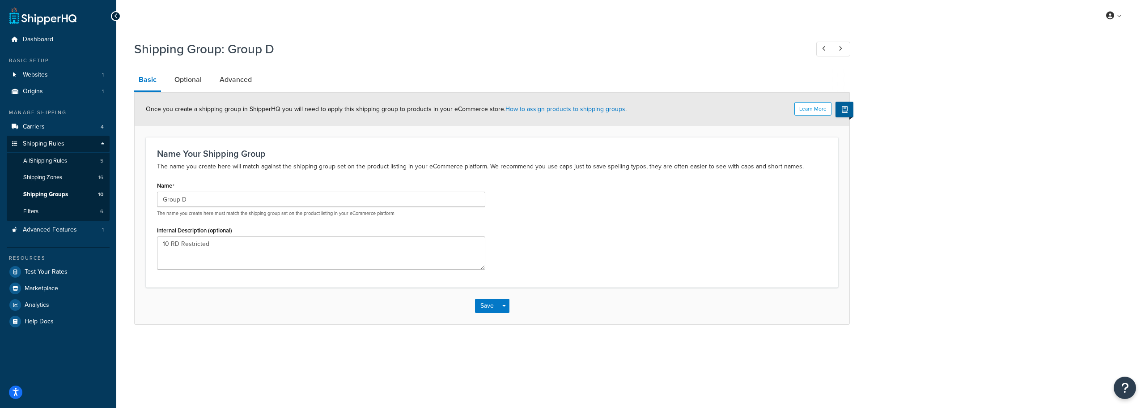
click at [210, 80] on li "Optional" at bounding box center [192, 79] width 45 height 21
click at [201, 81] on link "Optional" at bounding box center [188, 79] width 36 height 21
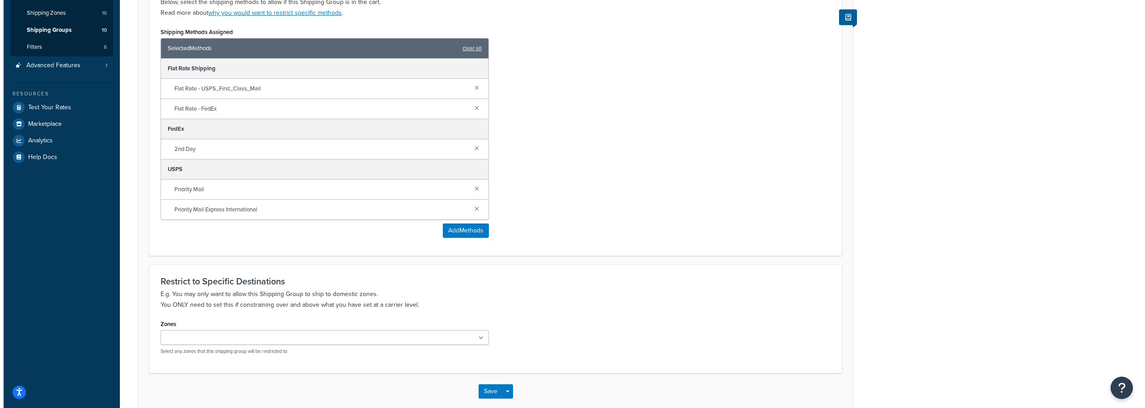
scroll to position [211, 0]
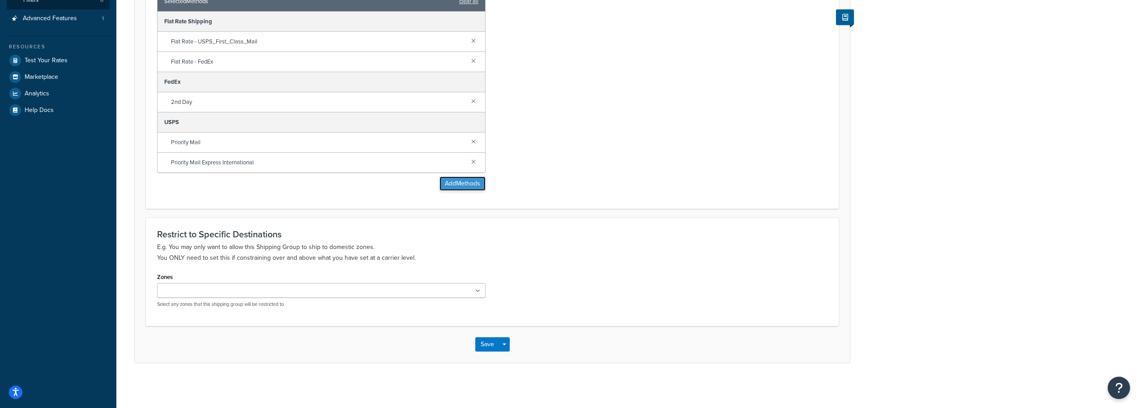
click at [460, 188] on button "Add Methods" at bounding box center [462, 183] width 46 height 14
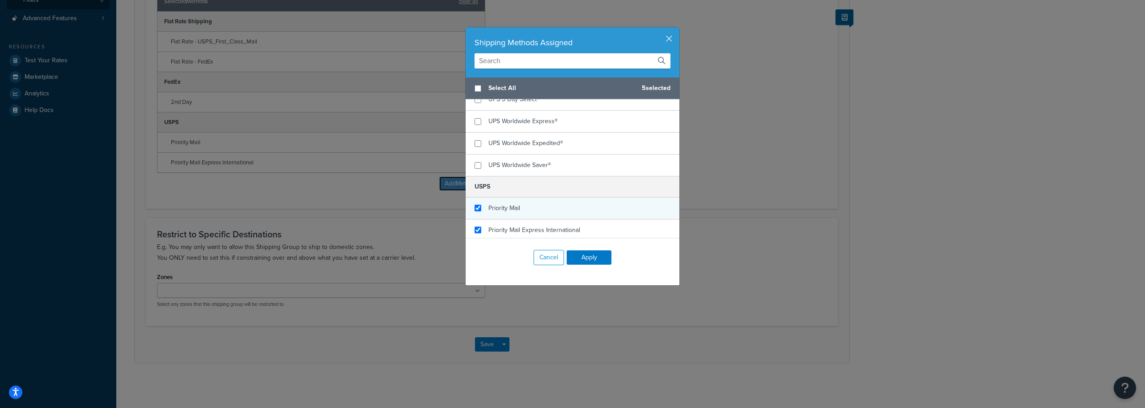
scroll to position [229, 0]
checkbox input "true"
checkbox input "false"
click at [489, 206] on span "Priority Mail" at bounding box center [505, 205] width 32 height 9
checkbox input "false"
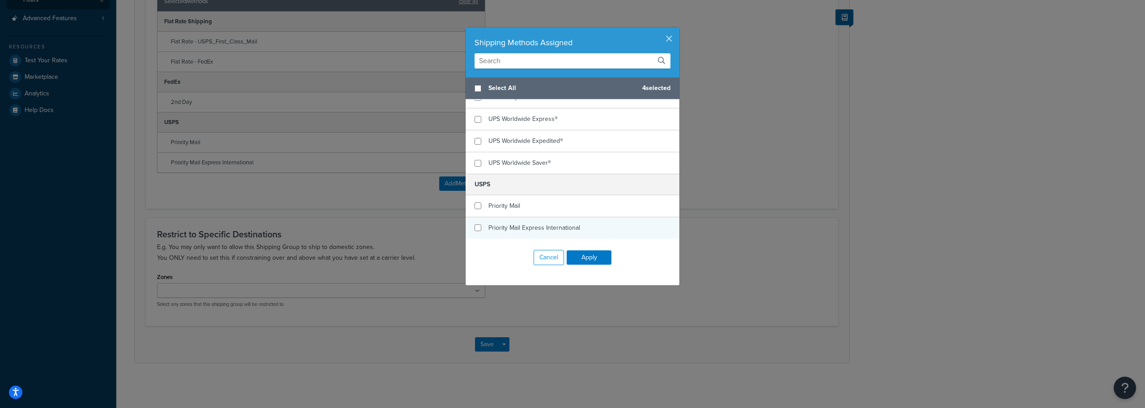
checkbox input "false"
drag, startPoint x: 501, startPoint y: 229, endPoint x: 528, endPoint y: 238, distance: 29.3
click at [501, 230] on span "Priority Mail Express International" at bounding box center [535, 227] width 92 height 9
click at [580, 253] on button "Apply" at bounding box center [589, 257] width 45 height 14
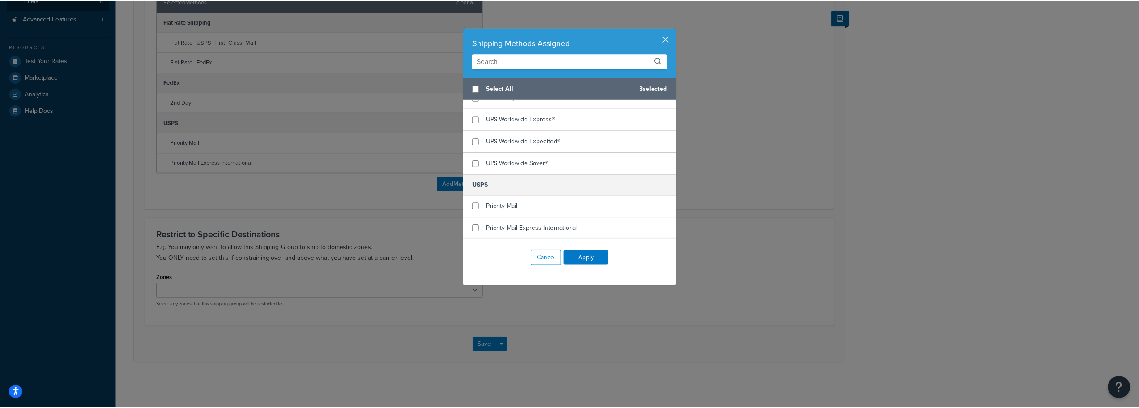
scroll to position [151, 0]
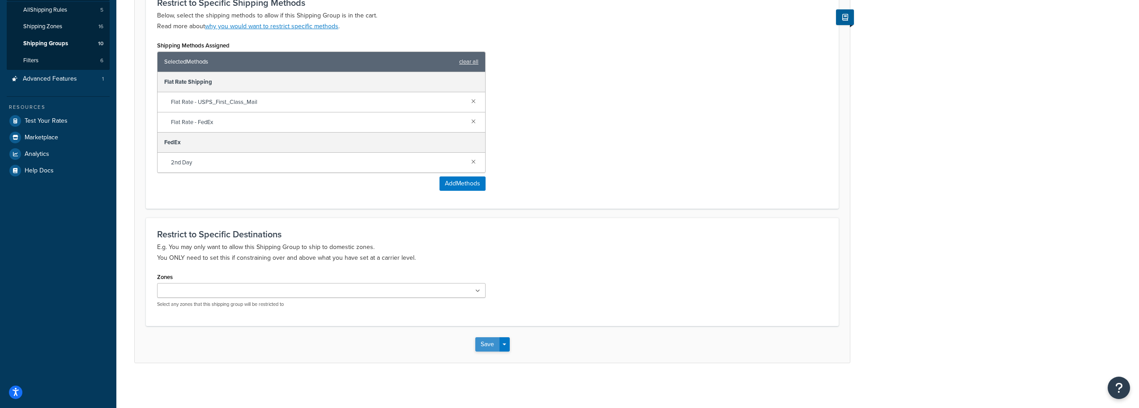
click at [492, 345] on button "Save" at bounding box center [487, 344] width 24 height 14
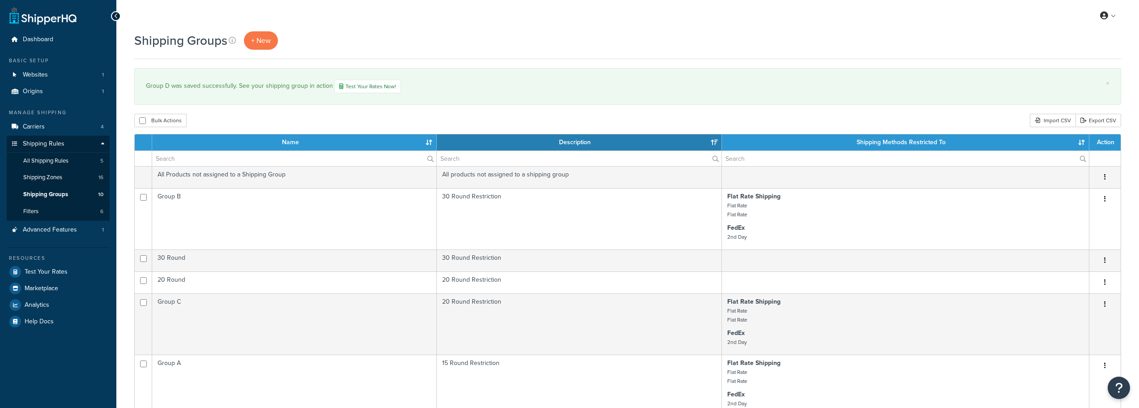
select select "15"
click at [44, 124] on span "Carriers" at bounding box center [34, 127] width 22 height 8
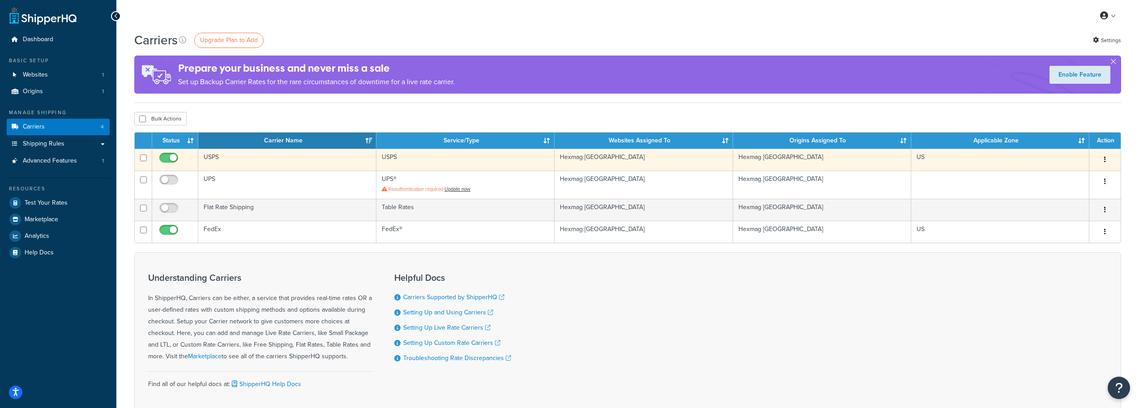
click at [1102, 159] on button "button" at bounding box center [1104, 160] width 13 height 14
click at [1067, 196] on link "Delete" at bounding box center [1068, 196] width 71 height 18
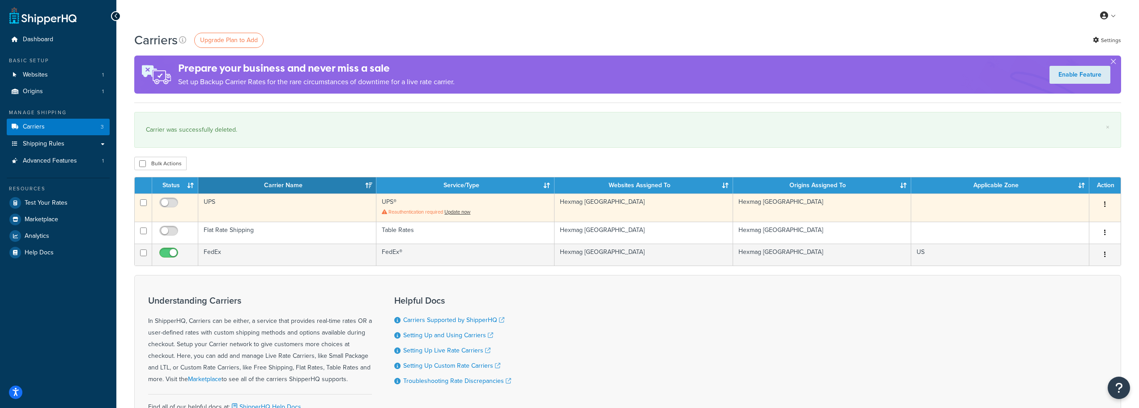
click at [1105, 201] on icon "button" at bounding box center [1105, 204] width 2 height 6
click at [1065, 239] on link "Delete" at bounding box center [1068, 240] width 71 height 18
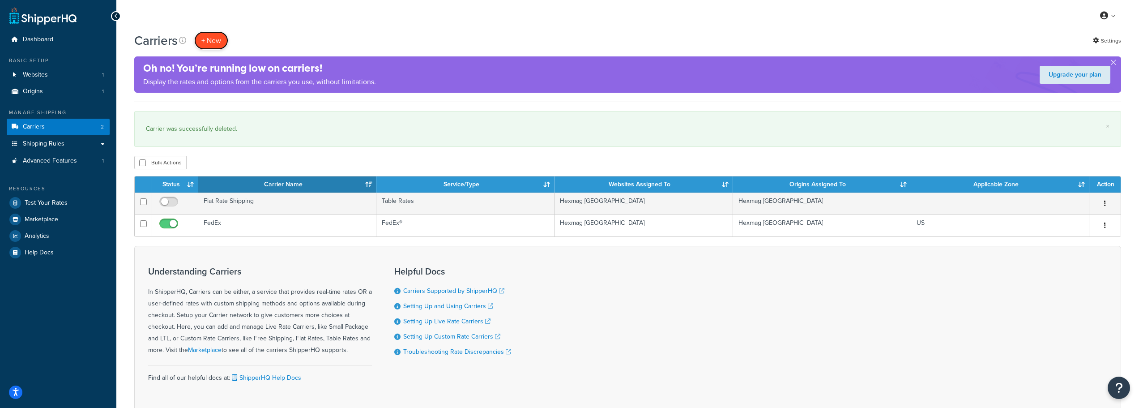
click at [215, 39] on button "+ New" at bounding box center [211, 40] width 34 height 18
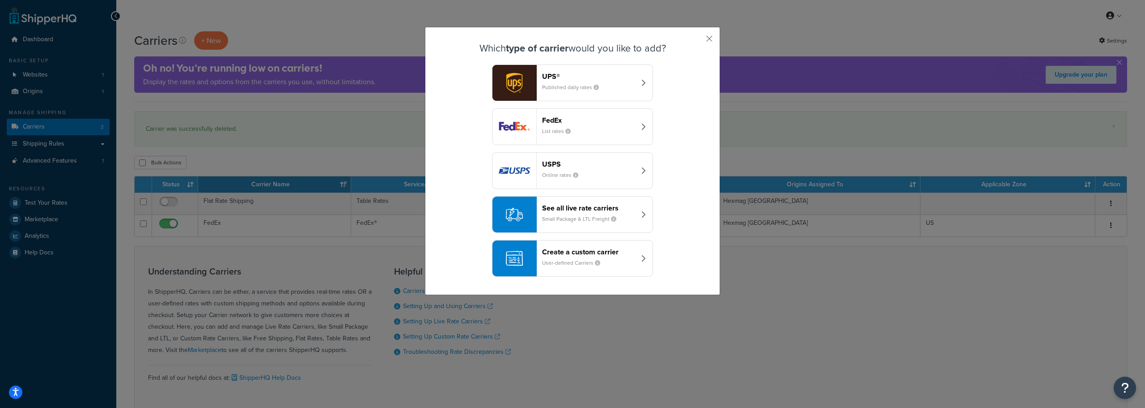
click at [616, 209] on header "See all live rate carriers" at bounding box center [589, 208] width 94 height 9
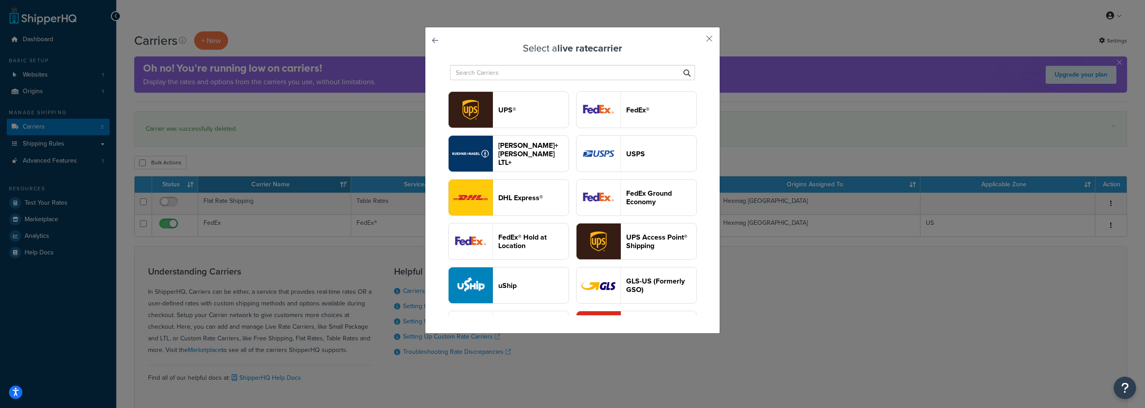
click at [626, 158] on header "USPS" at bounding box center [661, 153] width 70 height 9
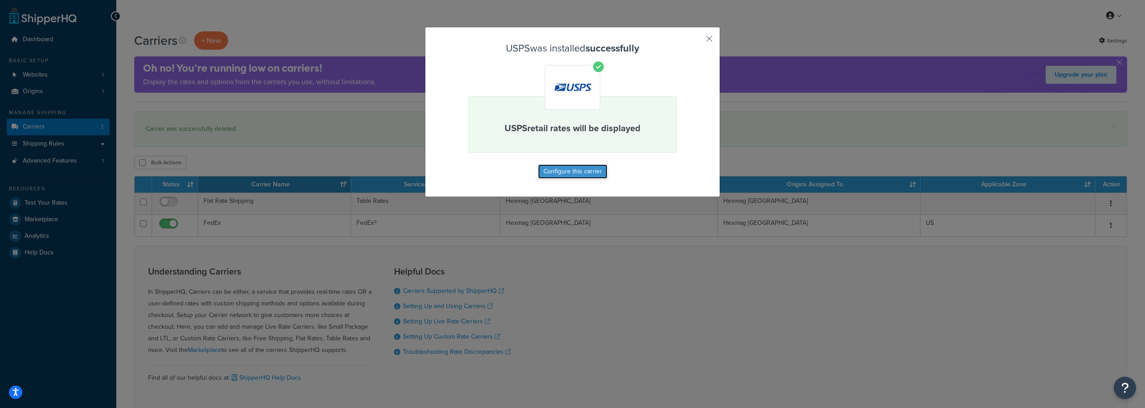
click at [557, 170] on button "Configure this carrier" at bounding box center [572, 171] width 69 height 14
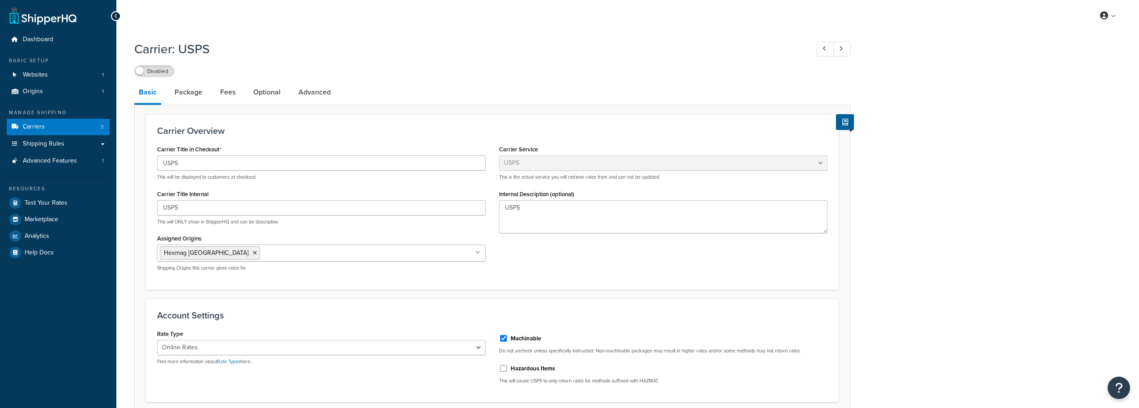
select select "usps"
select select "ONLINE"
click at [252, 349] on select "Retail Rates Online Rates Commercial Plus" at bounding box center [321, 347] width 328 height 15
click at [277, 324] on div "Account Settings Rate Type Retail Rates Online Rates Commercial Plus Find more …" at bounding box center [492, 350] width 693 height 104
click at [34, 123] on span "Carriers" at bounding box center [34, 127] width 22 height 8
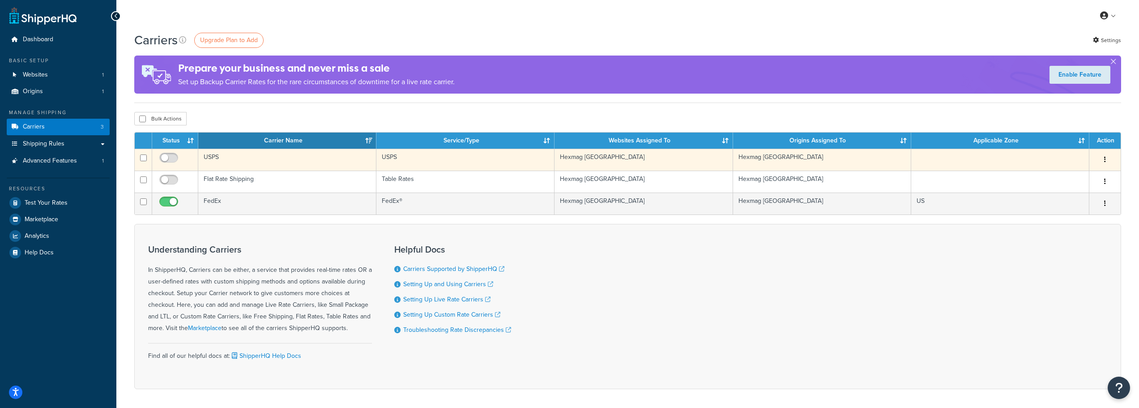
click at [1111, 158] on button "button" at bounding box center [1104, 160] width 13 height 14
click at [1072, 197] on link "Delete" at bounding box center [1068, 196] width 71 height 18
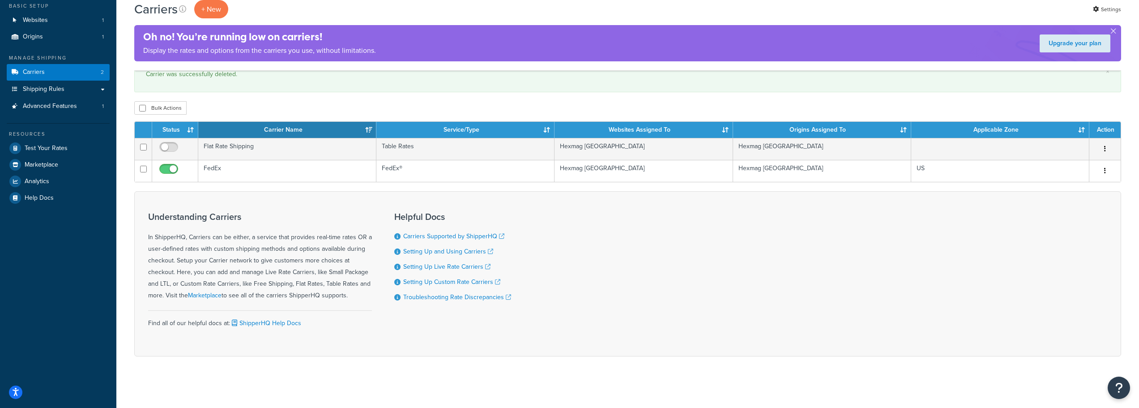
scroll to position [57, 0]
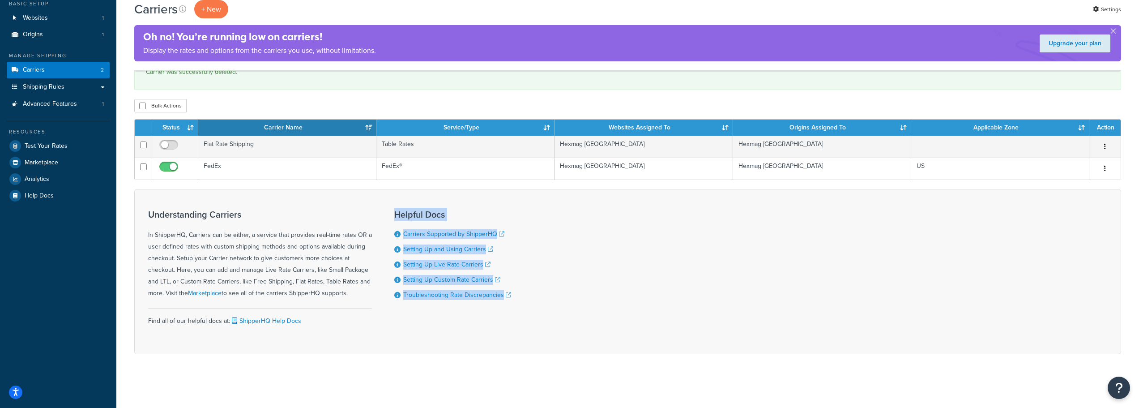
drag, startPoint x: 528, startPoint y: 297, endPoint x: 388, endPoint y: 217, distance: 160.7
click at [388, 217] on div "Understanding Carriers In ShipperHQ, Carriers can be either, a service that pro…" at bounding box center [627, 271] width 987 height 165
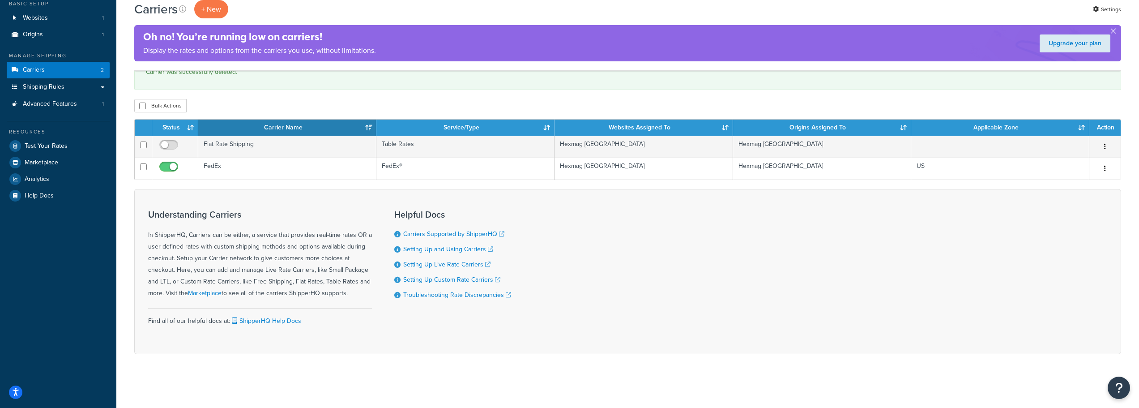
click at [368, 216] on h3 "Understanding Carriers" at bounding box center [260, 214] width 224 height 10
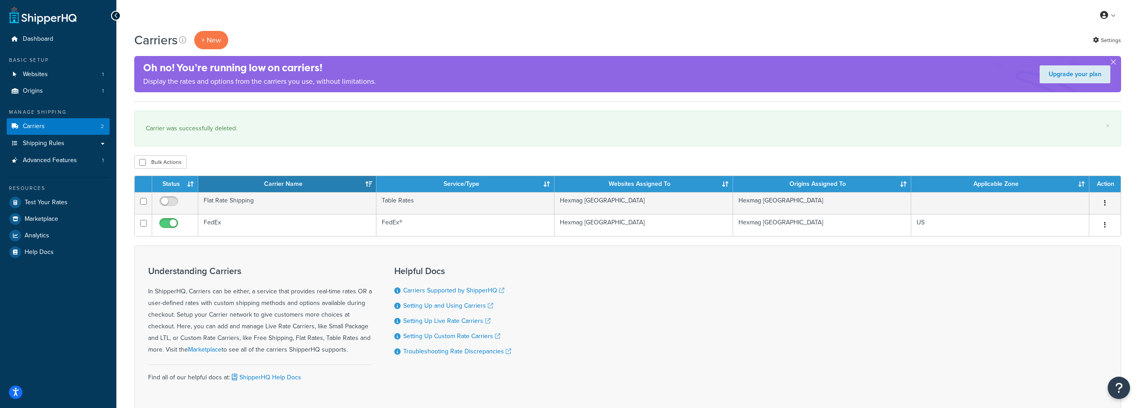
scroll to position [0, 0]
click at [695, 319] on div "Understanding Carriers In ShipperHQ, Carriers can be either, a service that pro…" at bounding box center [627, 328] width 987 height 165
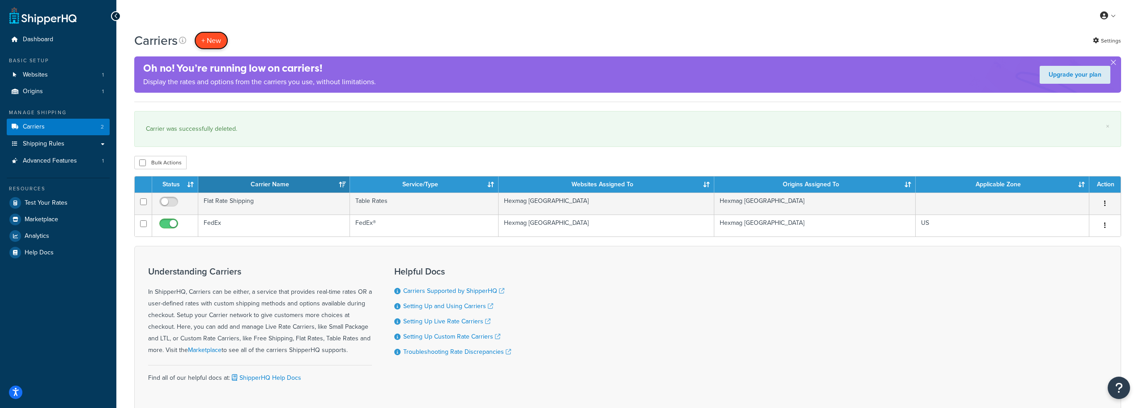
click at [223, 37] on button "+ New" at bounding box center [211, 40] width 34 height 18
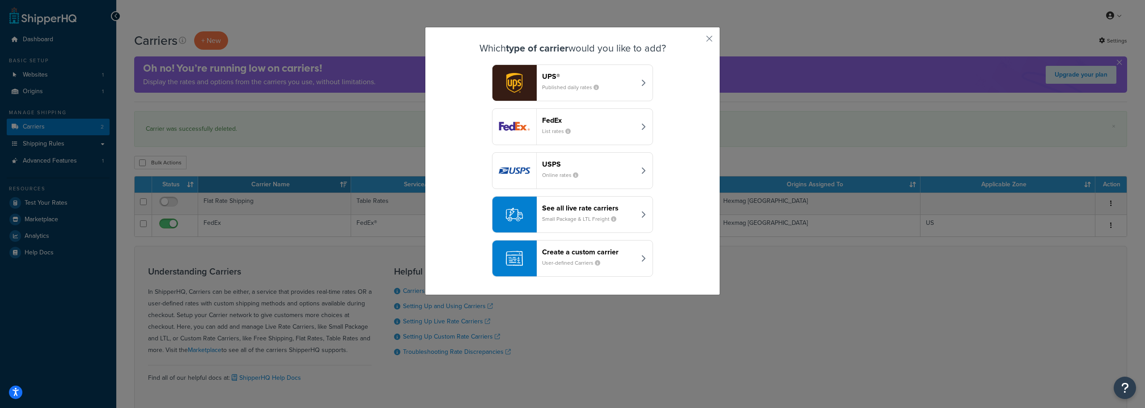
click at [596, 212] on div "See all live rate carriers Small Package & LTL Freight" at bounding box center [589, 214] width 94 height 21
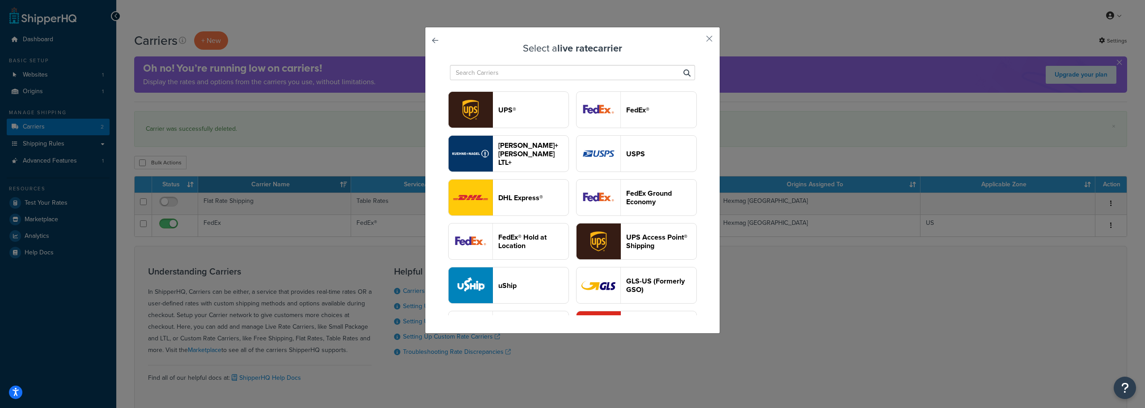
click at [626, 158] on header "USPS" at bounding box center [661, 153] width 70 height 9
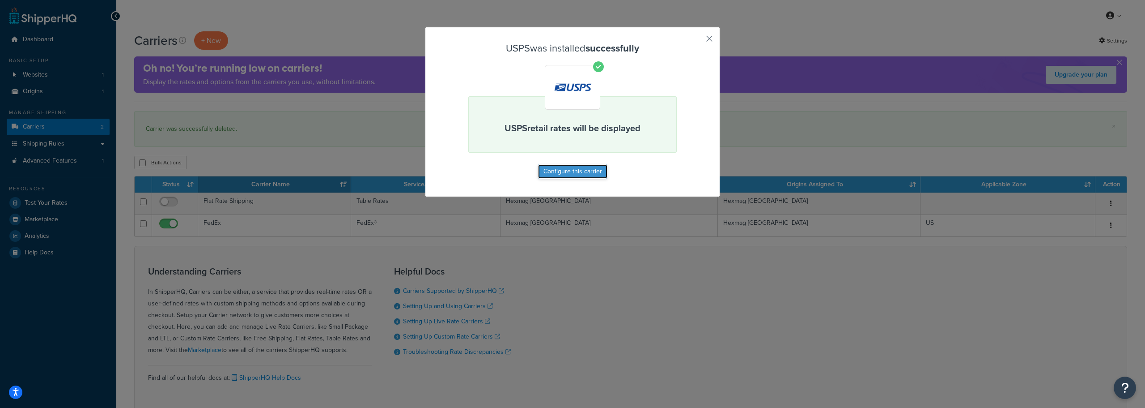
click at [569, 176] on button "Configure this carrier" at bounding box center [572, 171] width 69 height 14
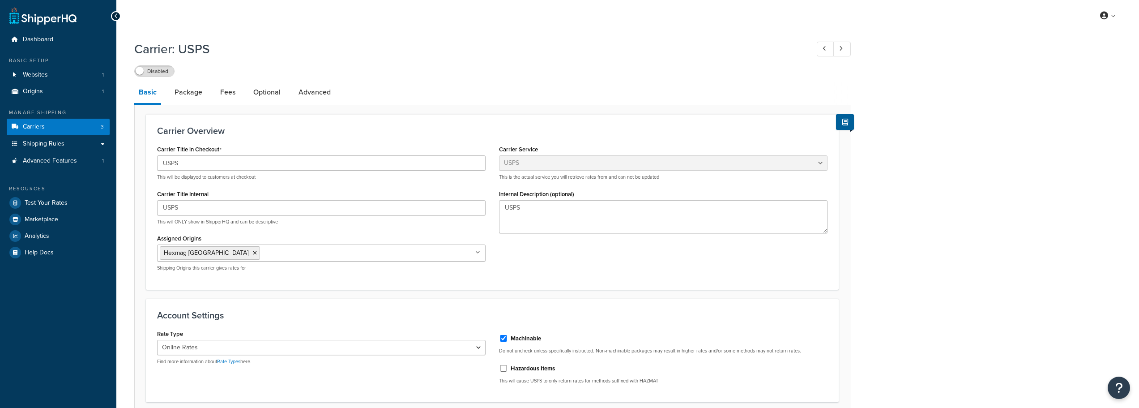
select select "usps"
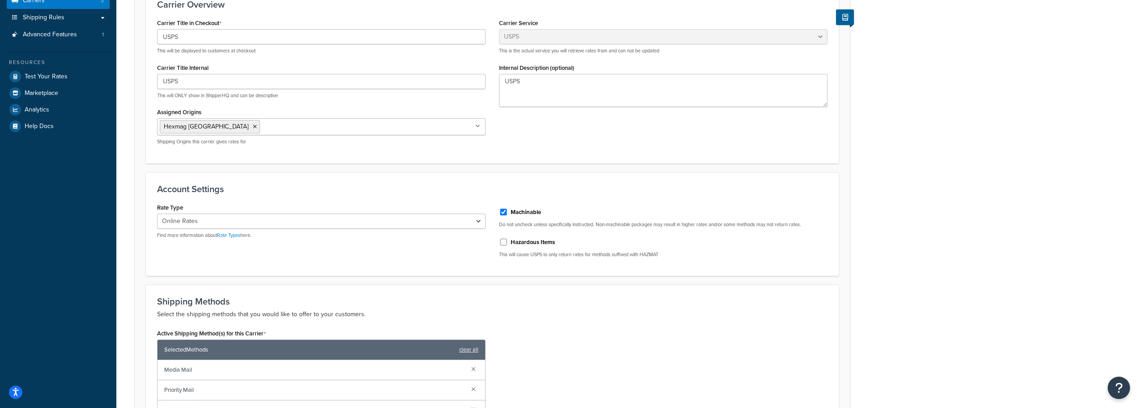
scroll to position [134, 0]
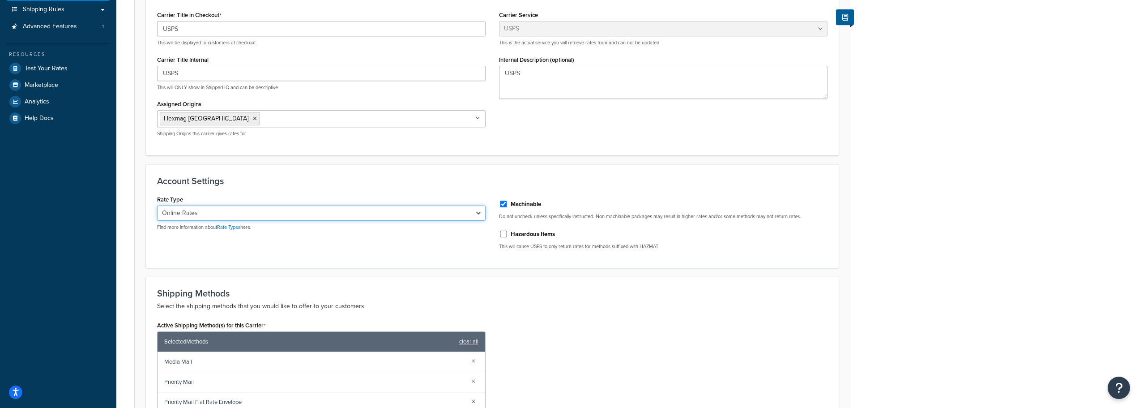
click at [203, 213] on select "Retail Rates Online Rates Commercial Plus" at bounding box center [321, 212] width 328 height 15
select select "PLUS"
click at [157, 205] on select "Retail Rates Online Rates Commercial Plus" at bounding box center [321, 212] width 328 height 15
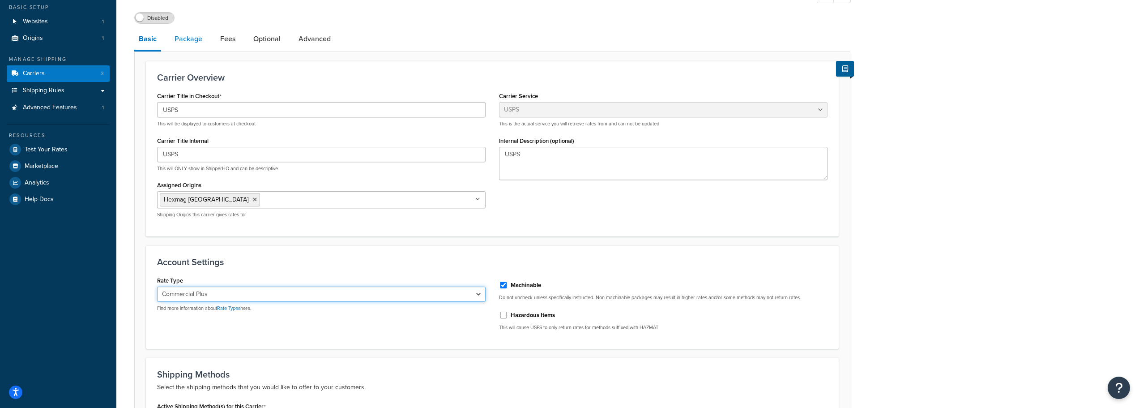
scroll to position [0, 0]
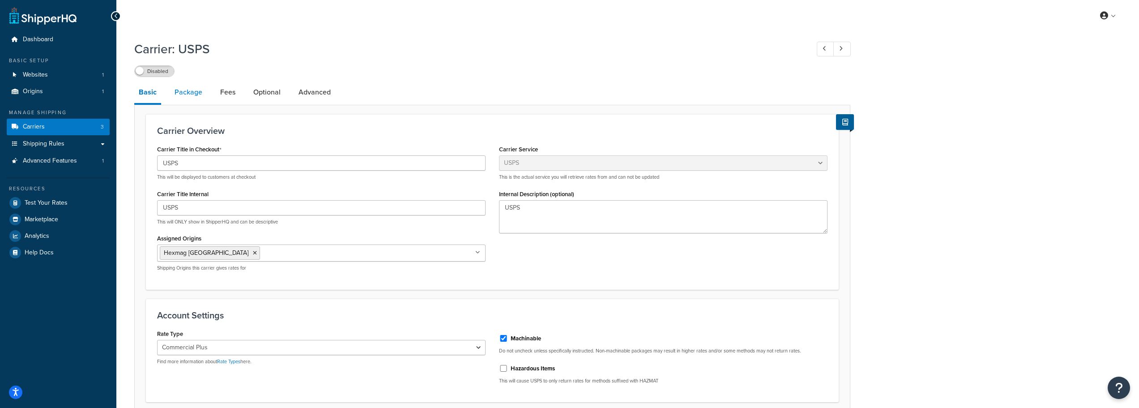
click at [197, 93] on link "Package" at bounding box center [188, 91] width 37 height 21
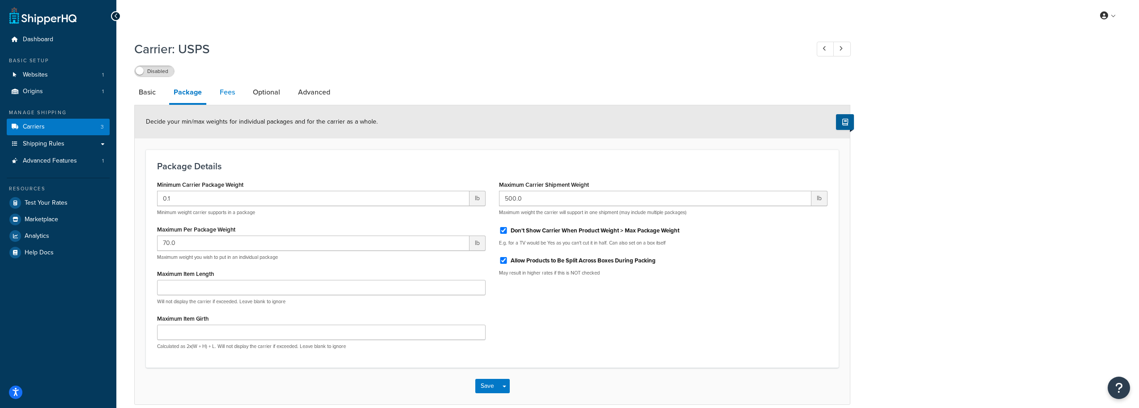
click at [222, 89] on link "Fees" at bounding box center [227, 91] width 24 height 21
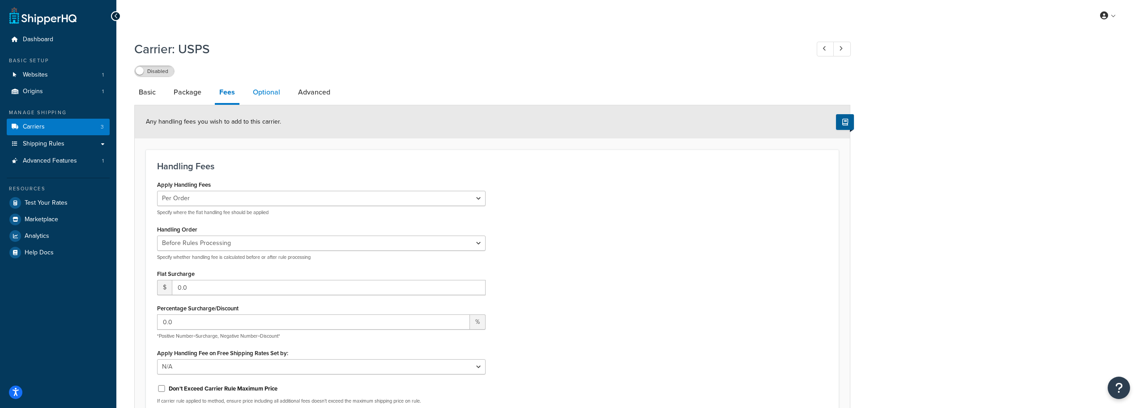
click at [270, 92] on link "Optional" at bounding box center [266, 91] width 36 height 21
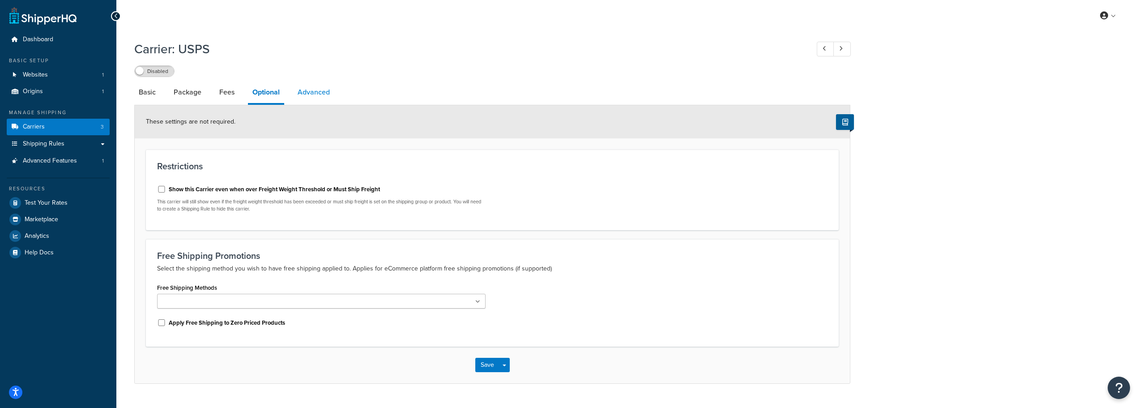
click at [312, 91] on link "Advanced" at bounding box center [313, 91] width 41 height 21
select select "false"
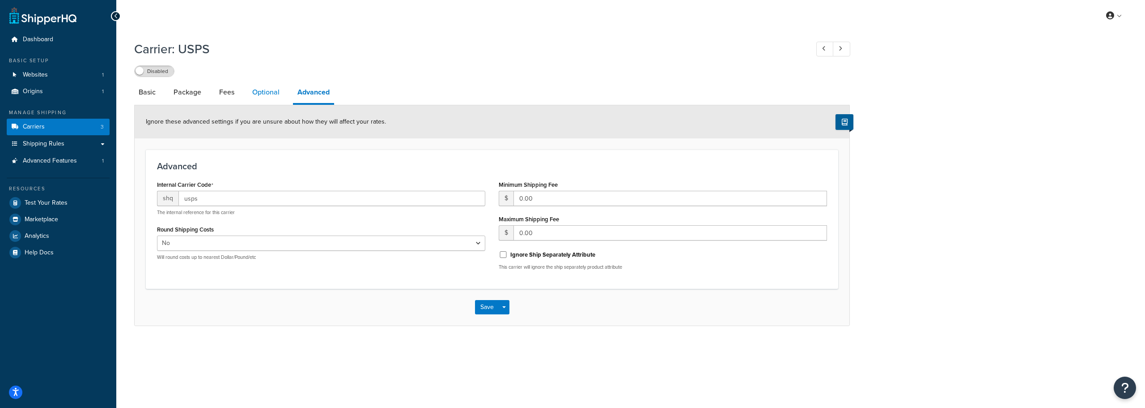
click at [261, 91] on link "Optional" at bounding box center [266, 91] width 36 height 21
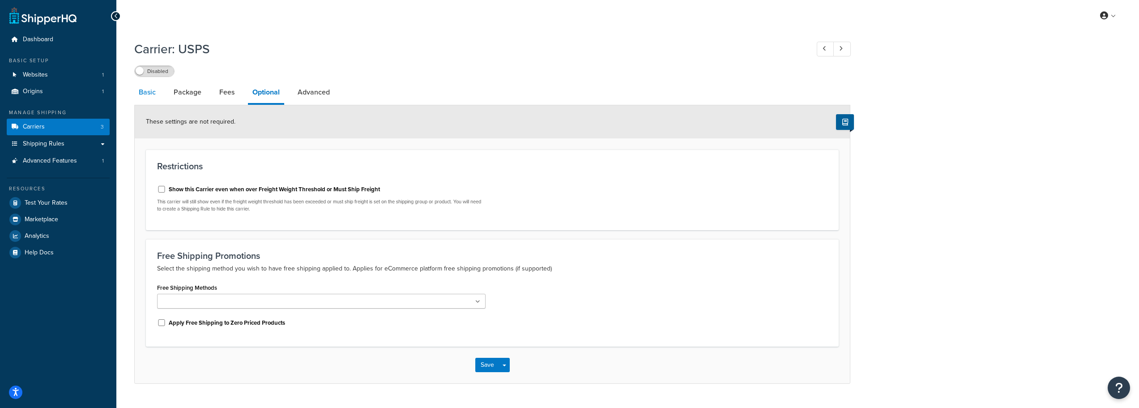
click at [148, 92] on link "Basic" at bounding box center [147, 91] width 26 height 21
select select "usps"
select select "PLUS"
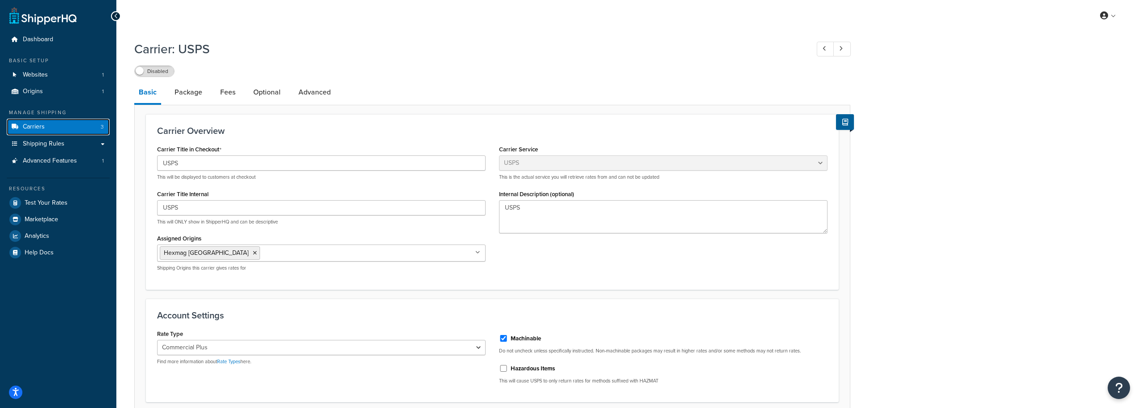
click at [56, 129] on link "Carriers 3" at bounding box center [58, 127] width 103 height 17
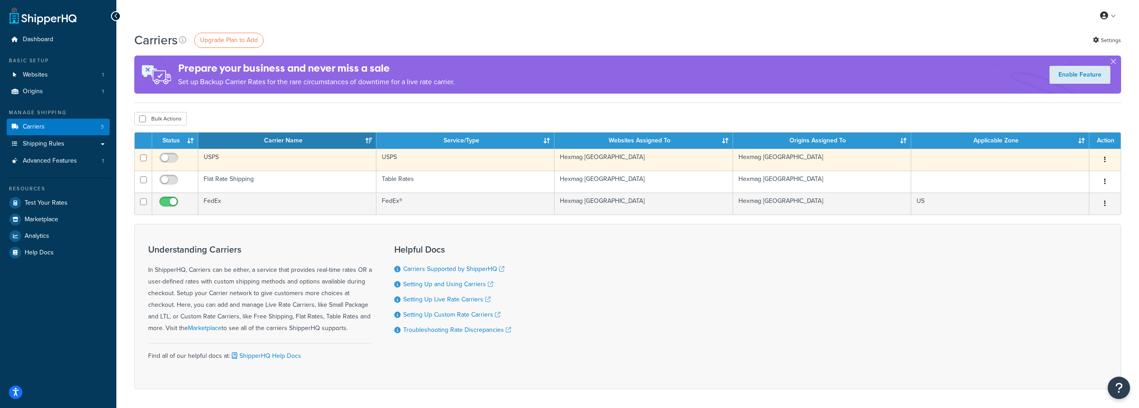
click at [1105, 161] on icon "button" at bounding box center [1105, 159] width 2 height 6
click at [1060, 203] on link "Delete" at bounding box center [1068, 196] width 71 height 18
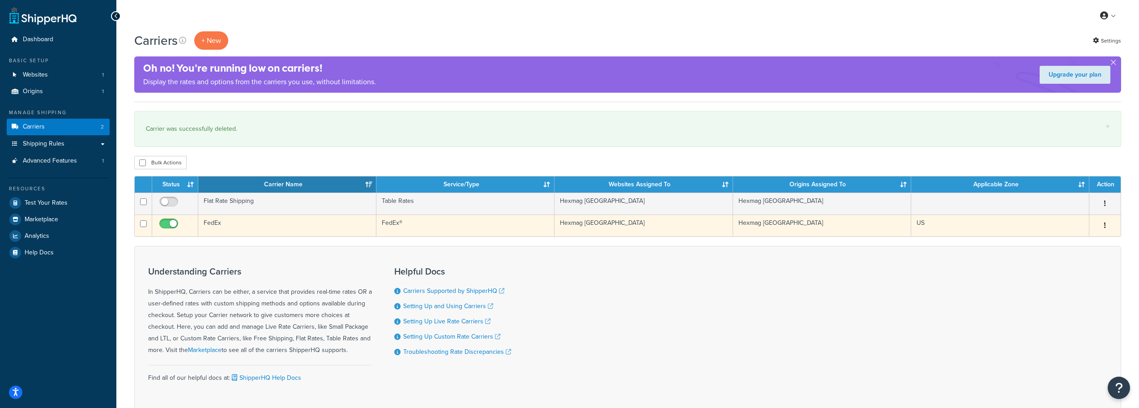
click at [207, 225] on td "FedEx" at bounding box center [287, 225] width 178 height 22
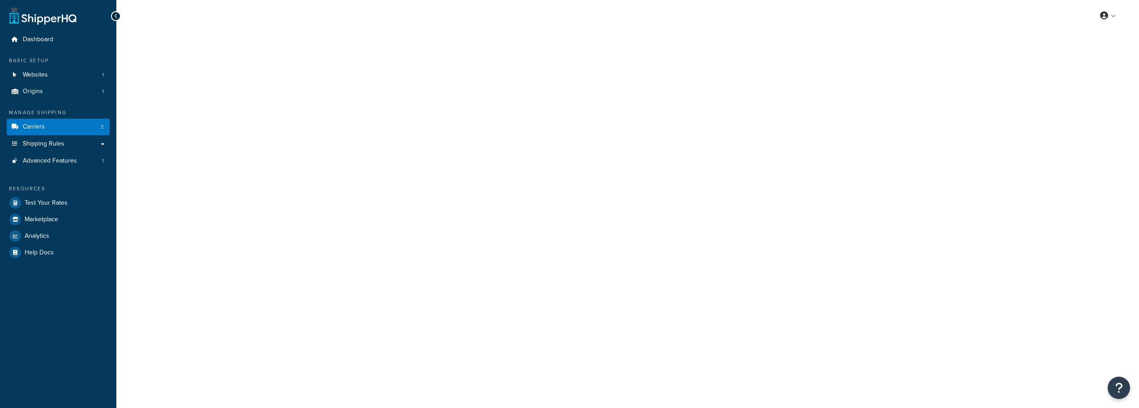
select select "fedEx"
select select "REGULAR_PICKUP"
select select "FEDEX_ENVELOPE"
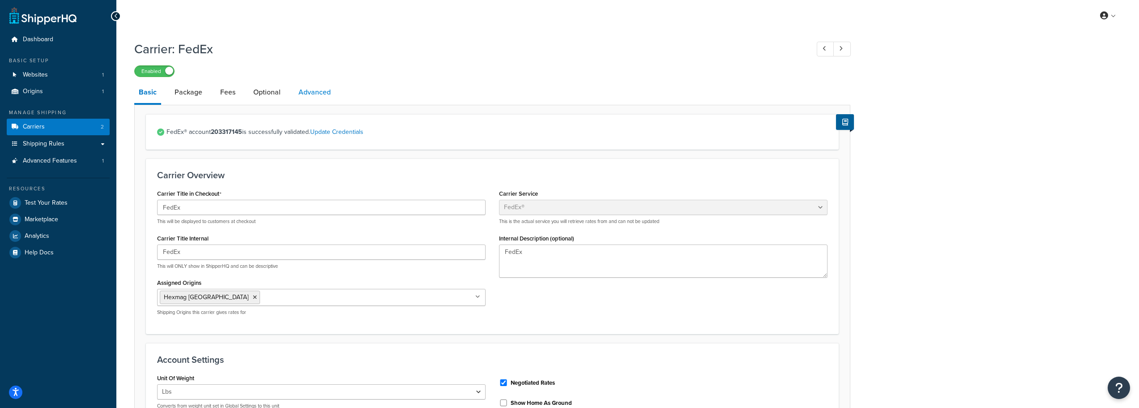
click at [321, 91] on link "Advanced" at bounding box center [314, 91] width 41 height 21
select select "false"
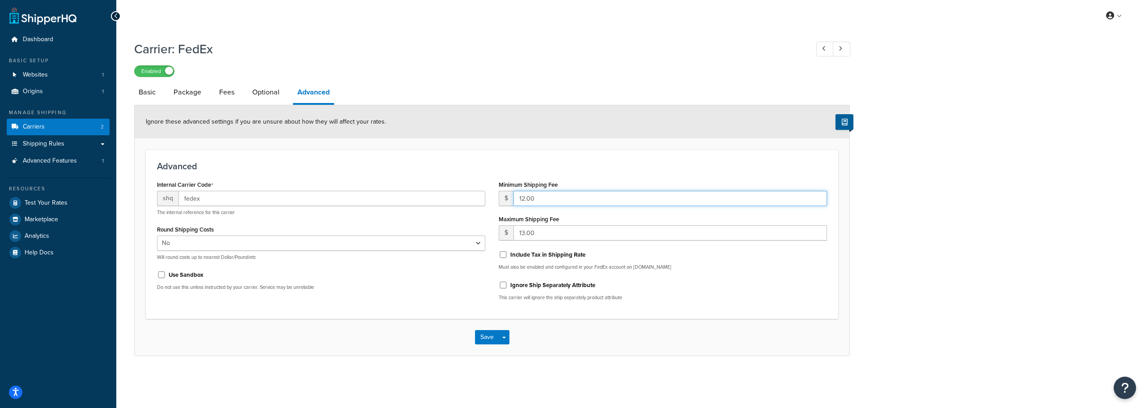
click at [532, 202] on input "12.00" at bounding box center [671, 198] width 314 height 15
drag, startPoint x: 536, startPoint y: 200, endPoint x: 490, endPoint y: 200, distance: 46.1
click at [490, 200] on div "Internal Carrier Code shq fedex The internal reference for this carrier Round S…" at bounding box center [492, 242] width 684 height 129
type input "11.00"
drag, startPoint x: 565, startPoint y: 228, endPoint x: 459, endPoint y: 221, distance: 106.3
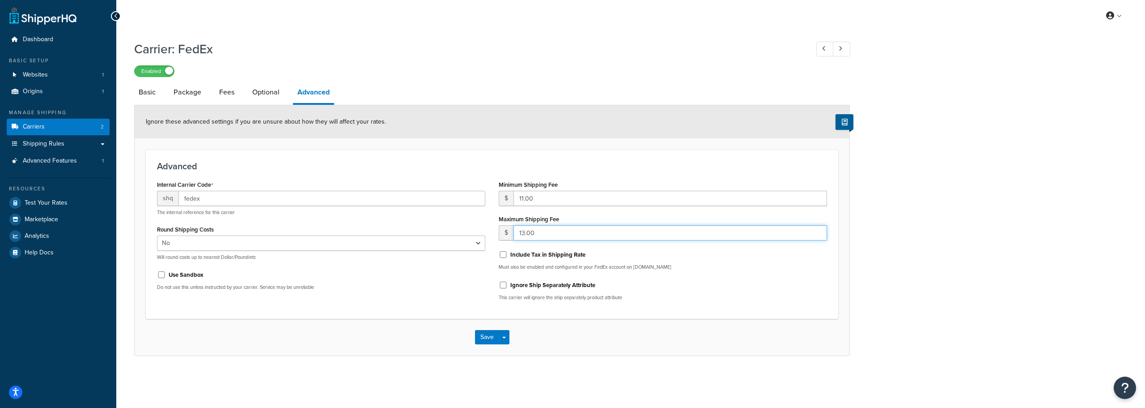
click at [488, 228] on div "Internal Carrier Code shq fedex The internal reference for this carrier Round S…" at bounding box center [492, 242] width 684 height 129
type input "12.00"
click at [489, 336] on button "Save" at bounding box center [487, 337] width 24 height 14
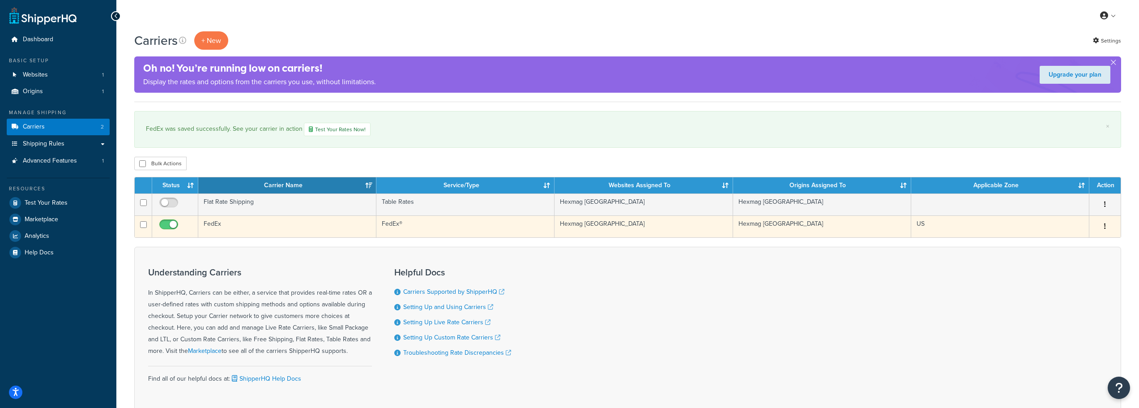
click at [322, 219] on td "FedEx" at bounding box center [287, 226] width 178 height 22
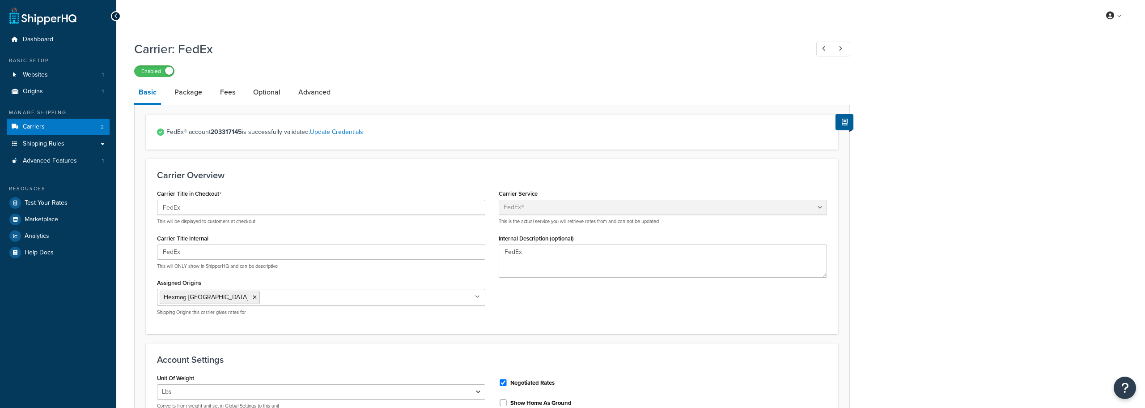
select select "fedEx"
select select "REGULAR_PICKUP"
select select "FEDEX_ENVELOPE"
click at [309, 94] on link "Advanced" at bounding box center [314, 91] width 41 height 21
select select "false"
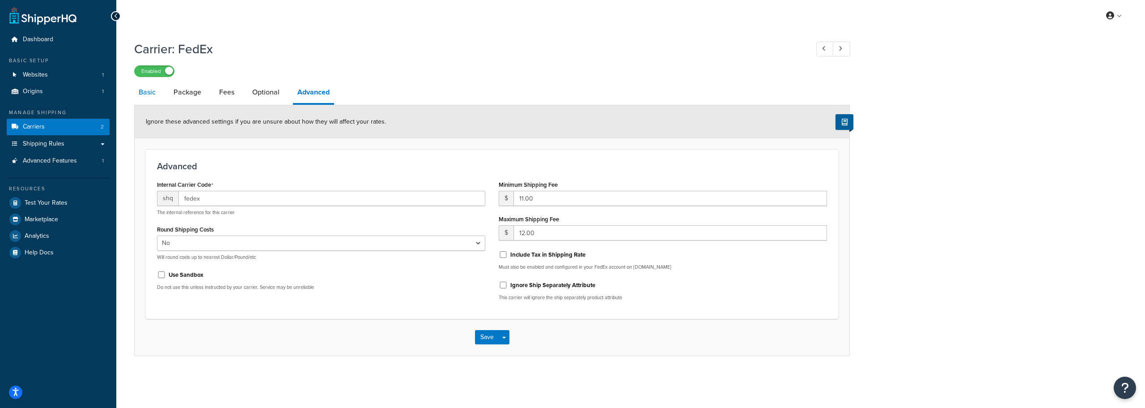
click at [136, 94] on link "Basic" at bounding box center [147, 91] width 26 height 21
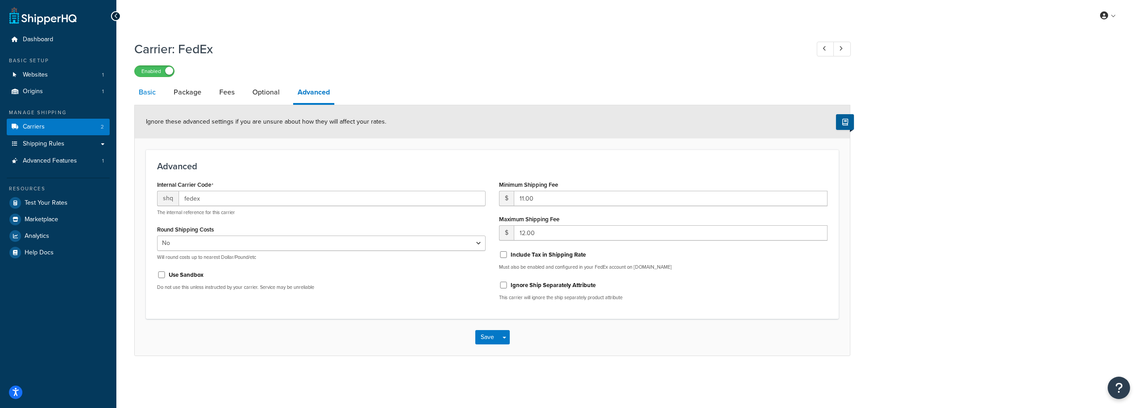
select select "fedEx"
select select "REGULAR_PICKUP"
select select "FEDEX_ENVELOPE"
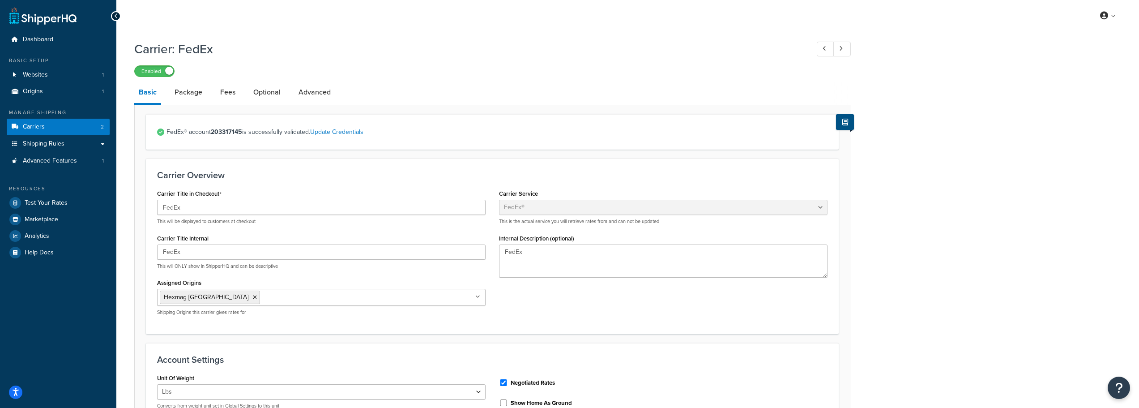
click at [846, 123] on icon at bounding box center [845, 122] width 6 height 7
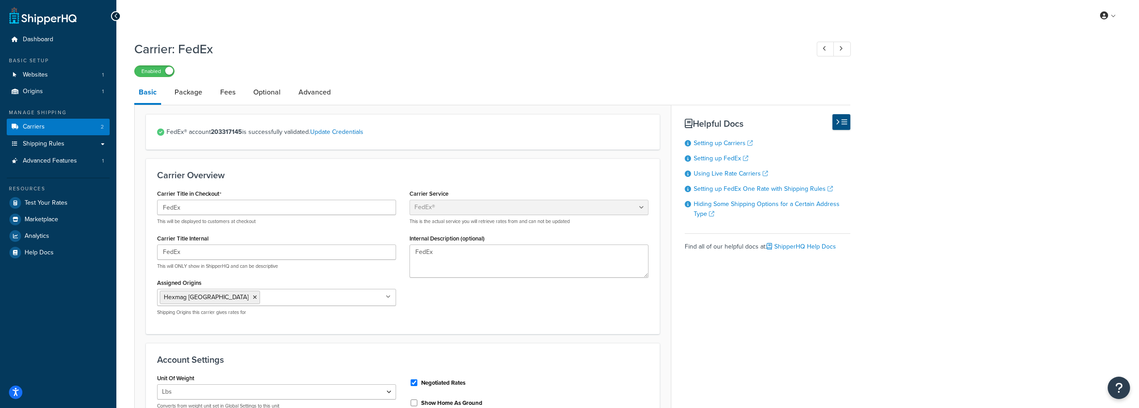
click at [846, 123] on icon at bounding box center [844, 122] width 6 height 7
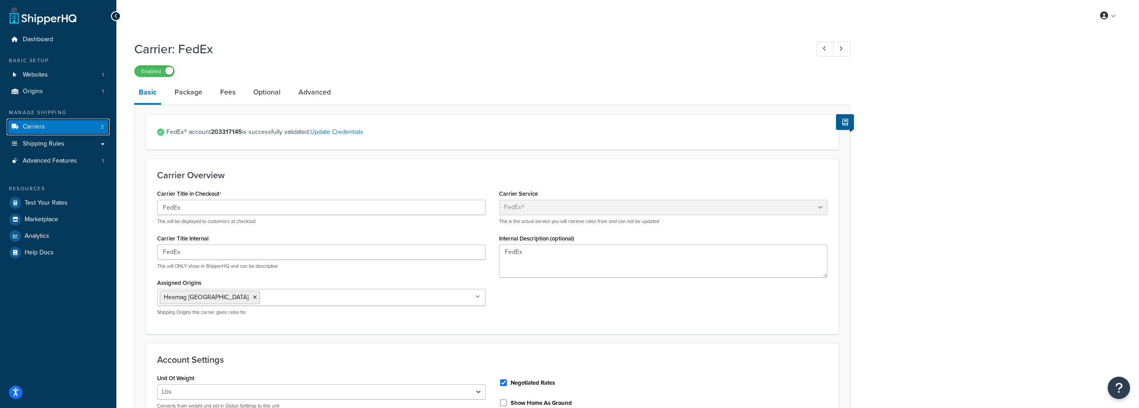
click at [7, 125] on link "Carriers 2" at bounding box center [58, 127] width 103 height 17
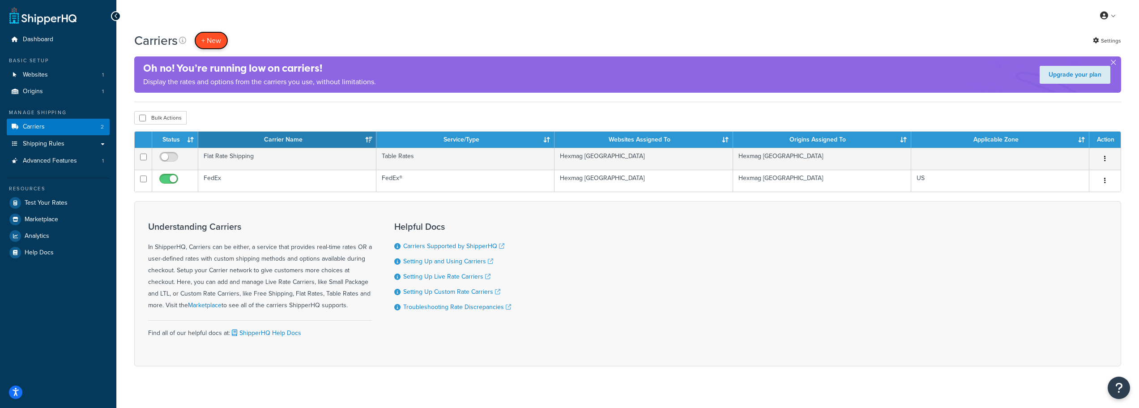
click at [217, 43] on button "+ New" at bounding box center [211, 40] width 34 height 18
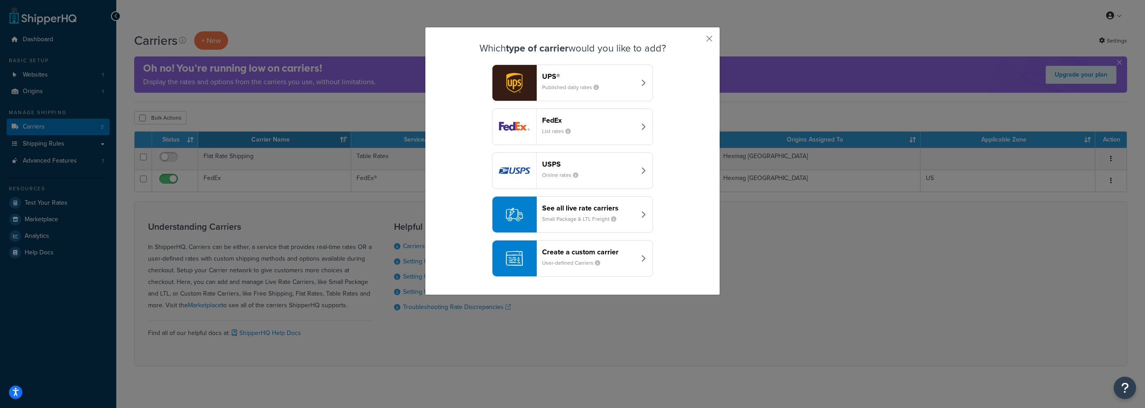
click at [641, 213] on icon "button" at bounding box center [643, 214] width 4 height 7
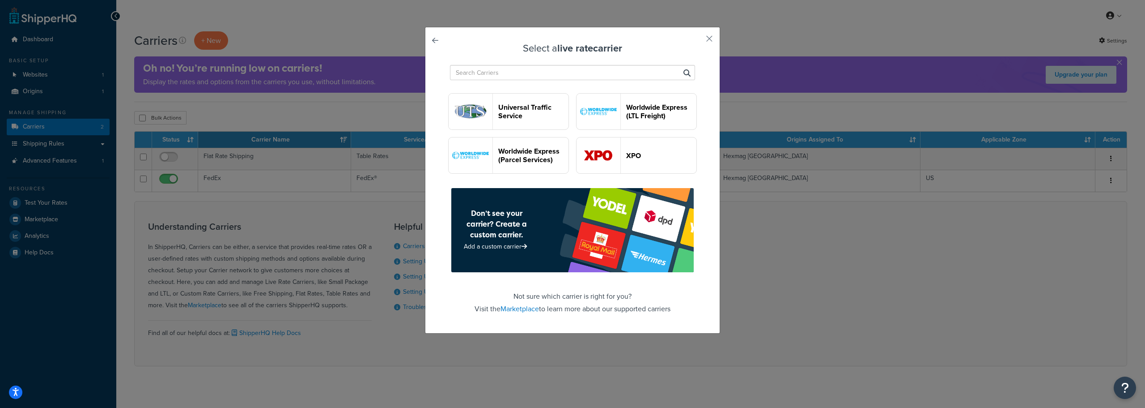
scroll to position [2461, 0]
click at [484, 75] on input "text" at bounding box center [572, 72] width 245 height 15
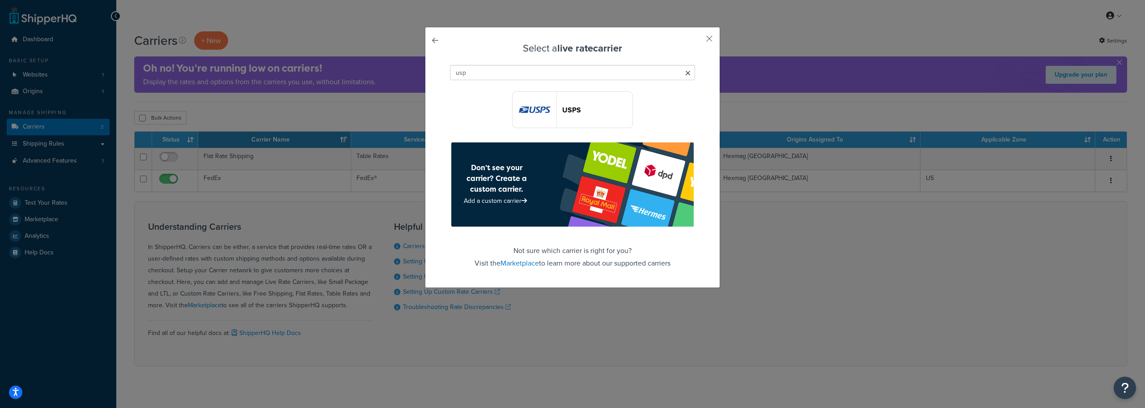
scroll to position [0, 0]
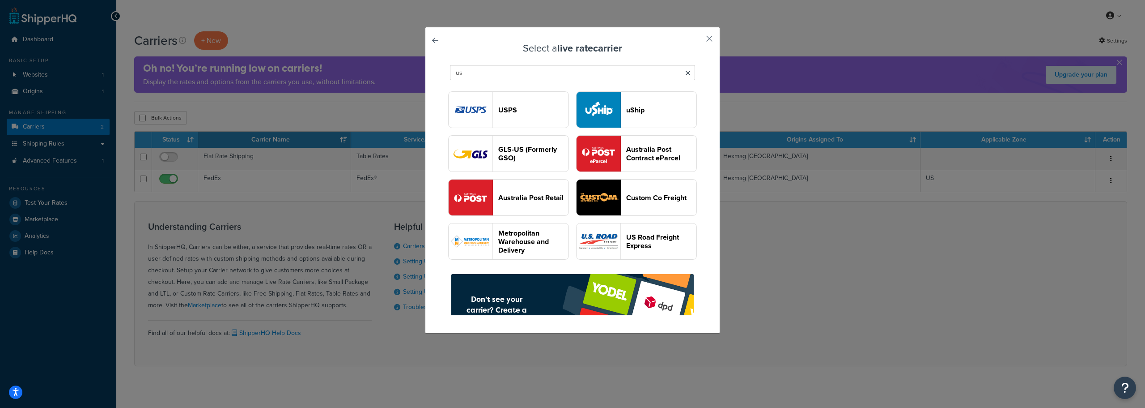
type input "u"
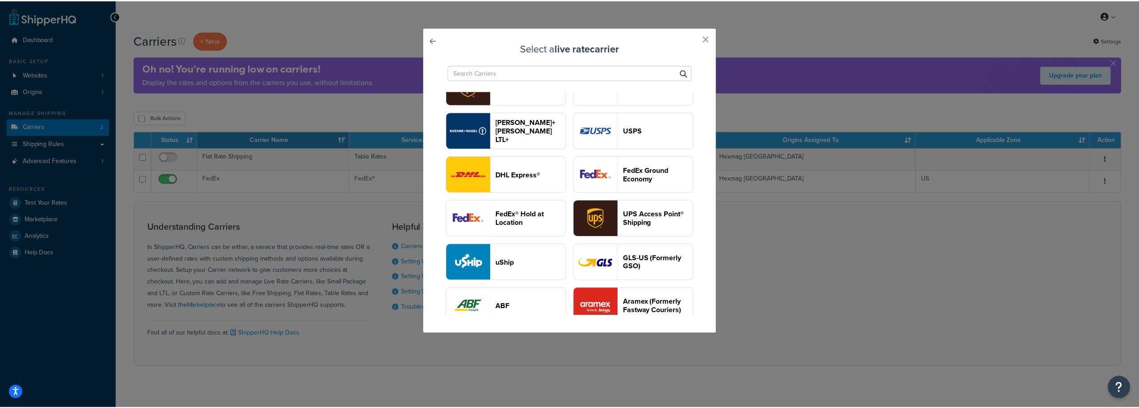
scroll to position [45, 0]
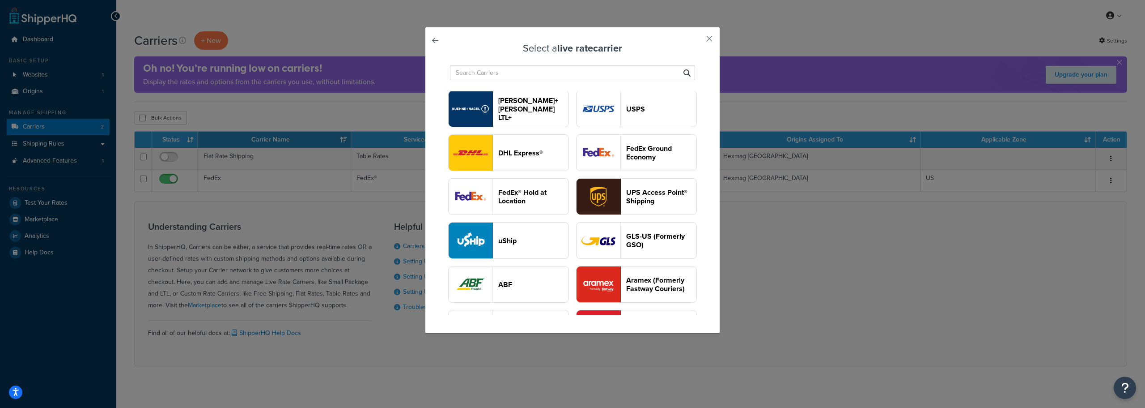
click at [626, 113] on header "USPS" at bounding box center [661, 109] width 70 height 9
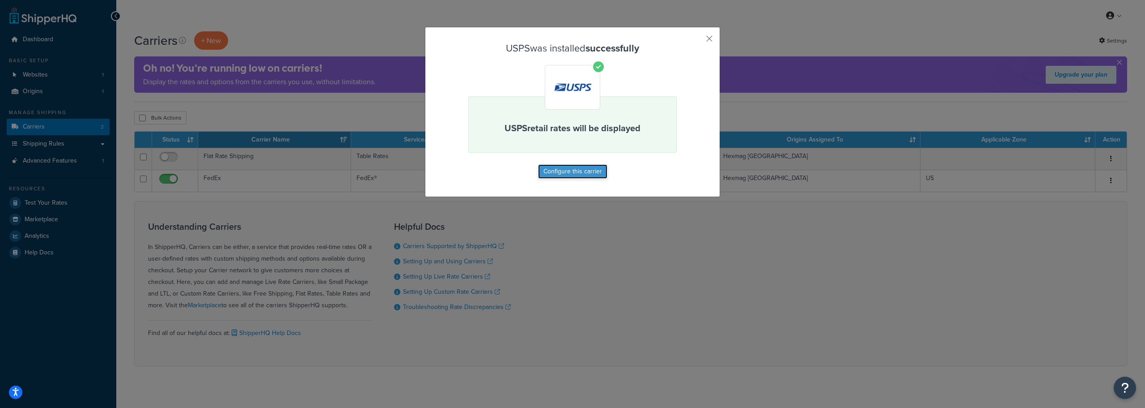
click at [580, 164] on button "Configure this carrier" at bounding box center [572, 171] width 69 height 14
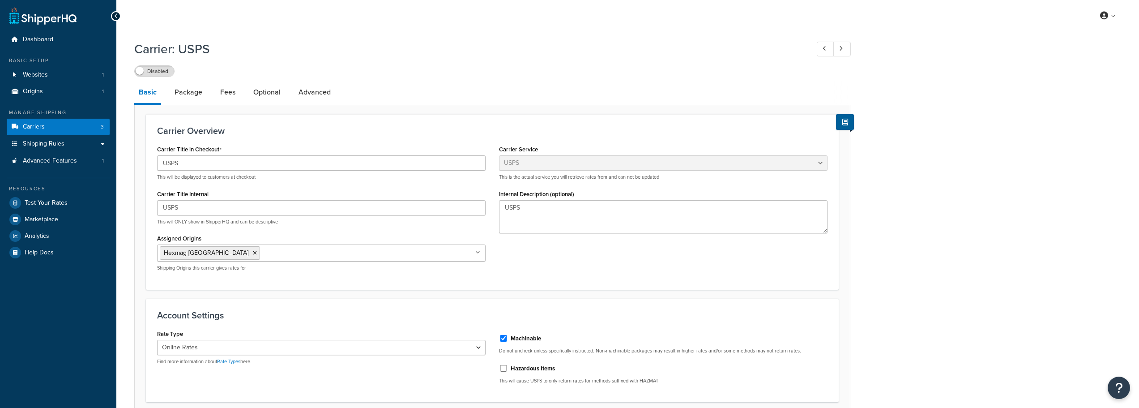
select select "usps"
click at [841, 120] on button at bounding box center [845, 122] width 18 height 16
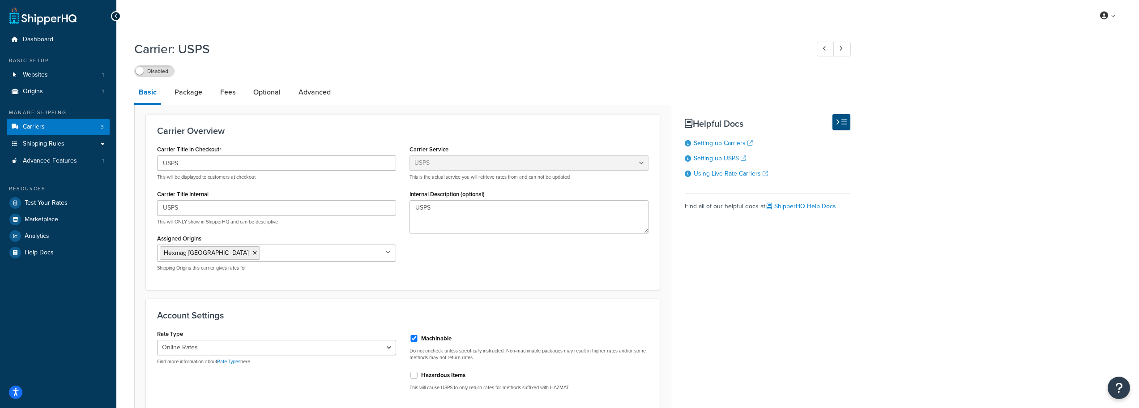
click at [841, 120] on button at bounding box center [841, 122] width 18 height 16
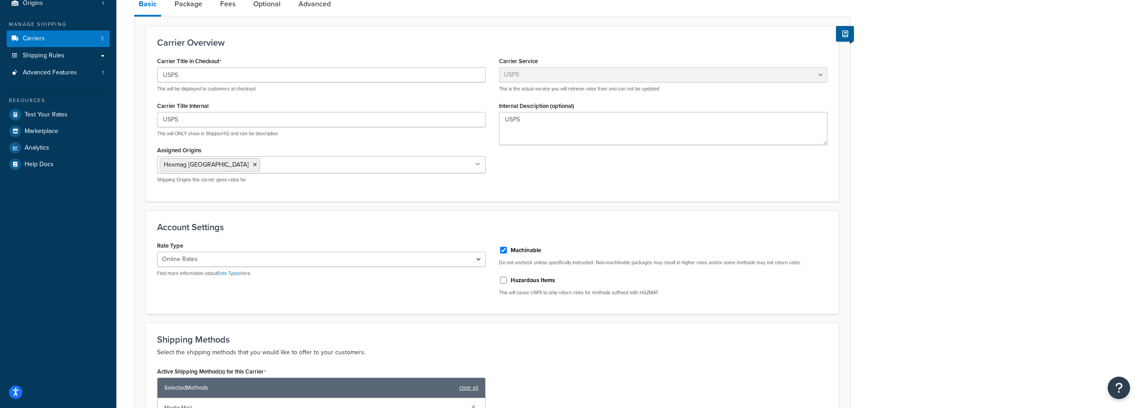
scroll to position [89, 0]
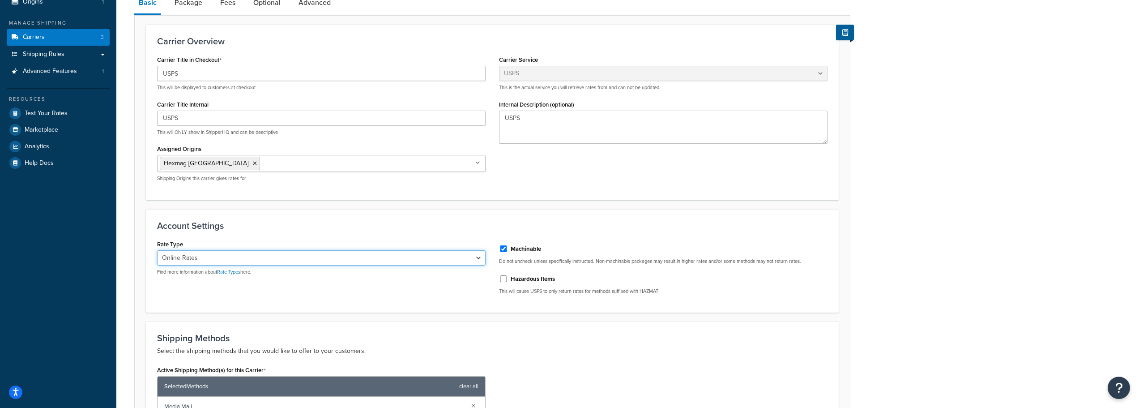
click at [198, 255] on select "Retail Rates Online Rates Commercial Plus" at bounding box center [321, 257] width 328 height 15
select select "PLUS"
click at [157, 250] on select "Retail Rates Online Rates Commercial Plus" at bounding box center [321, 257] width 328 height 15
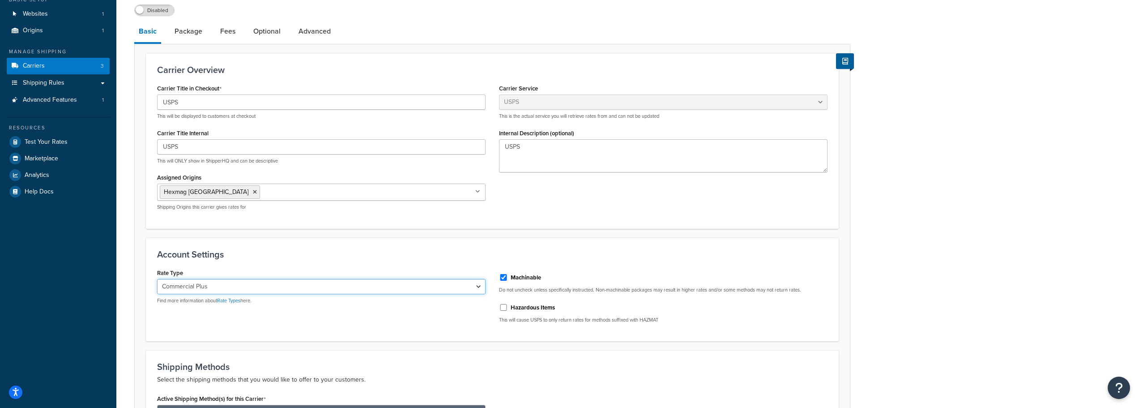
scroll to position [45, 0]
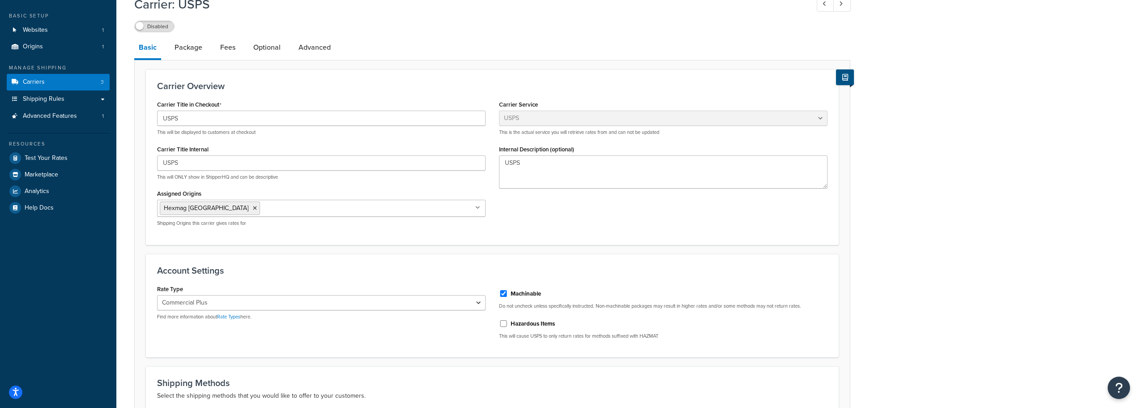
click at [846, 74] on icon at bounding box center [845, 77] width 6 height 7
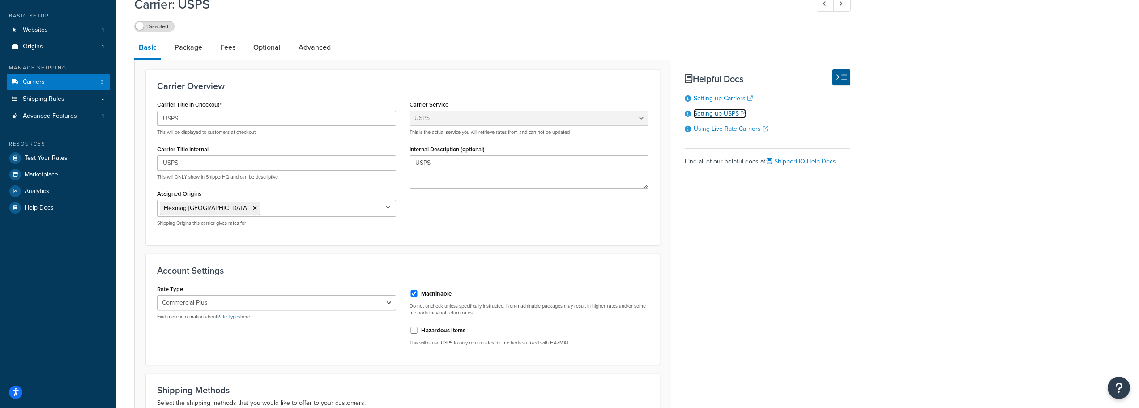
click at [710, 113] on link "Setting up USPS" at bounding box center [720, 113] width 52 height 9
click at [309, 209] on ul "Hexmag [GEOGRAPHIC_DATA]" at bounding box center [276, 208] width 239 height 17
click at [506, 211] on div "Carrier Title in Checkout USPS This will be displayed to customers at checkout …" at bounding box center [402, 165] width 505 height 135
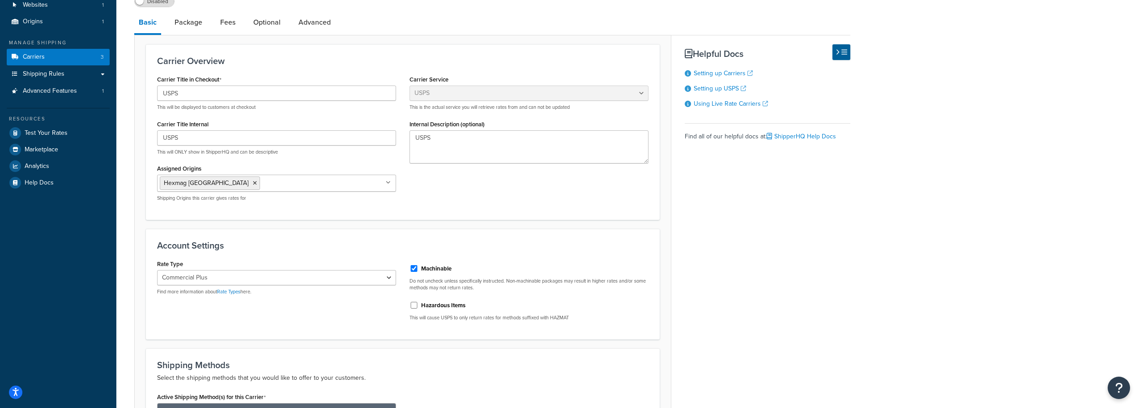
scroll to position [89, 0]
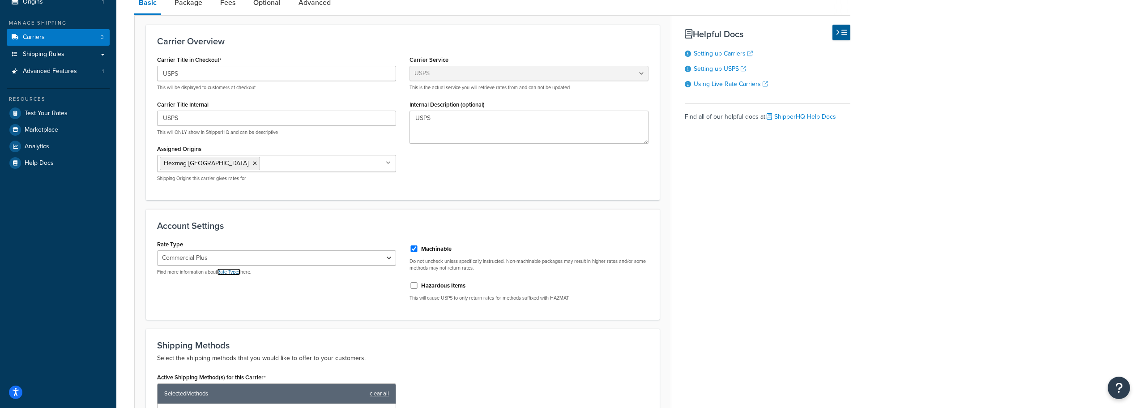
click at [239, 272] on link "Rate Types" at bounding box center [228, 271] width 23 height 7
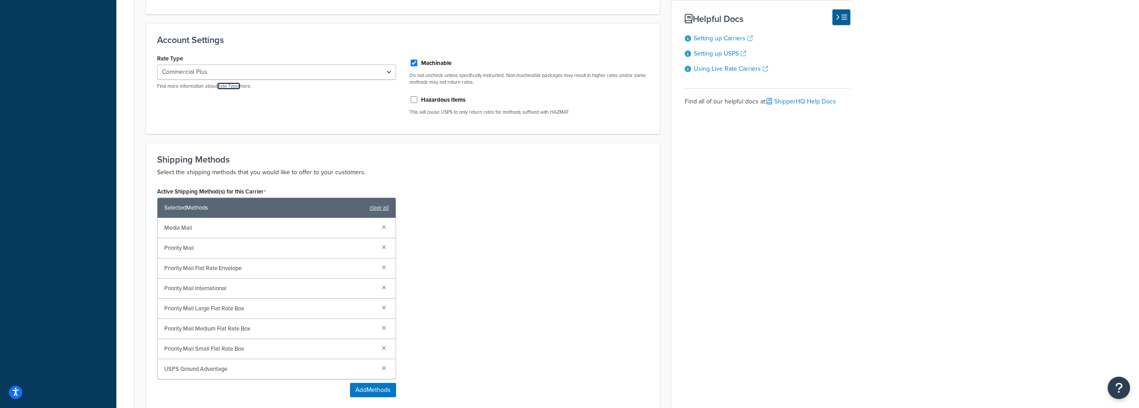
scroll to position [313, 0]
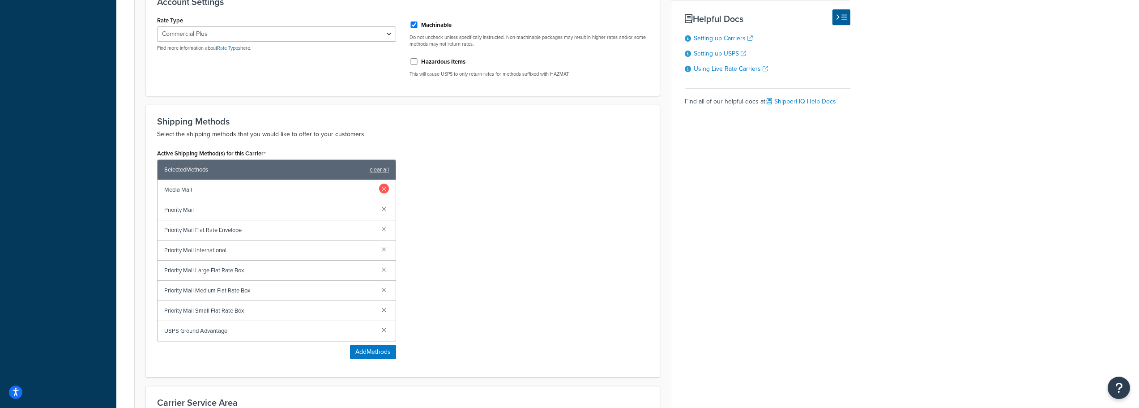
click at [385, 188] on link at bounding box center [384, 188] width 10 height 10
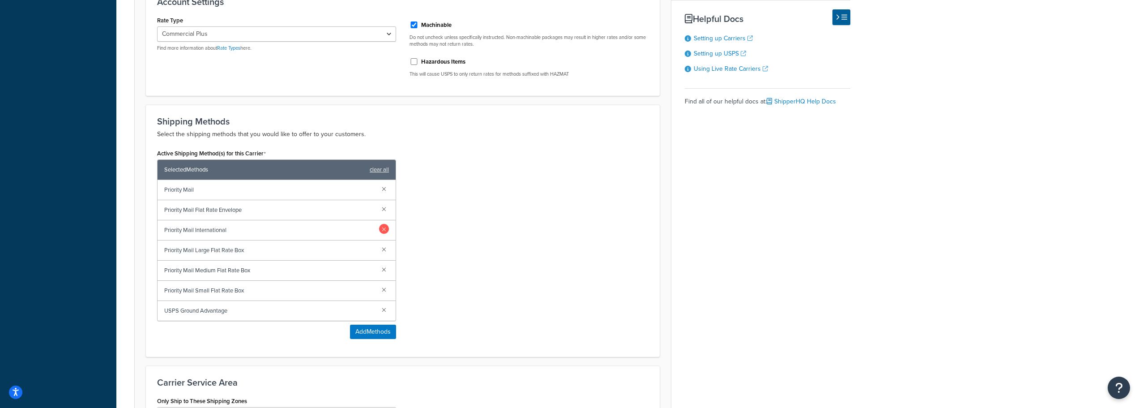
click at [384, 228] on link at bounding box center [384, 229] width 10 height 10
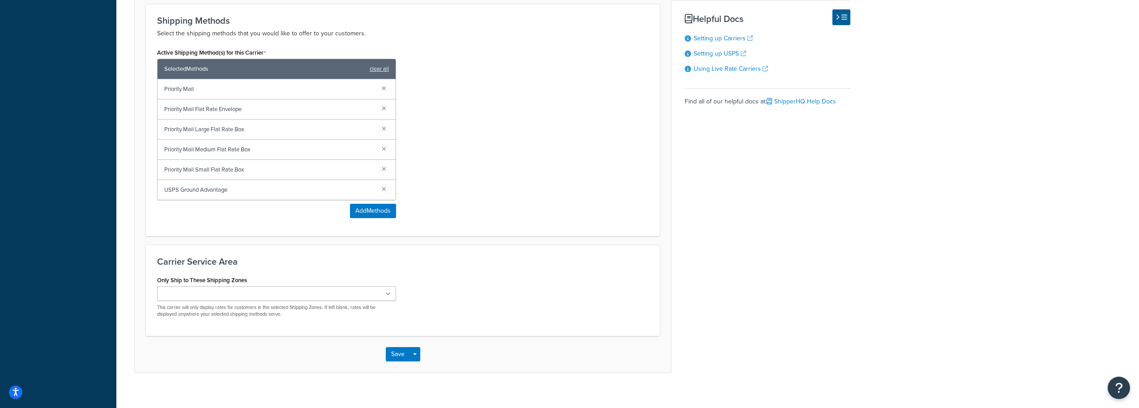
scroll to position [424, 0]
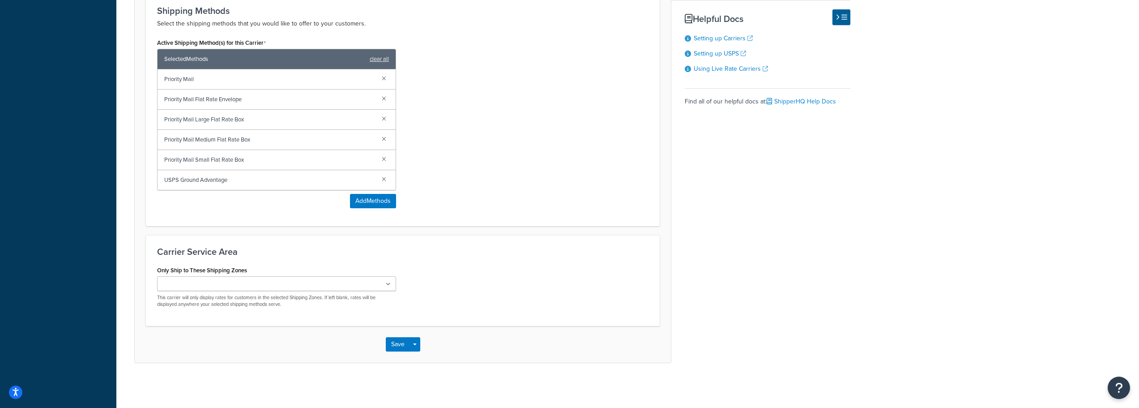
click at [320, 294] on p "This carrier will only display rates for customers in the selected Shipping Zon…" at bounding box center [276, 301] width 239 height 14
click at [320, 282] on ul at bounding box center [276, 283] width 239 height 15
click at [500, 269] on div "Only Ship to These Shipping Zones US 30RD Restricted IL CO NY Restricted Zips B…" at bounding box center [402, 290] width 505 height 53
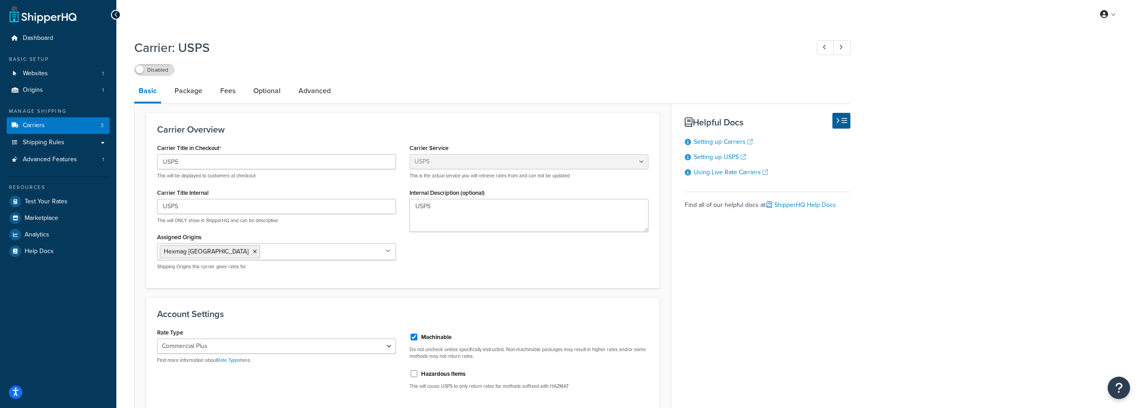
scroll to position [0, 0]
click at [179, 98] on link "Package" at bounding box center [188, 91] width 37 height 21
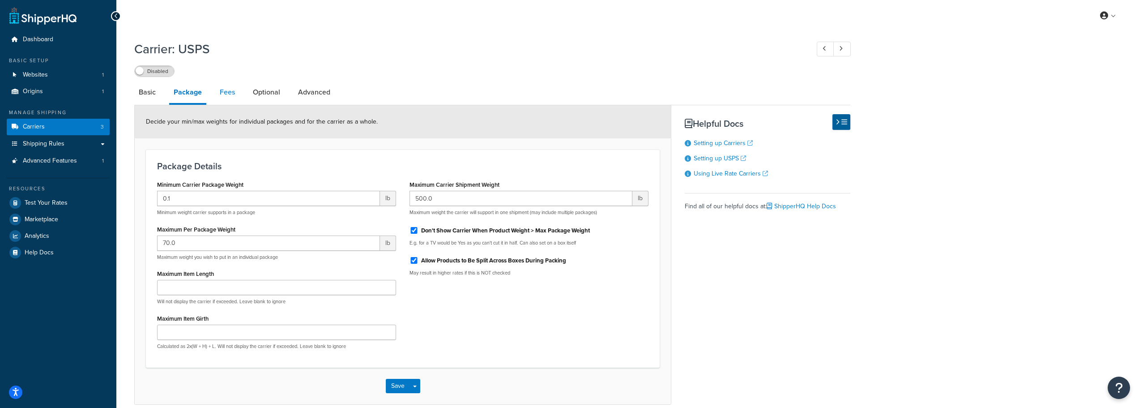
click at [229, 96] on link "Fees" at bounding box center [227, 91] width 24 height 21
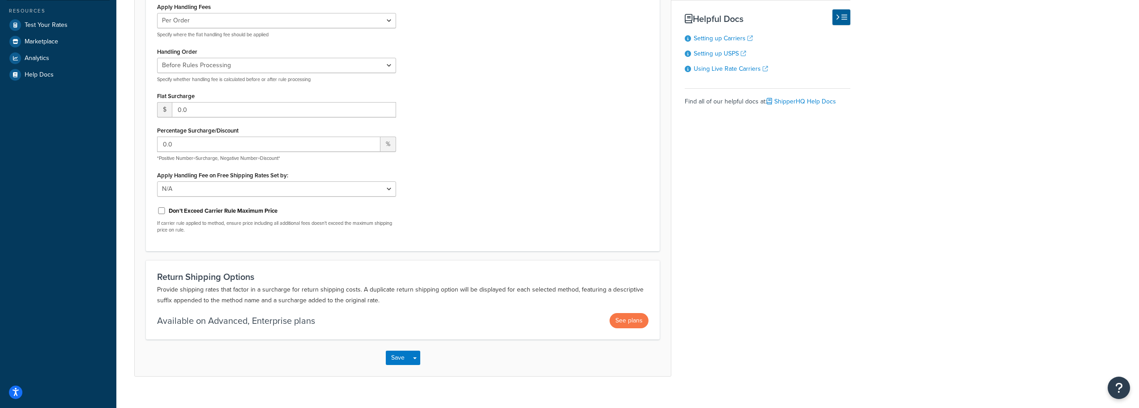
scroll to position [179, 0]
click at [374, 190] on select "N/A Fixed/Free Shipping Methods Free Promotion Rules All Free Shipping" at bounding box center [276, 187] width 239 height 15
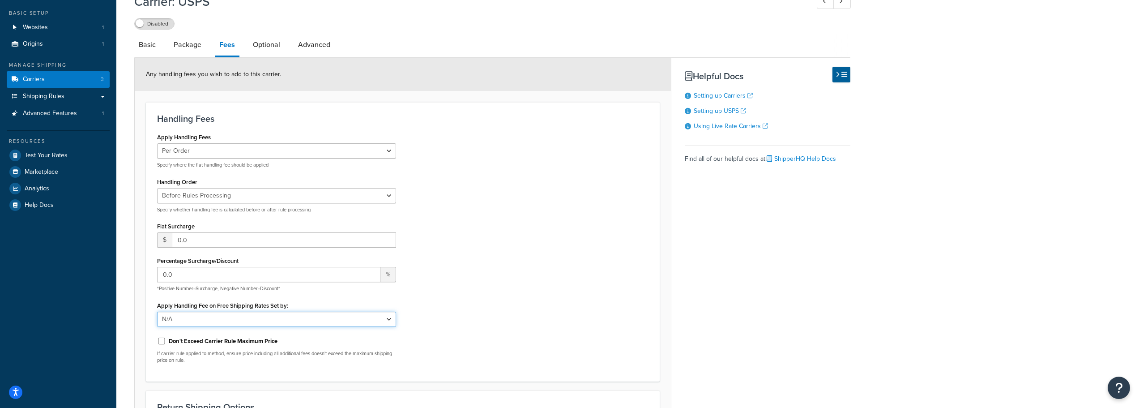
scroll to position [45, 0]
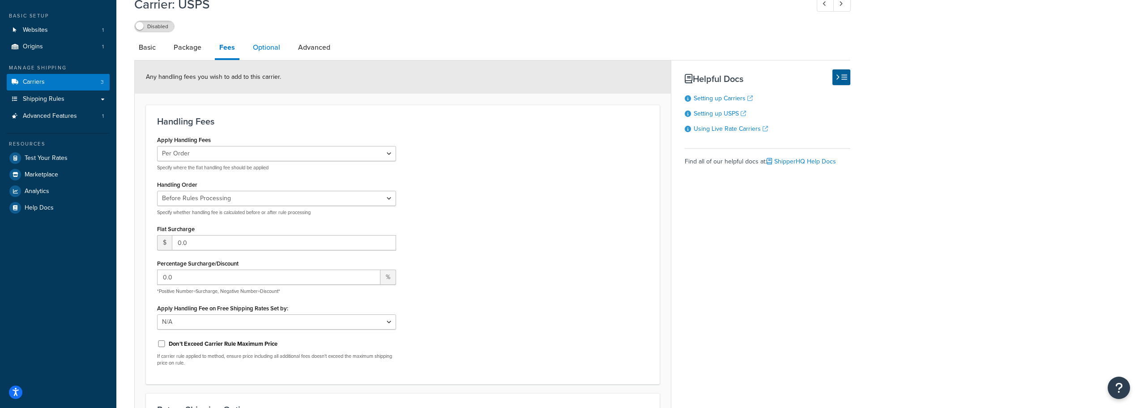
click at [281, 44] on link "Optional" at bounding box center [266, 47] width 36 height 21
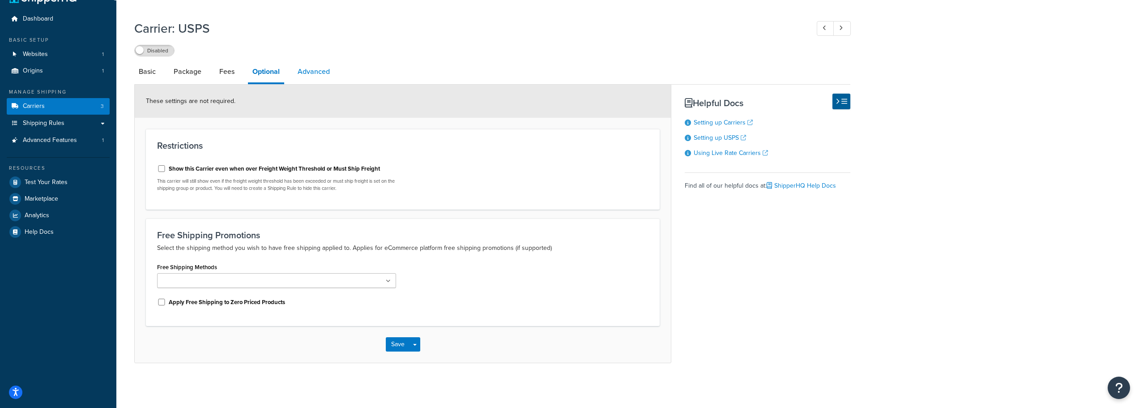
click at [319, 69] on link "Advanced" at bounding box center [313, 71] width 41 height 21
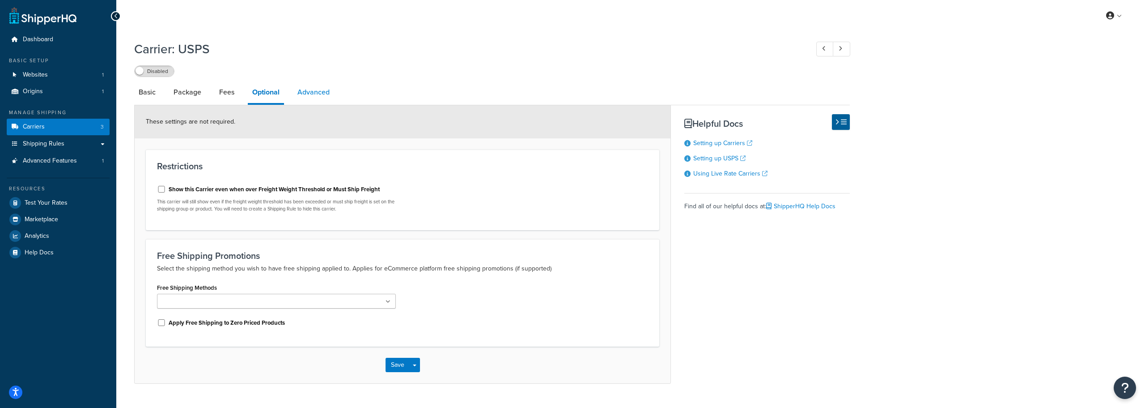
select select "false"
